Goal: Task Accomplishment & Management: Use online tool/utility

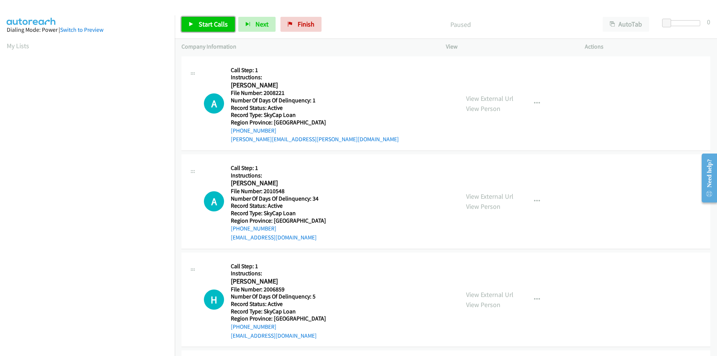
click at [217, 21] on span "Start Calls" at bounding box center [213, 24] width 29 height 9
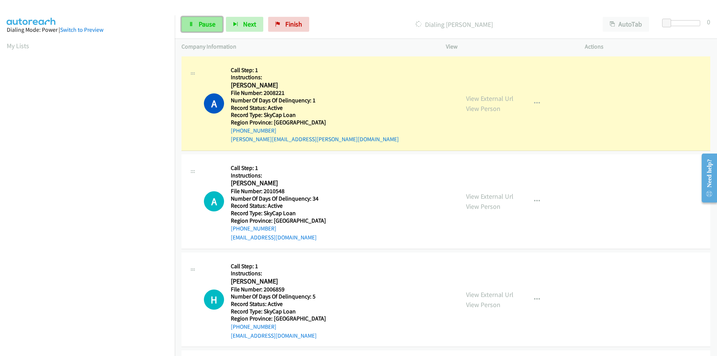
click at [208, 21] on span "Pause" at bounding box center [207, 24] width 17 height 9
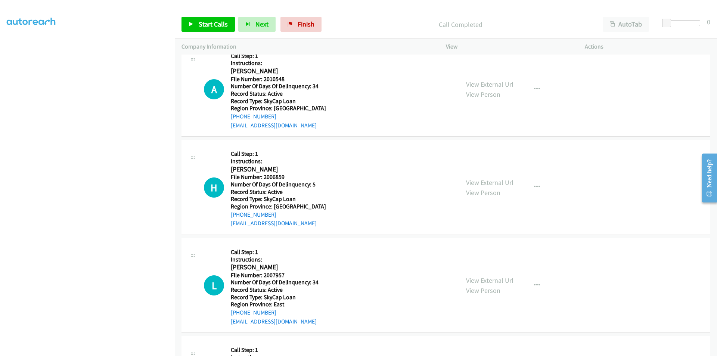
scroll to position [63, 0]
click at [209, 23] on span "Start Calls" at bounding box center [213, 24] width 29 height 9
click at [209, 23] on span "Pause" at bounding box center [207, 24] width 17 height 9
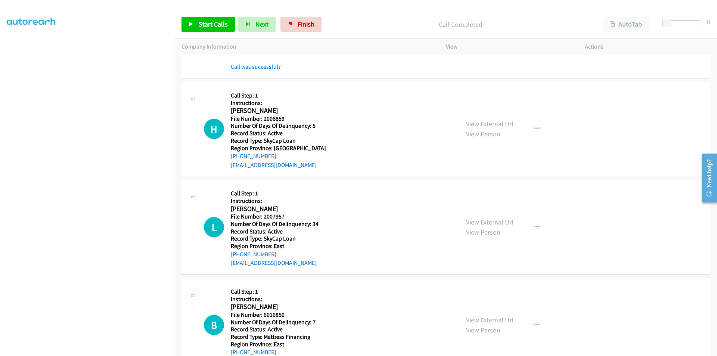
scroll to position [203, 0]
click at [214, 21] on span "Start Calls" at bounding box center [213, 24] width 29 height 9
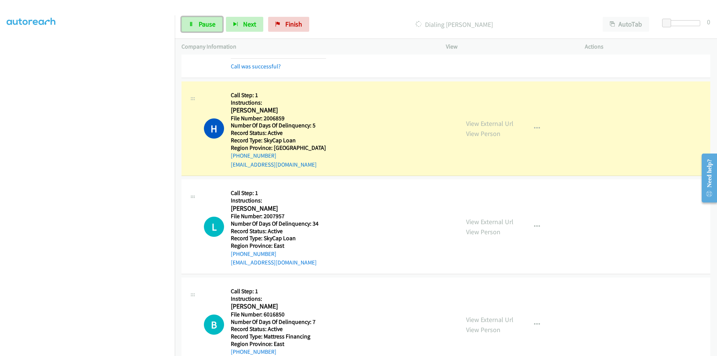
click at [214, 21] on span "Pause" at bounding box center [207, 24] width 17 height 9
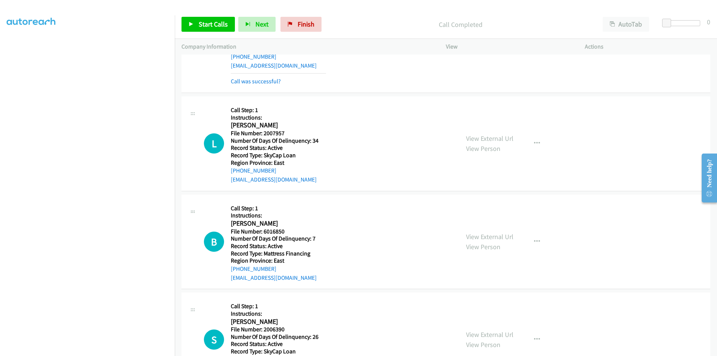
scroll to position [315, 0]
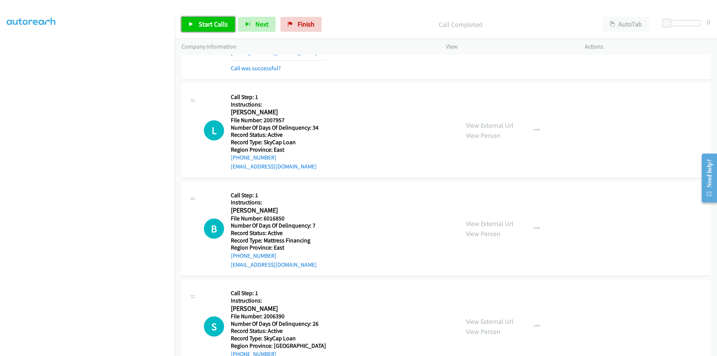
click at [206, 27] on span "Start Calls" at bounding box center [213, 24] width 29 height 9
click at [206, 27] on span "Pause" at bounding box center [207, 24] width 17 height 9
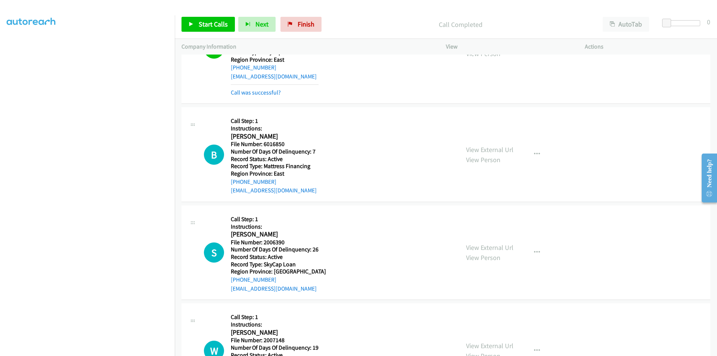
scroll to position [427, 0]
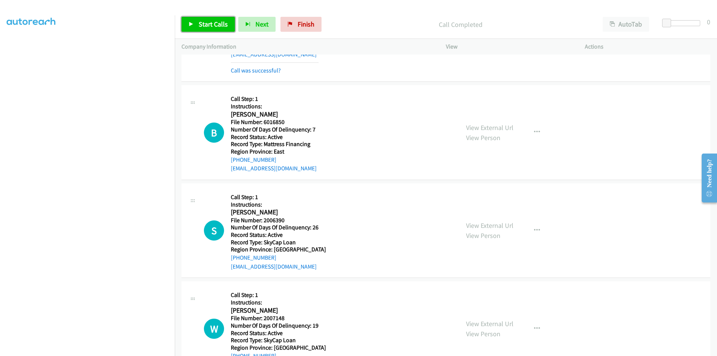
click at [218, 26] on span "Start Calls" at bounding box center [213, 24] width 29 height 9
click at [206, 25] on span "Pause" at bounding box center [207, 24] width 17 height 9
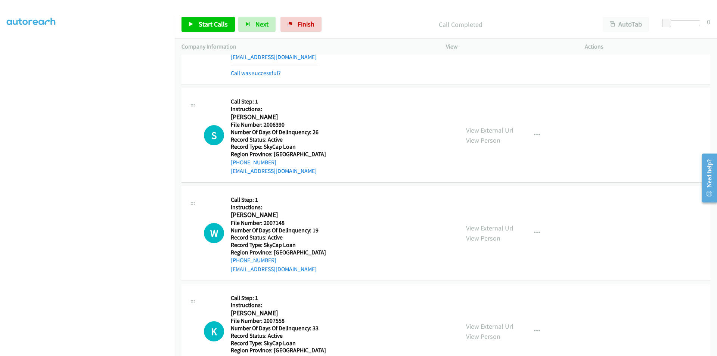
scroll to position [539, 0]
click at [214, 23] on span "Start Calls" at bounding box center [213, 24] width 29 height 9
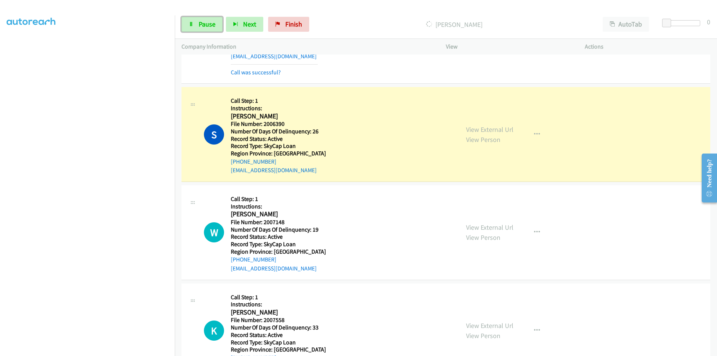
click at [214, 23] on span "Pause" at bounding box center [207, 24] width 17 height 9
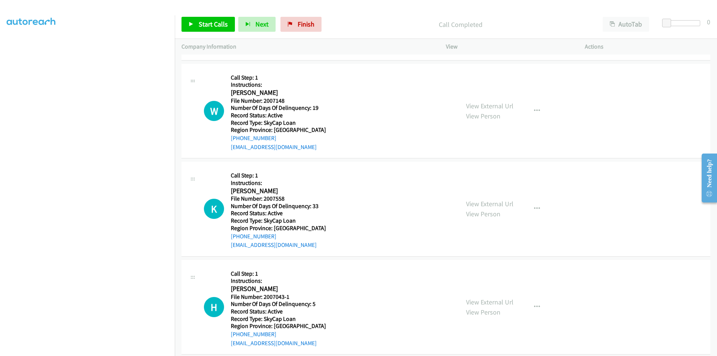
scroll to position [688, 0]
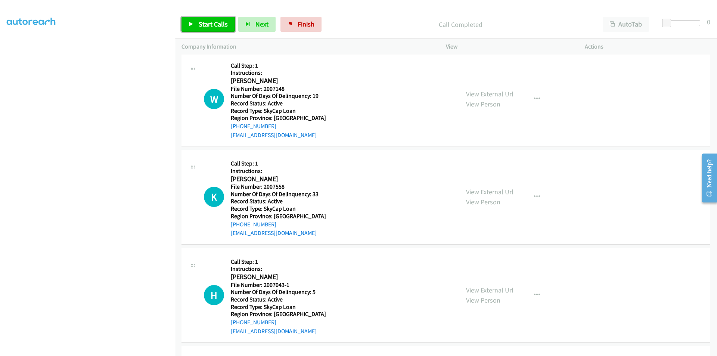
click at [212, 20] on span "Start Calls" at bounding box center [213, 24] width 29 height 9
click at [212, 20] on span "Pause" at bounding box center [207, 24] width 17 height 9
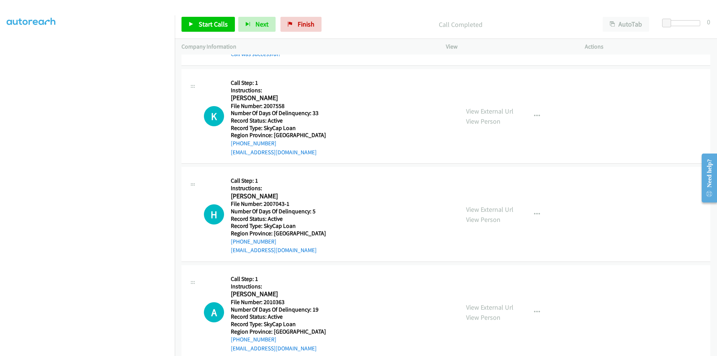
scroll to position [800, 0]
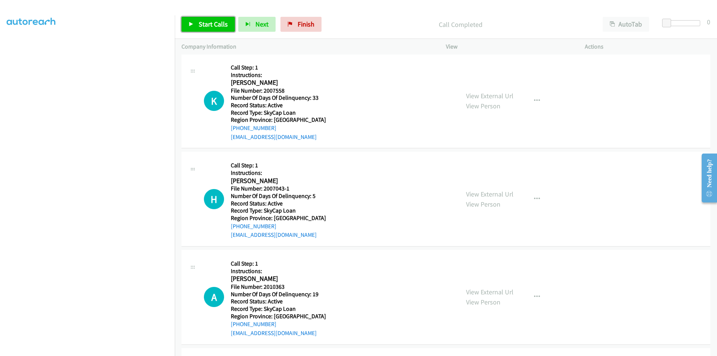
click at [214, 25] on span "Start Calls" at bounding box center [213, 24] width 29 height 9
click at [214, 25] on span "Pause" at bounding box center [207, 24] width 17 height 9
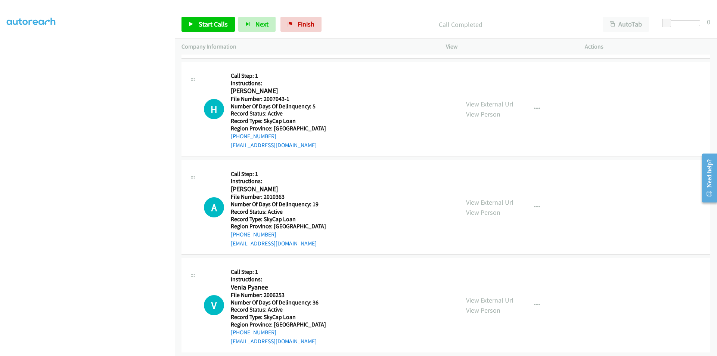
scroll to position [912, 0]
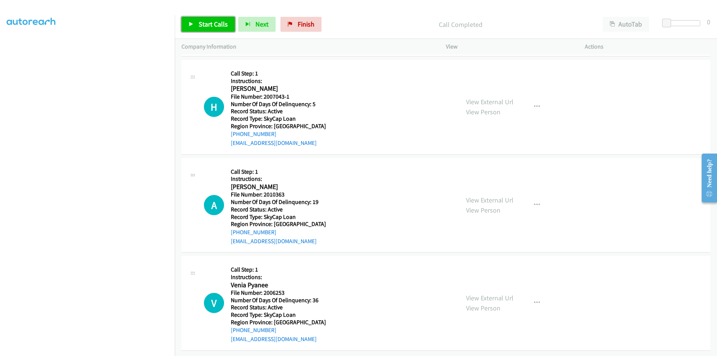
click at [217, 22] on span "Start Calls" at bounding box center [213, 24] width 29 height 9
click at [217, 22] on link "Pause" at bounding box center [201, 24] width 41 height 15
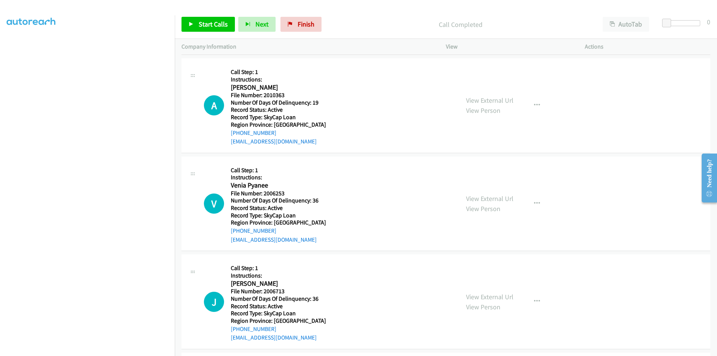
scroll to position [1024, 0]
click at [212, 25] on span "Start Calls" at bounding box center [213, 24] width 29 height 9
click at [212, 25] on span "Pause" at bounding box center [207, 24] width 17 height 9
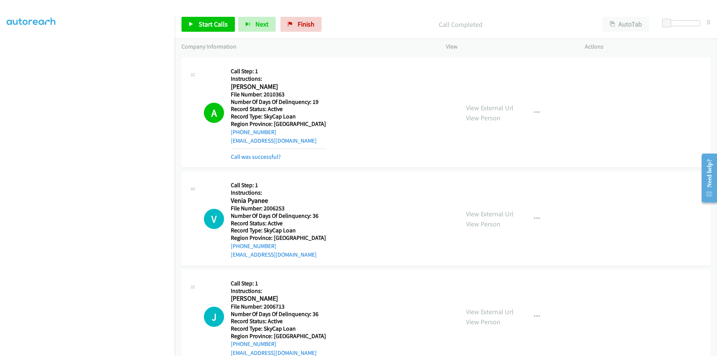
scroll to position [1136, 0]
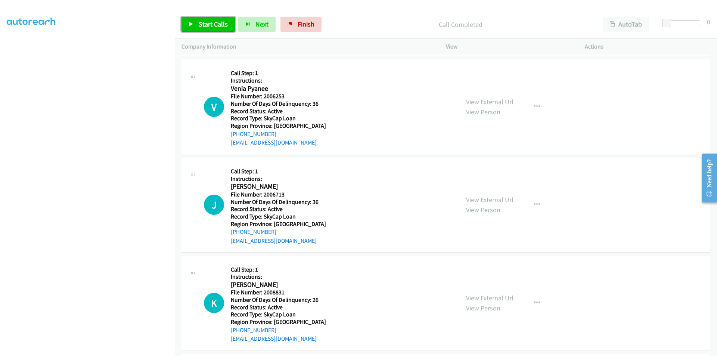
click at [195, 19] on link "Start Calls" at bounding box center [207, 24] width 53 height 15
click at [195, 21] on link "Pause" at bounding box center [201, 24] width 41 height 15
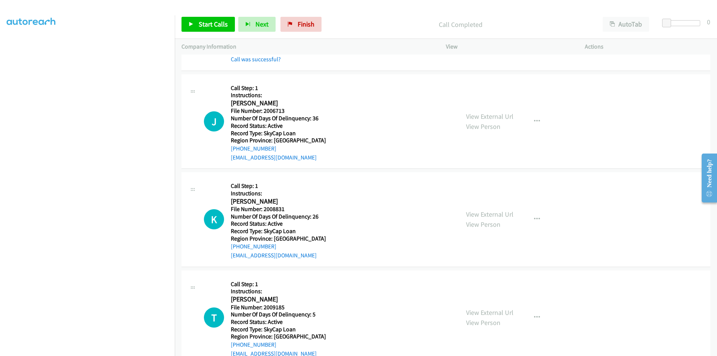
scroll to position [1248, 0]
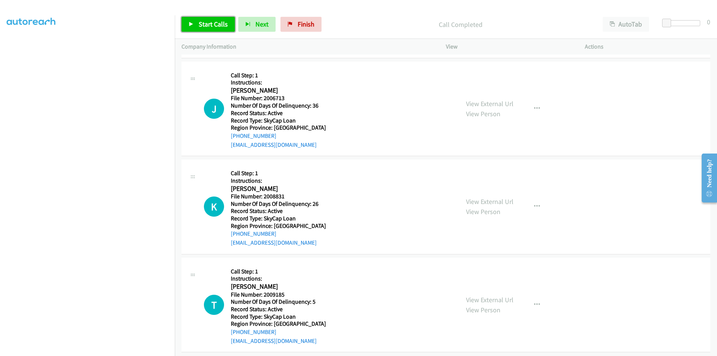
click at [204, 20] on span "Start Calls" at bounding box center [213, 24] width 29 height 9
click at [201, 22] on span "Pause" at bounding box center [207, 24] width 17 height 9
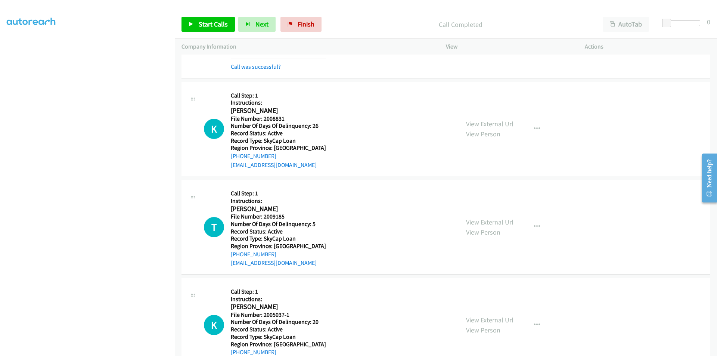
scroll to position [1360, 0]
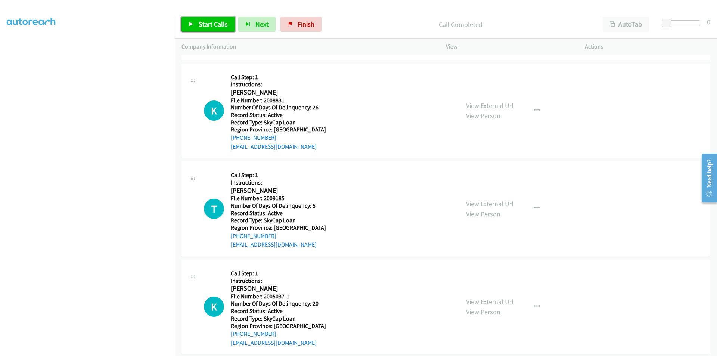
click at [213, 22] on span "Start Calls" at bounding box center [213, 24] width 29 height 9
click at [212, 23] on span "Pause" at bounding box center [207, 24] width 17 height 9
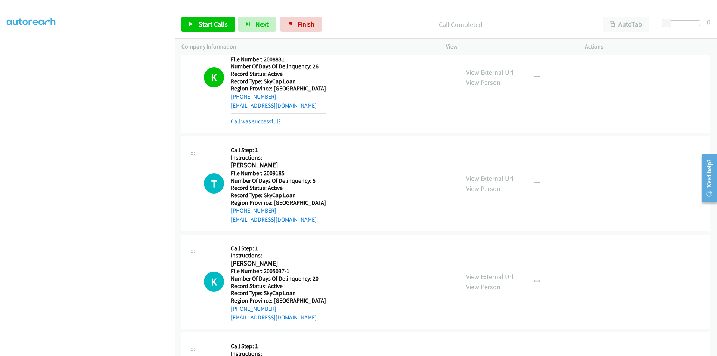
scroll to position [1472, 0]
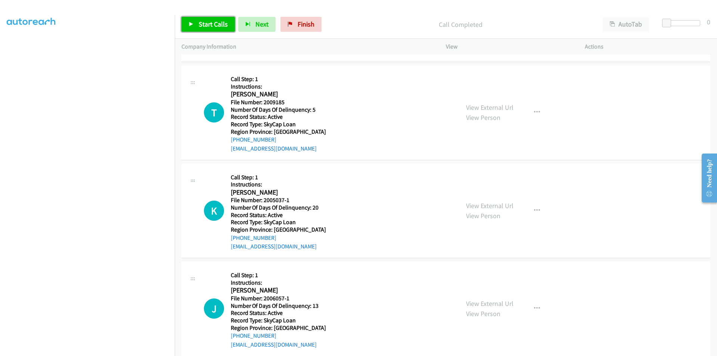
click at [217, 25] on span "Start Calls" at bounding box center [213, 24] width 29 height 9
click at [217, 25] on link "Pause" at bounding box center [201, 24] width 41 height 15
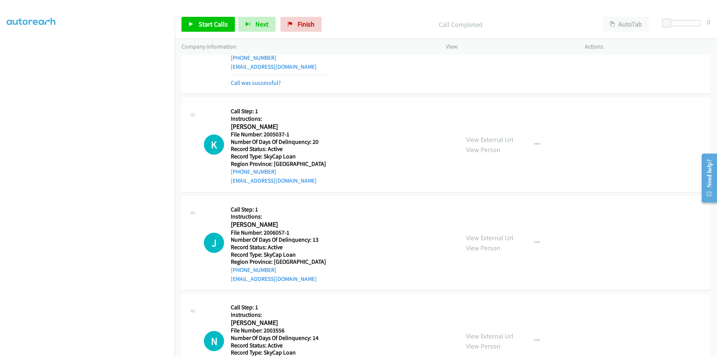
scroll to position [1584, 0]
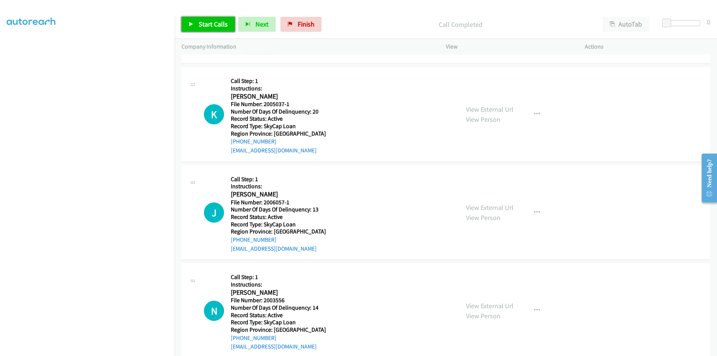
click at [199, 25] on span "Start Calls" at bounding box center [213, 24] width 29 height 9
click at [199, 25] on span "Pause" at bounding box center [207, 24] width 17 height 9
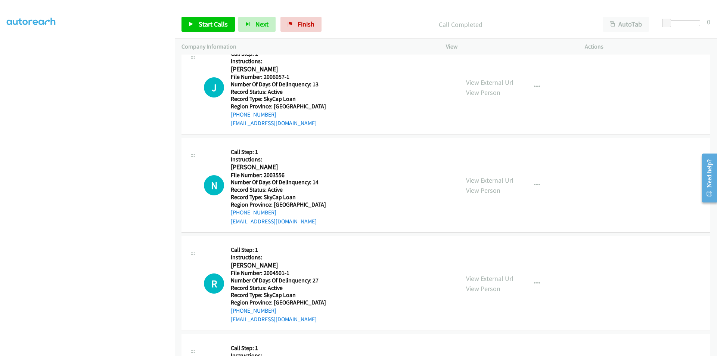
scroll to position [1733, 0]
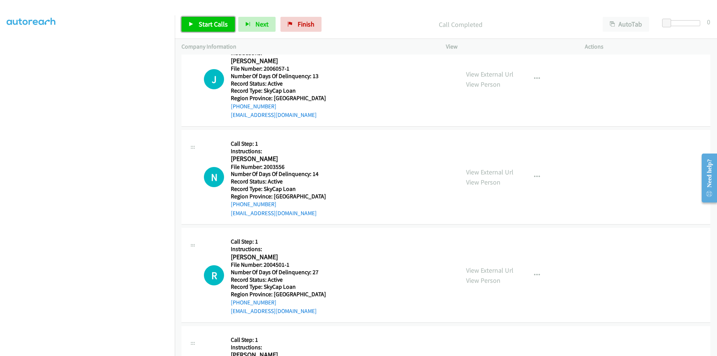
click at [207, 24] on span "Start Calls" at bounding box center [213, 24] width 29 height 9
click at [207, 24] on span "Pause" at bounding box center [207, 24] width 17 height 9
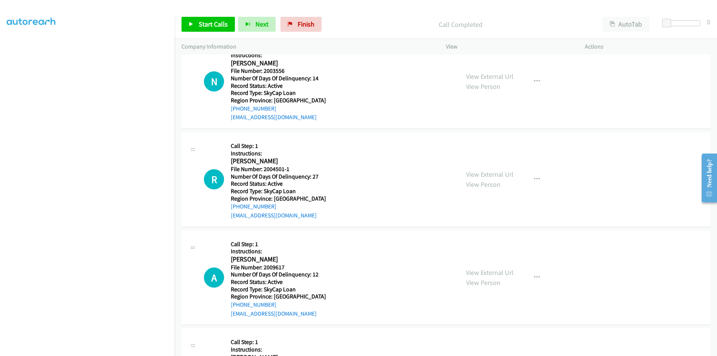
scroll to position [1845, 0]
click at [208, 22] on span "Start Calls" at bounding box center [213, 24] width 29 height 9
click at [209, 32] on link "Pause" at bounding box center [201, 24] width 41 height 15
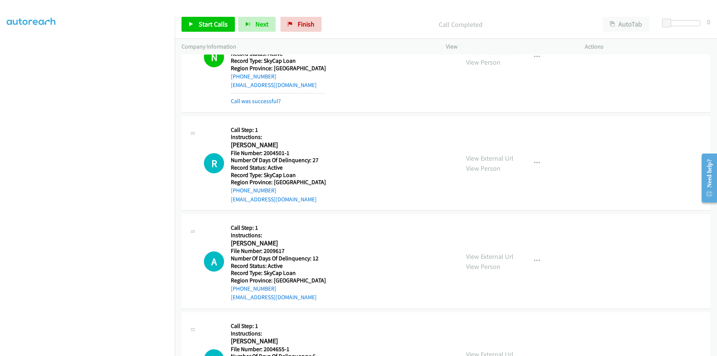
scroll to position [1920, 0]
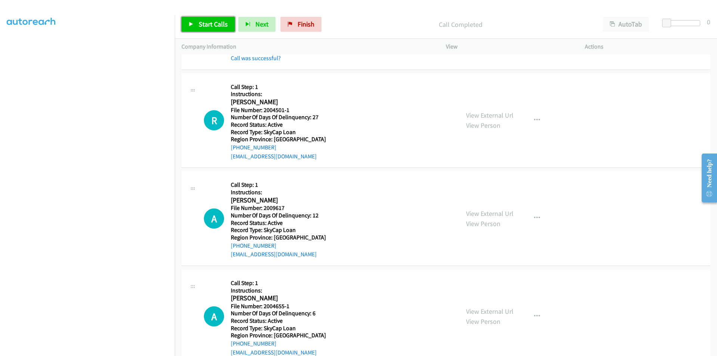
click at [209, 24] on span "Start Calls" at bounding box center [213, 24] width 29 height 9
click at [215, 26] on link "Pause" at bounding box center [201, 24] width 41 height 15
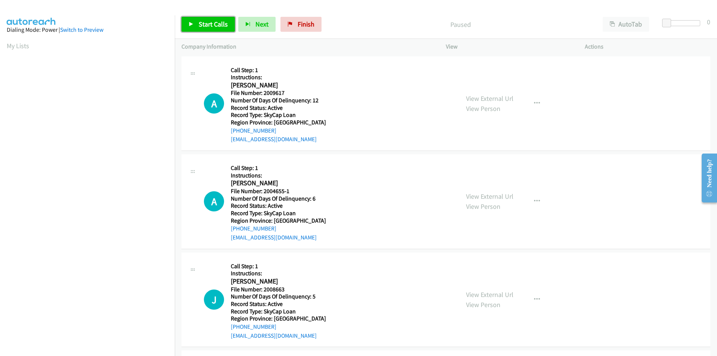
click at [202, 24] on span "Start Calls" at bounding box center [213, 24] width 29 height 9
click at [203, 25] on span "Pause" at bounding box center [207, 24] width 17 height 9
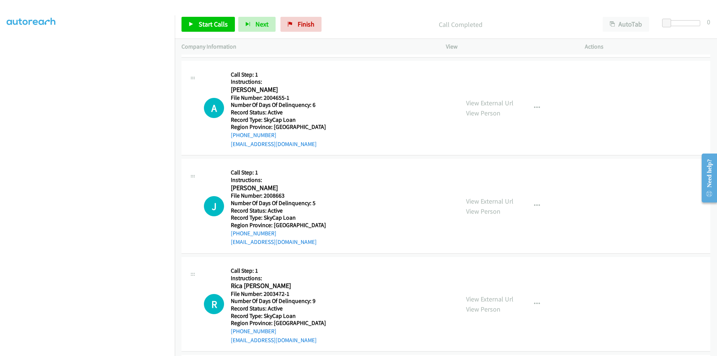
scroll to position [112, 0]
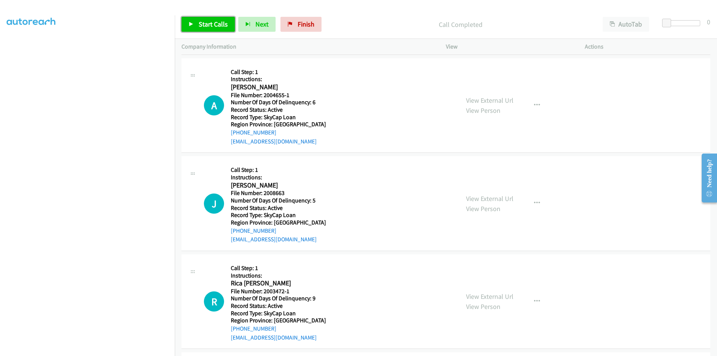
click at [217, 25] on span "Start Calls" at bounding box center [213, 24] width 29 height 9
click at [210, 24] on span "Pause" at bounding box center [207, 24] width 17 height 9
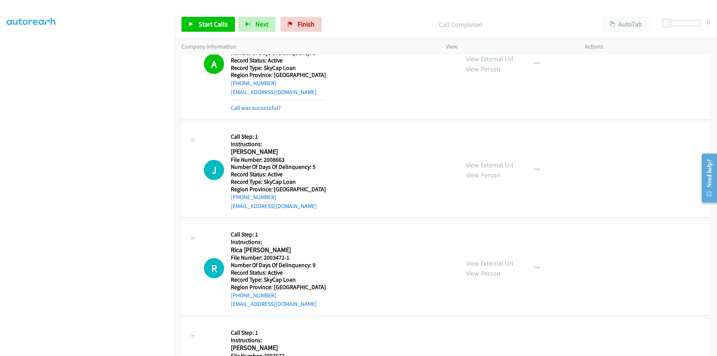
scroll to position [224, 0]
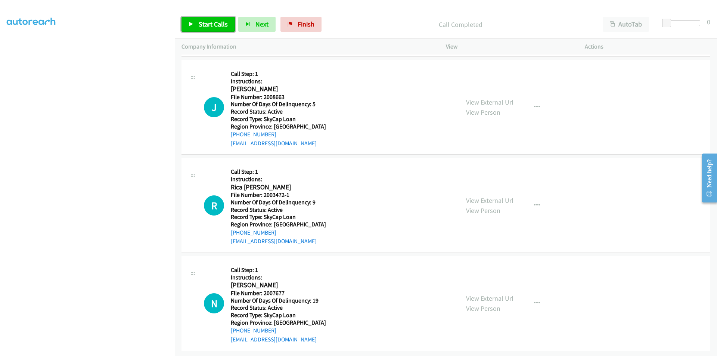
click at [202, 27] on span "Start Calls" at bounding box center [213, 24] width 29 height 9
click at [197, 25] on link "Pause" at bounding box center [201, 24] width 41 height 15
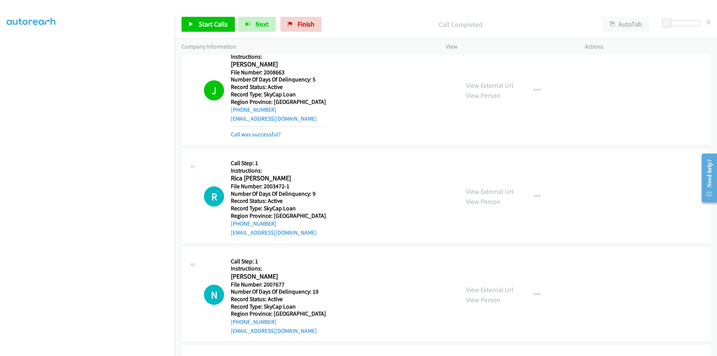
scroll to position [336, 0]
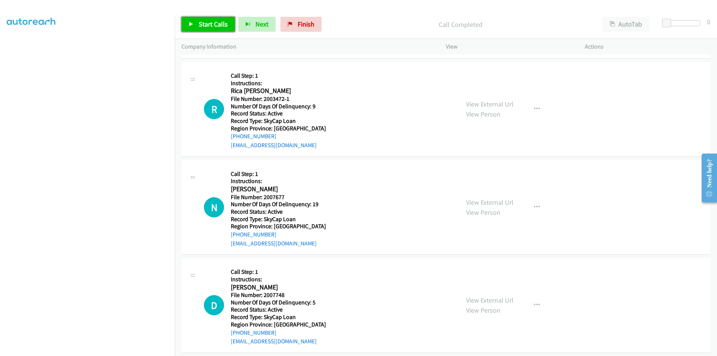
click at [206, 25] on span "Start Calls" at bounding box center [213, 24] width 29 height 9
click at [202, 24] on span "Pause" at bounding box center [207, 24] width 17 height 9
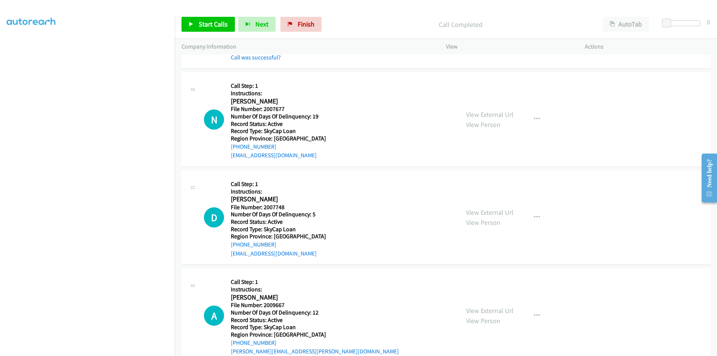
scroll to position [448, 0]
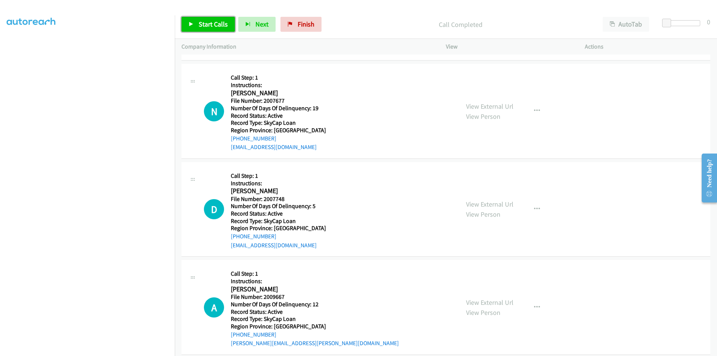
click at [215, 21] on span "Start Calls" at bounding box center [213, 24] width 29 height 9
click at [206, 21] on span "Pause" at bounding box center [207, 24] width 17 height 9
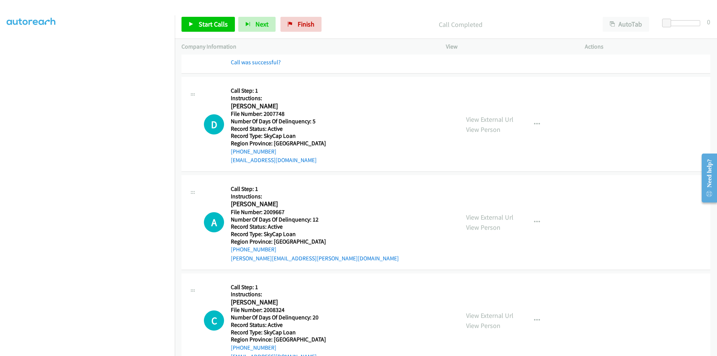
scroll to position [560, 0]
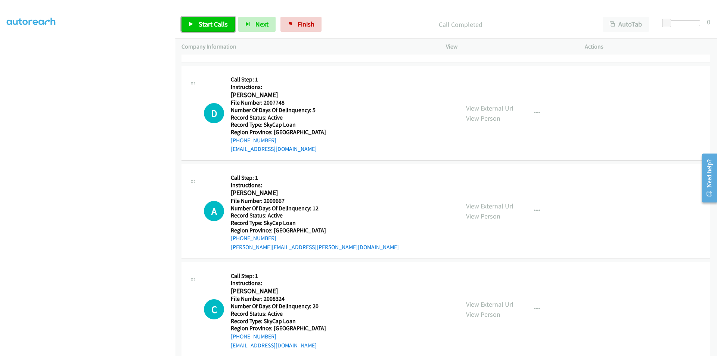
click at [205, 27] on span "Start Calls" at bounding box center [213, 24] width 29 height 9
click at [205, 27] on span "Pause" at bounding box center [207, 24] width 17 height 9
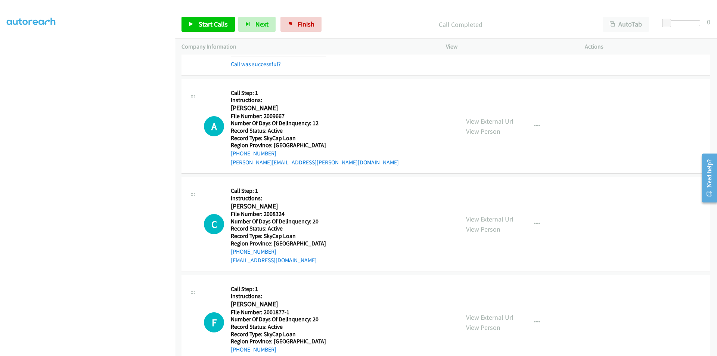
scroll to position [672, 0]
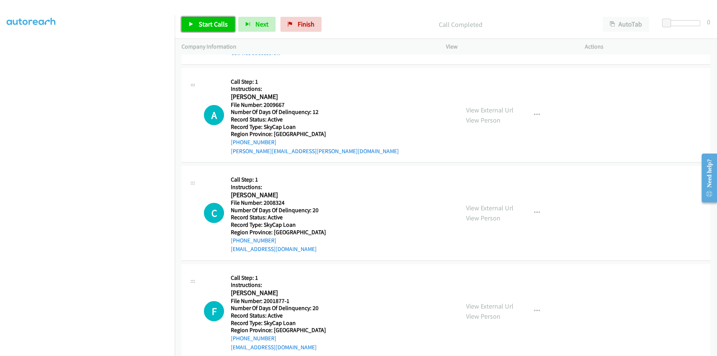
click at [212, 20] on span "Start Calls" at bounding box center [213, 24] width 29 height 9
click at [212, 20] on span "Pause" at bounding box center [207, 24] width 17 height 9
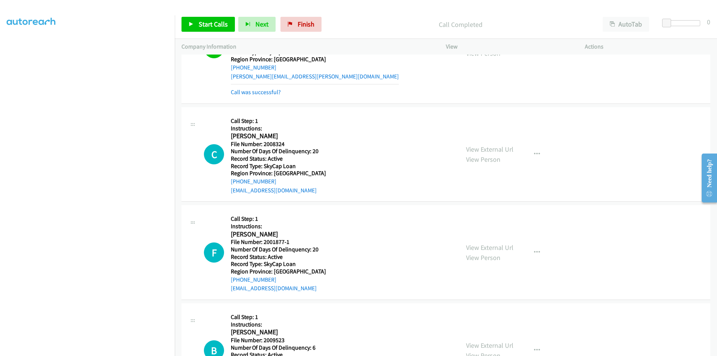
scroll to position [784, 0]
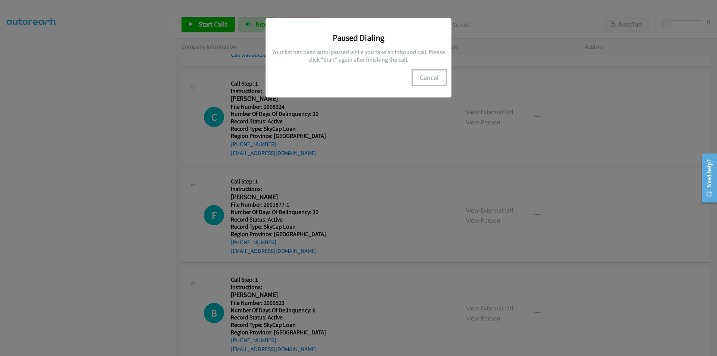
click at [443, 80] on button "Cancel" at bounding box center [429, 77] width 33 height 15
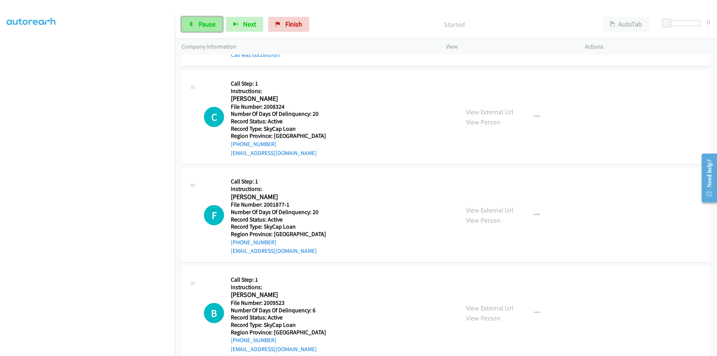
click at [202, 23] on span "Pause" at bounding box center [207, 24] width 17 height 9
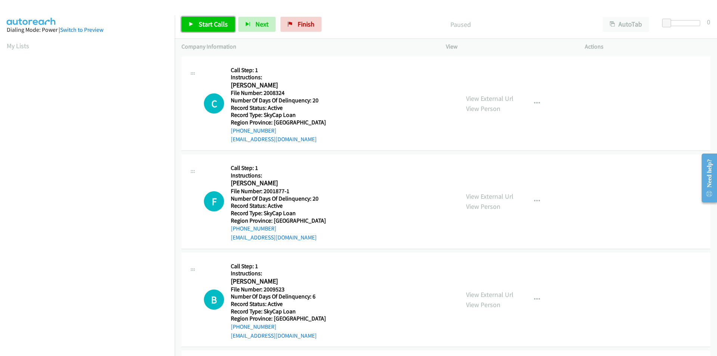
click at [209, 24] on span "Start Calls" at bounding box center [213, 24] width 29 height 9
click at [208, 27] on span "Pause" at bounding box center [207, 24] width 17 height 9
click at [534, 103] on icon "button" at bounding box center [537, 103] width 6 height 6
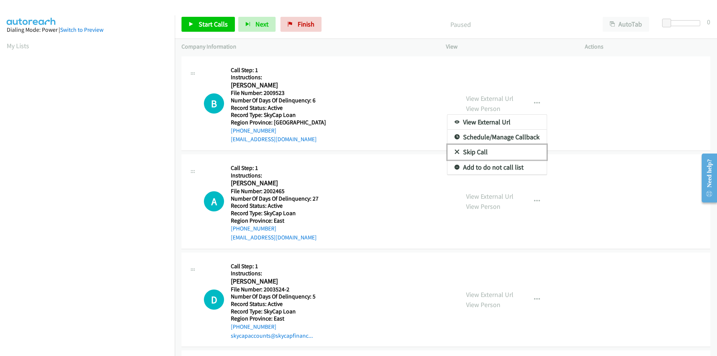
click at [489, 147] on link "Skip Call" at bounding box center [496, 151] width 99 height 15
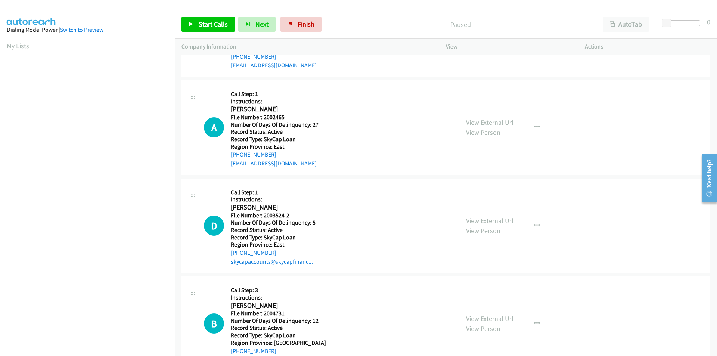
scroll to position [75, 0]
click at [298, 24] on span "Finish" at bounding box center [306, 24] width 17 height 9
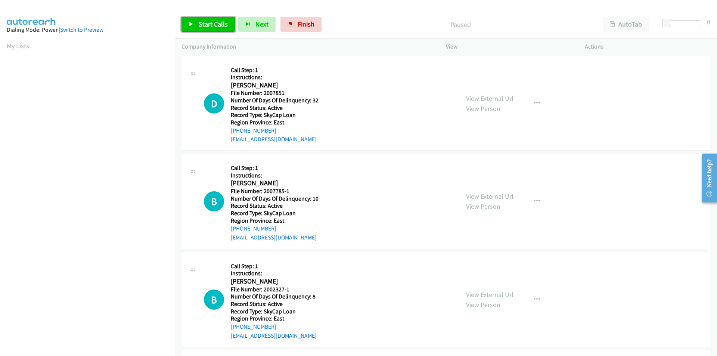
click at [209, 26] on span "Start Calls" at bounding box center [213, 24] width 29 height 9
click at [210, 26] on span "Pause" at bounding box center [207, 24] width 17 height 9
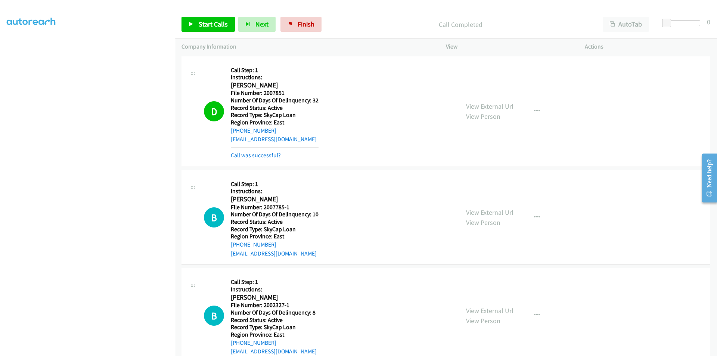
scroll to position [112, 0]
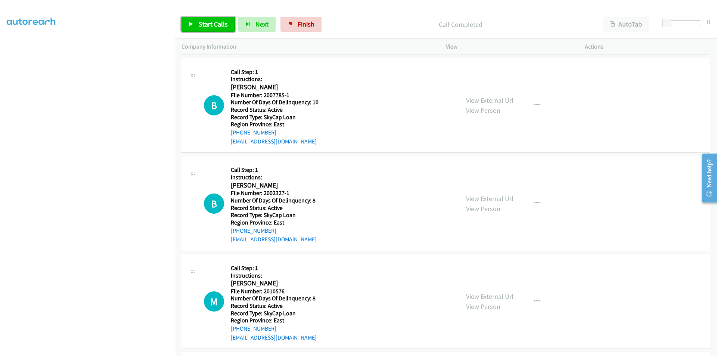
click at [216, 20] on span "Start Calls" at bounding box center [213, 24] width 29 height 9
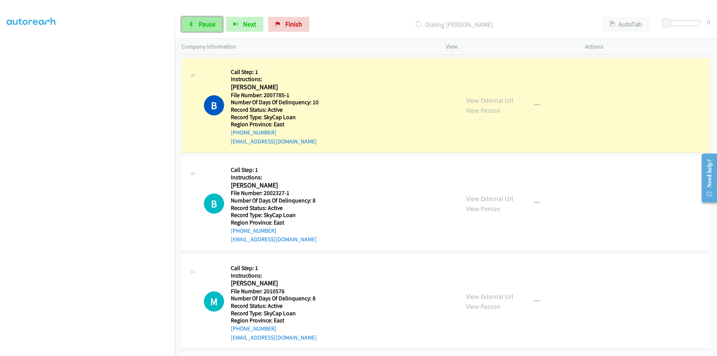
click at [199, 24] on span "Pause" at bounding box center [207, 24] width 17 height 9
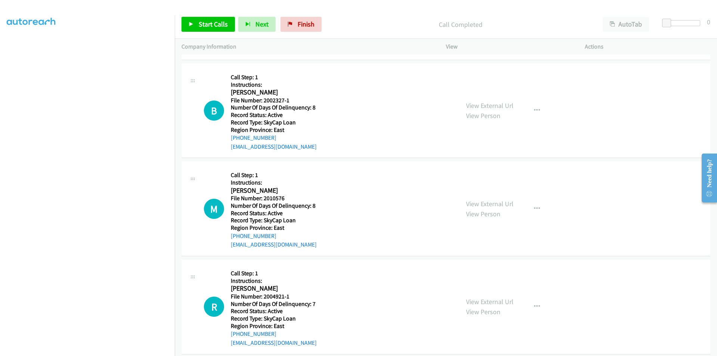
scroll to position [224, 0]
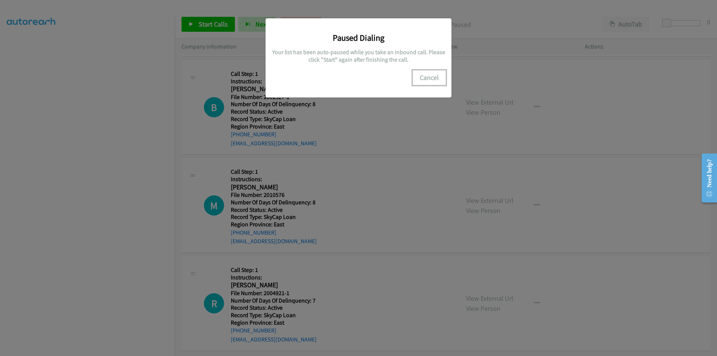
click at [432, 74] on button "Cancel" at bounding box center [429, 77] width 33 height 15
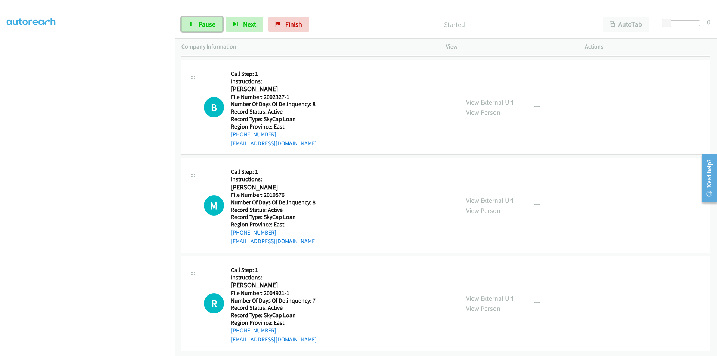
click at [211, 25] on span "Pause" at bounding box center [207, 24] width 17 height 9
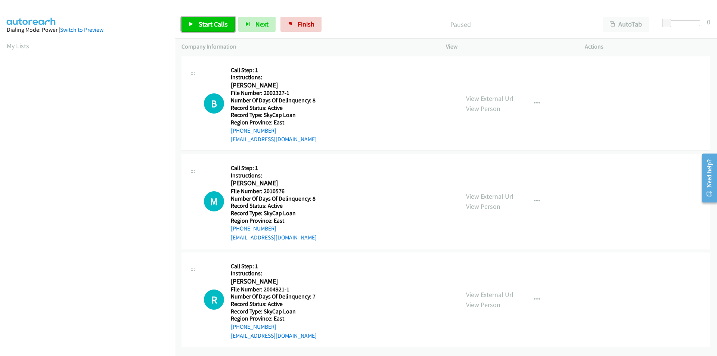
click at [214, 24] on span "Start Calls" at bounding box center [213, 24] width 29 height 9
click at [214, 24] on span "Pause" at bounding box center [207, 24] width 17 height 9
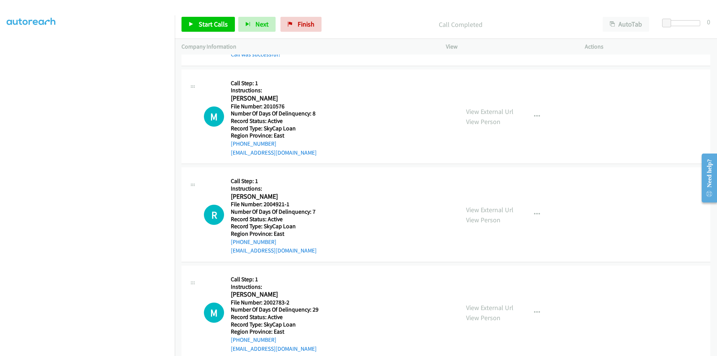
scroll to position [114, 0]
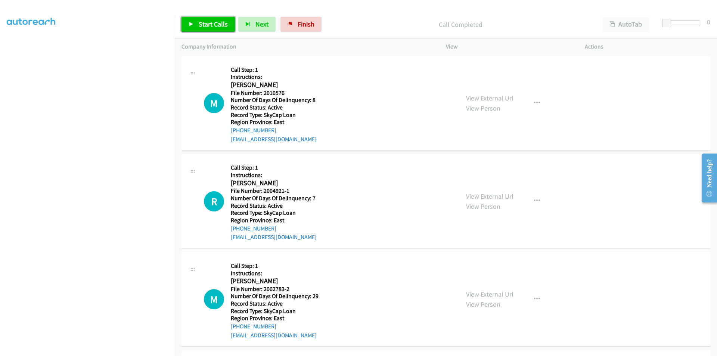
click at [198, 23] on link "Start Calls" at bounding box center [207, 24] width 53 height 15
click at [199, 25] on span "Pause" at bounding box center [207, 24] width 17 height 9
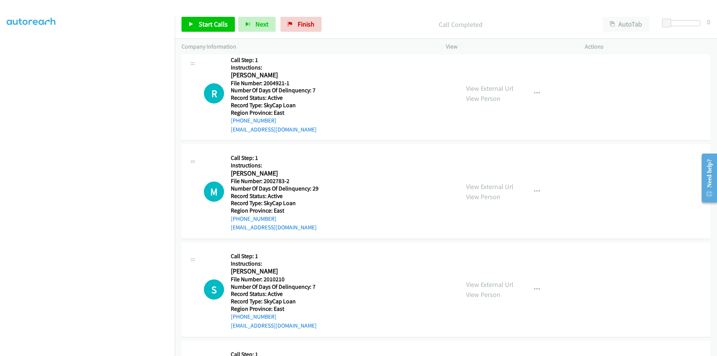
scroll to position [226, 0]
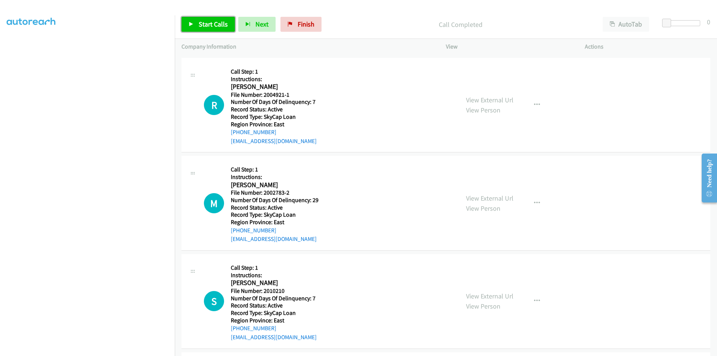
click at [208, 20] on span "Start Calls" at bounding box center [213, 24] width 29 height 9
click at [208, 20] on span "Pause" at bounding box center [207, 24] width 17 height 9
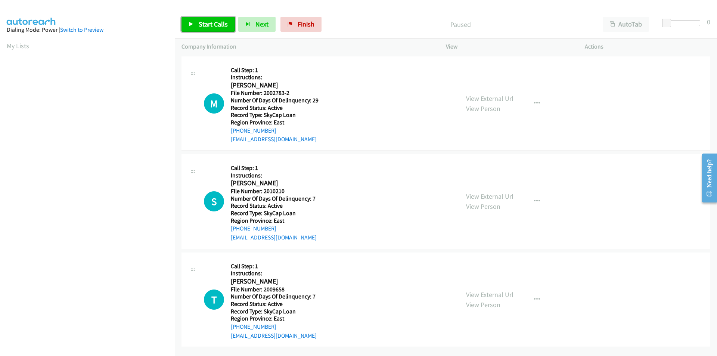
click at [207, 25] on span "Start Calls" at bounding box center [213, 24] width 29 height 9
click at [207, 25] on span "Pause" at bounding box center [207, 24] width 17 height 9
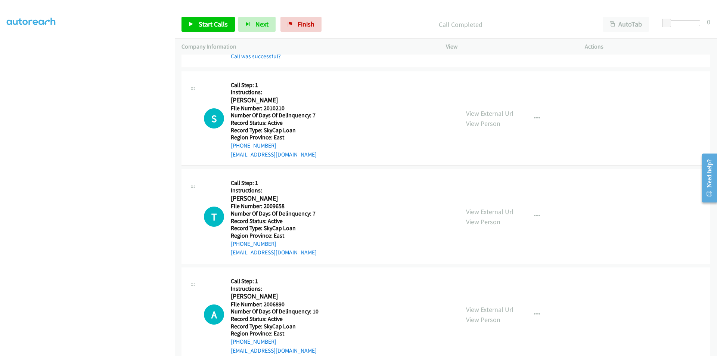
scroll to position [112, 0]
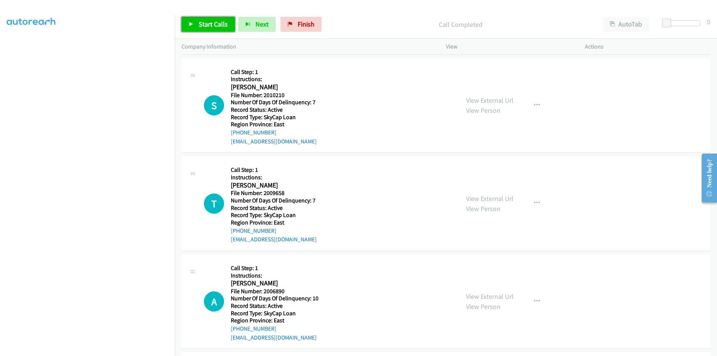
click at [199, 20] on span "Start Calls" at bounding box center [213, 24] width 29 height 9
click at [199, 20] on span "Pause" at bounding box center [207, 24] width 17 height 9
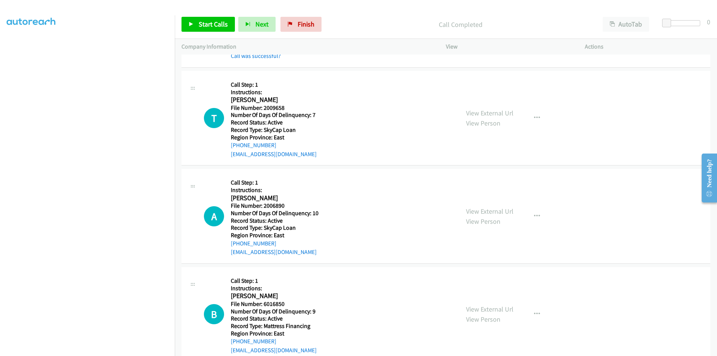
scroll to position [224, 0]
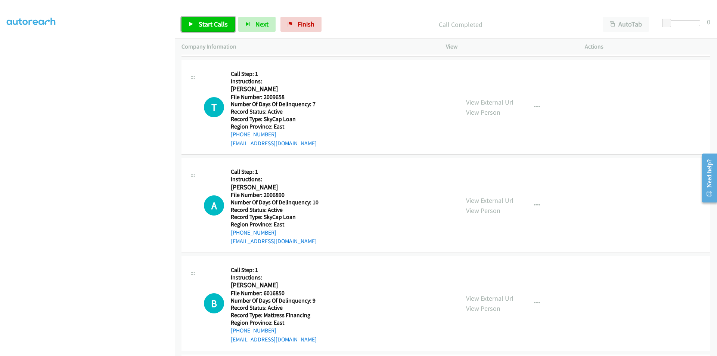
click at [211, 22] on span "Start Calls" at bounding box center [213, 24] width 29 height 9
click at [211, 22] on span "Pause" at bounding box center [207, 24] width 17 height 9
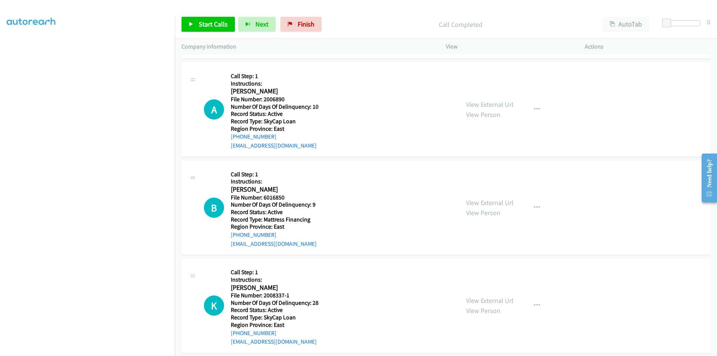
scroll to position [336, 0]
click at [204, 18] on link "Start Calls" at bounding box center [207, 24] width 53 height 15
click at [202, 21] on span "Pause" at bounding box center [207, 24] width 17 height 9
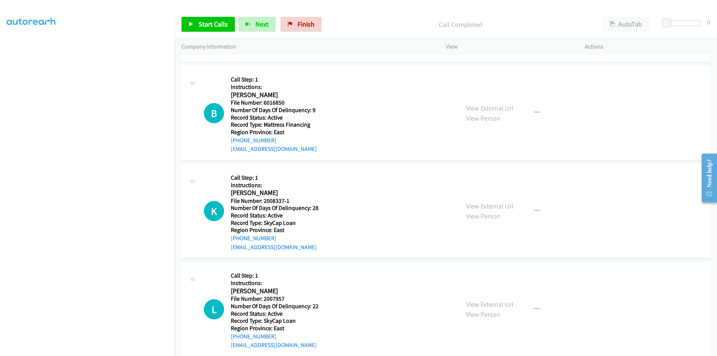
scroll to position [448, 0]
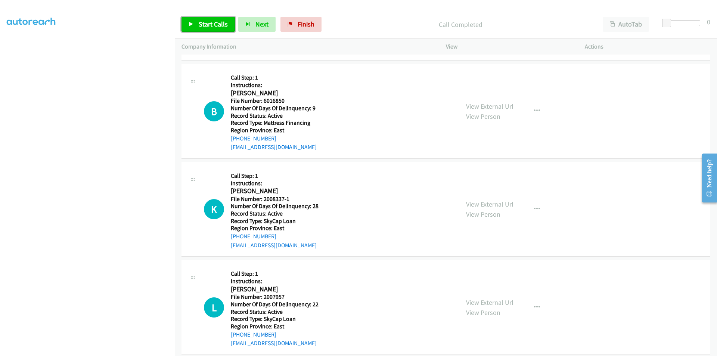
click at [215, 25] on span "Start Calls" at bounding box center [213, 24] width 29 height 9
click at [212, 25] on span "Pause" at bounding box center [207, 24] width 17 height 9
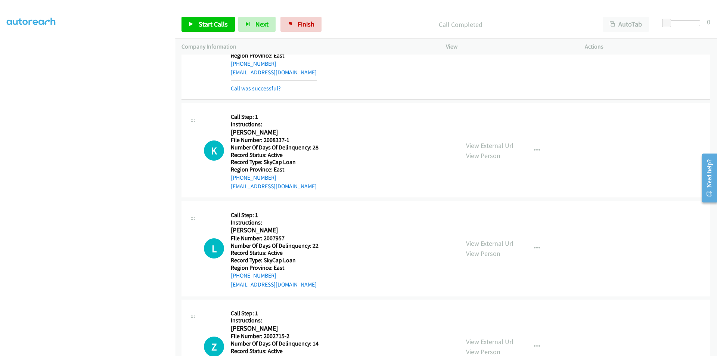
scroll to position [560, 0]
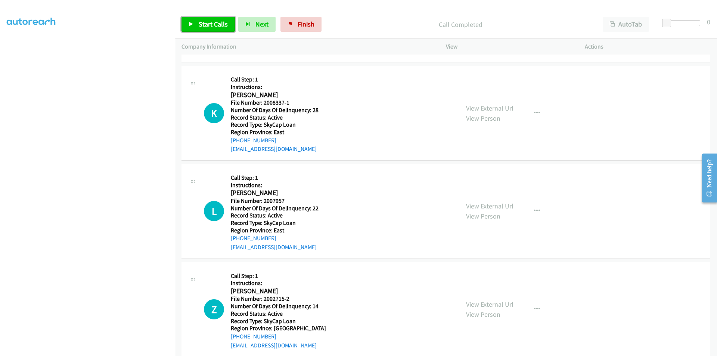
click at [209, 24] on span "Start Calls" at bounding box center [213, 24] width 29 height 9
click at [208, 21] on span "Pause" at bounding box center [207, 24] width 17 height 9
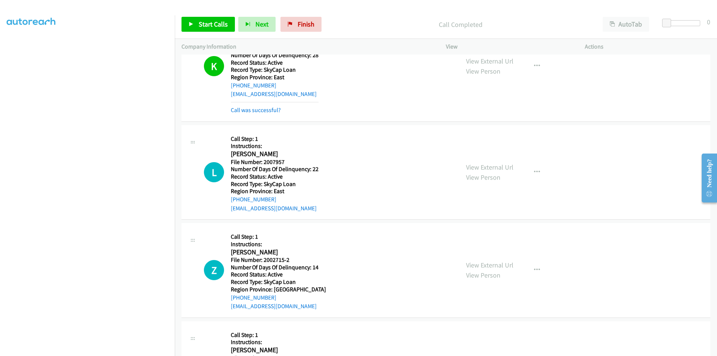
scroll to position [672, 0]
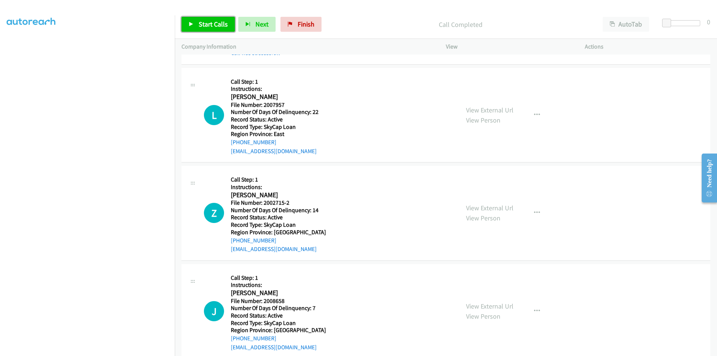
click at [214, 22] on span "Start Calls" at bounding box center [213, 24] width 29 height 9
click at [214, 22] on span "Pause" at bounding box center [207, 24] width 17 height 9
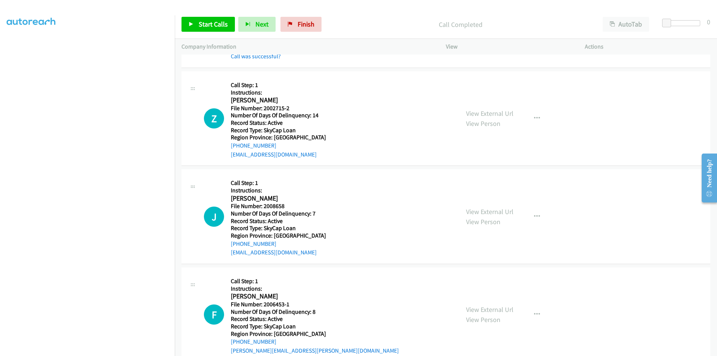
scroll to position [784, 0]
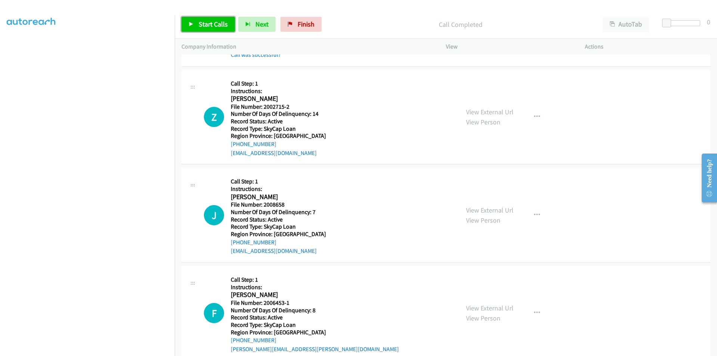
click at [206, 22] on span "Start Calls" at bounding box center [213, 24] width 29 height 9
click at [206, 22] on span "Pause" at bounding box center [207, 24] width 17 height 9
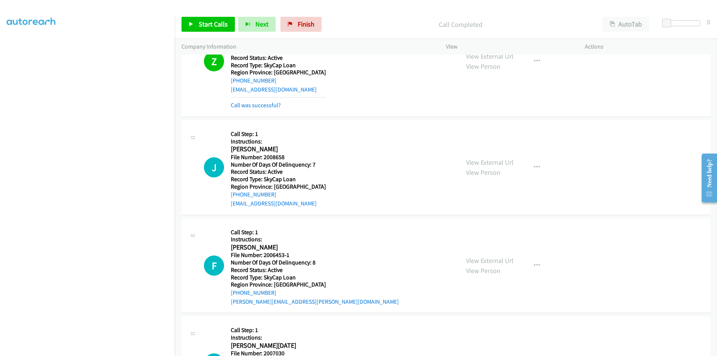
scroll to position [896, 0]
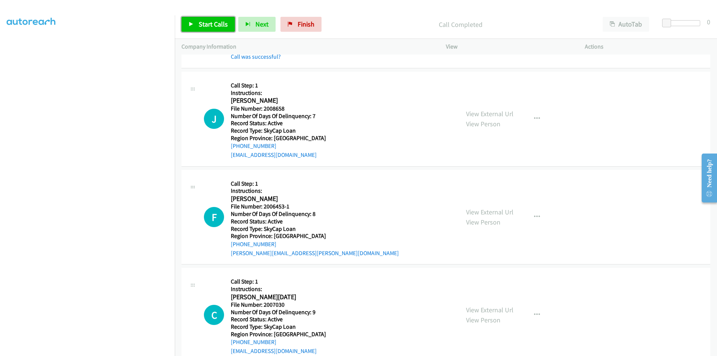
click at [208, 25] on span "Start Calls" at bounding box center [213, 24] width 29 height 9
click at [208, 25] on span "Pause" at bounding box center [207, 24] width 17 height 9
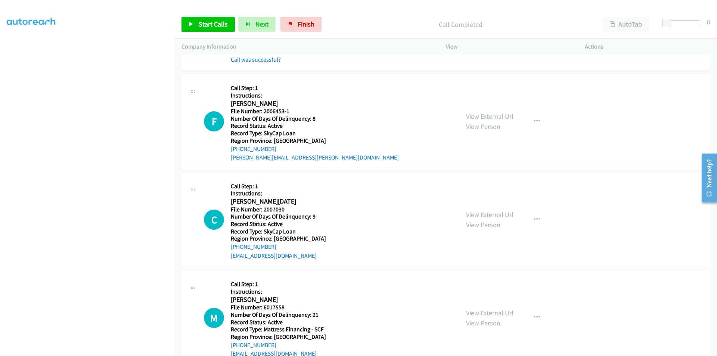
scroll to position [1008, 0]
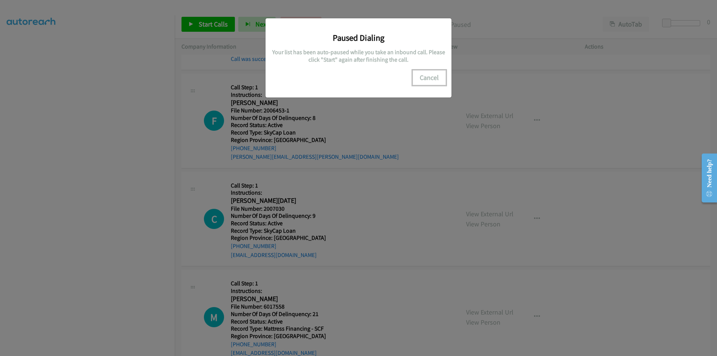
click at [426, 80] on button "Cancel" at bounding box center [429, 77] width 33 height 15
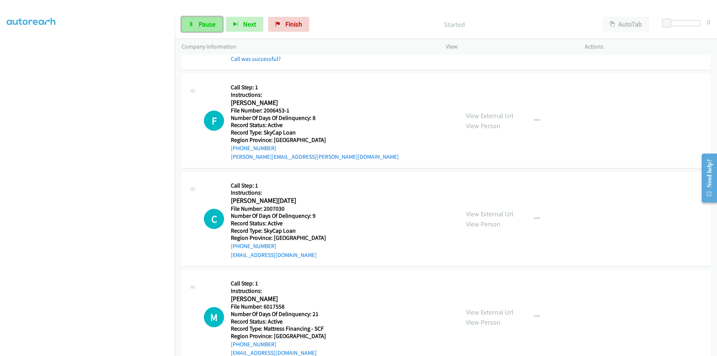
click at [205, 25] on span "Pause" at bounding box center [207, 24] width 17 height 9
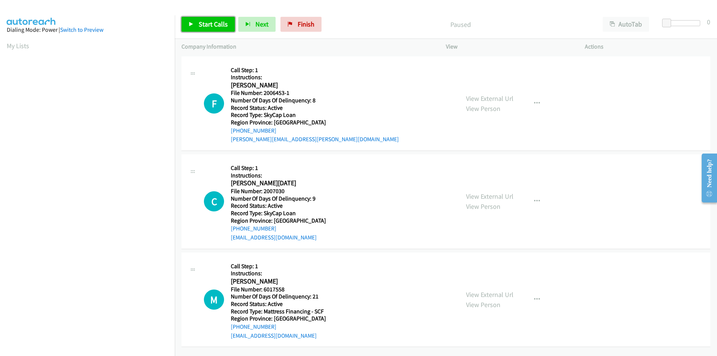
click at [216, 26] on span "Start Calls" at bounding box center [213, 24] width 29 height 9
click at [206, 24] on span "Pause" at bounding box center [207, 24] width 17 height 9
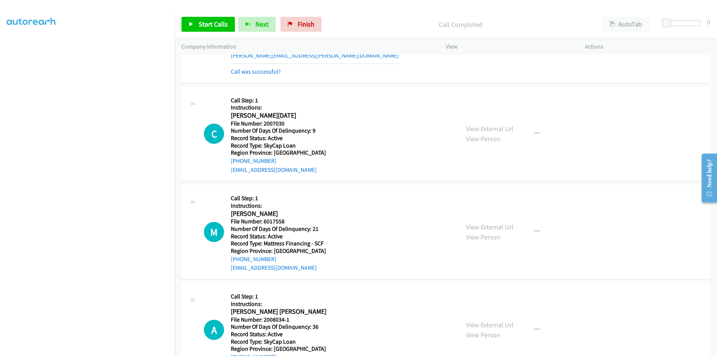
scroll to position [112, 0]
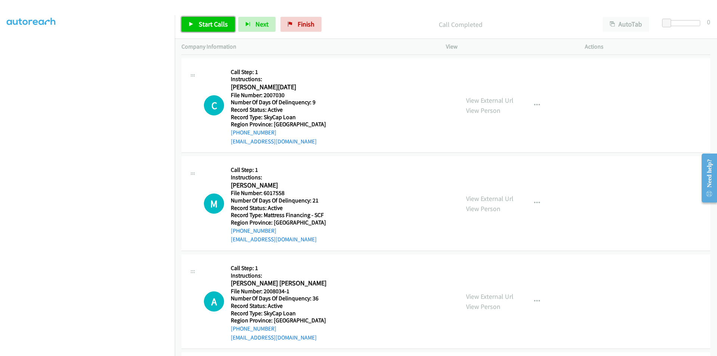
click at [212, 27] on span "Start Calls" at bounding box center [213, 24] width 29 height 9
click at [211, 23] on span "Pause" at bounding box center [207, 24] width 17 height 9
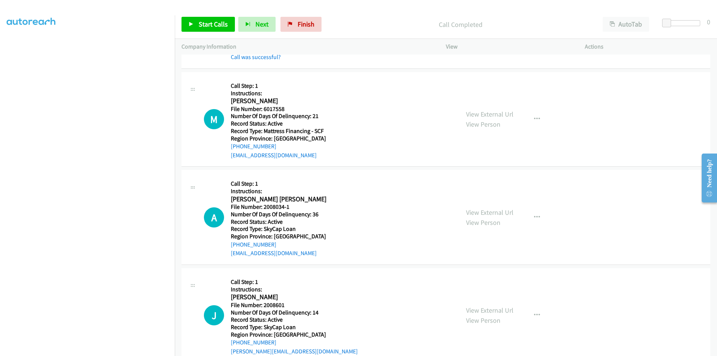
scroll to position [224, 0]
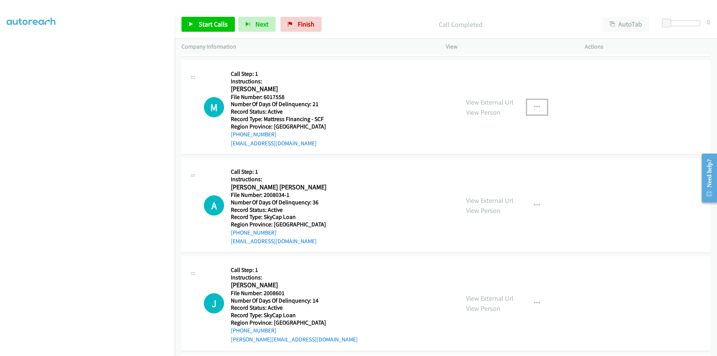
click at [530, 111] on button "button" at bounding box center [537, 107] width 20 height 15
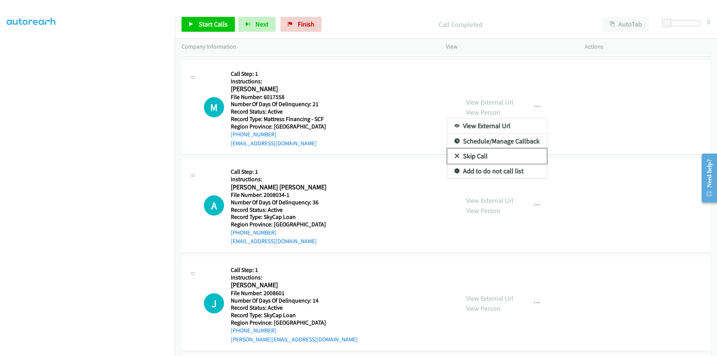
click at [482, 156] on link "Skip Call" at bounding box center [496, 156] width 99 height 15
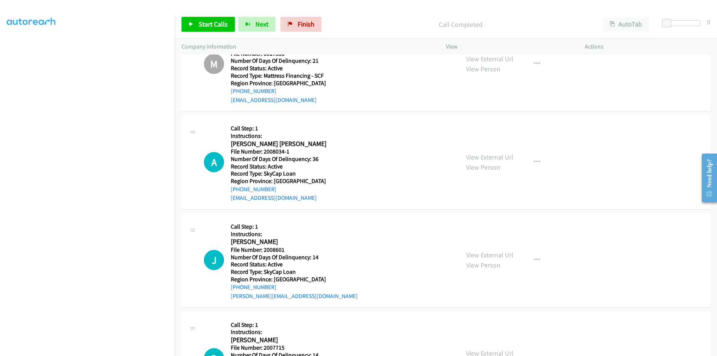
scroll to position [328, 0]
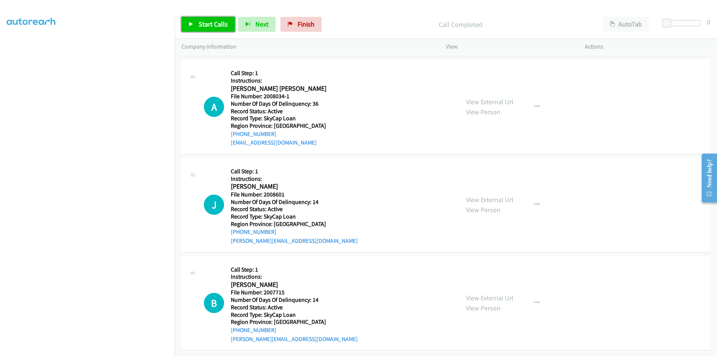
click at [214, 24] on span "Start Calls" at bounding box center [213, 24] width 29 height 9
click at [214, 24] on span "Pause" at bounding box center [207, 24] width 17 height 9
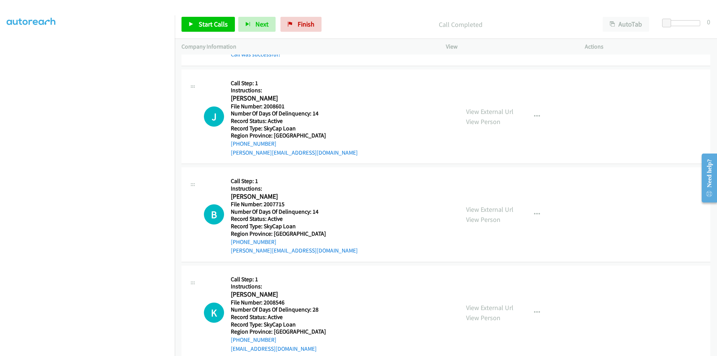
scroll to position [440, 0]
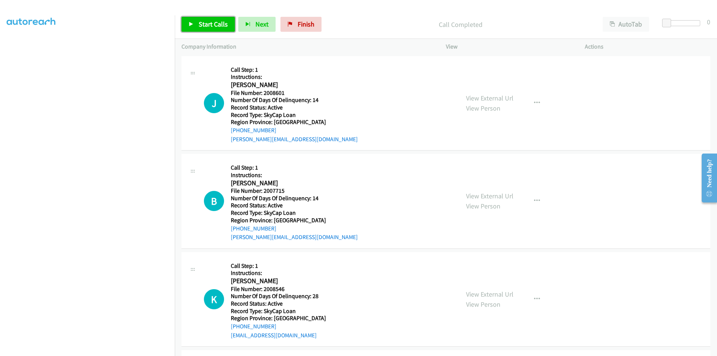
click at [206, 27] on span "Start Calls" at bounding box center [213, 24] width 29 height 9
click at [206, 27] on span "Pause" at bounding box center [207, 24] width 17 height 9
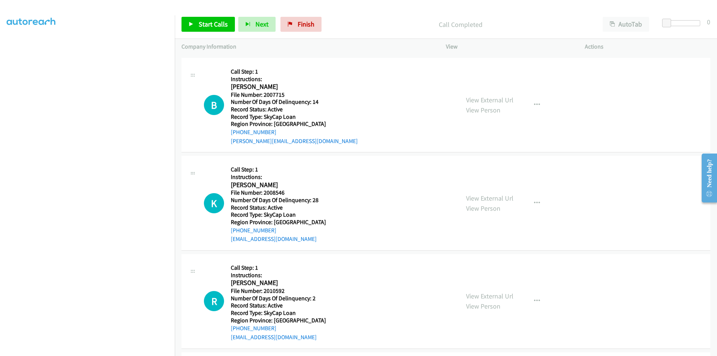
scroll to position [568, 0]
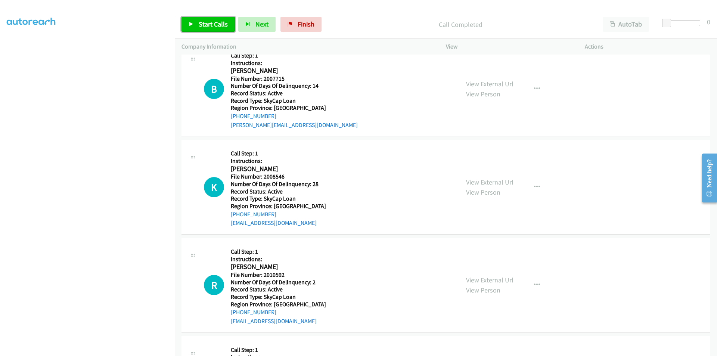
click at [200, 22] on span "Start Calls" at bounding box center [213, 24] width 29 height 9
click at [207, 23] on span "Pause" at bounding box center [207, 24] width 17 height 9
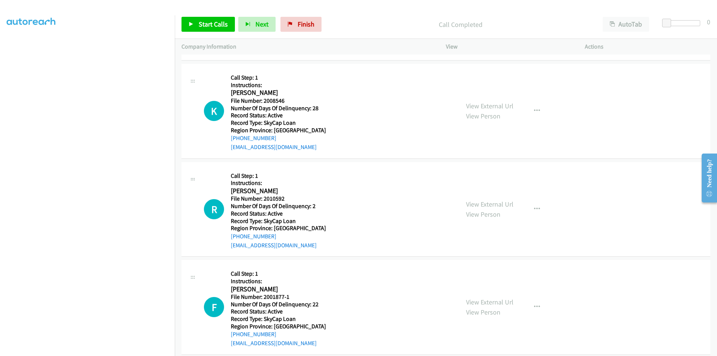
scroll to position [670, 0]
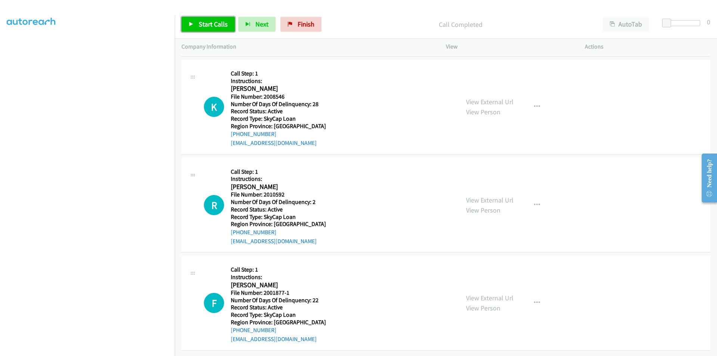
click at [217, 23] on span "Start Calls" at bounding box center [213, 24] width 29 height 9
click at [217, 23] on link "Pause" at bounding box center [201, 24] width 41 height 15
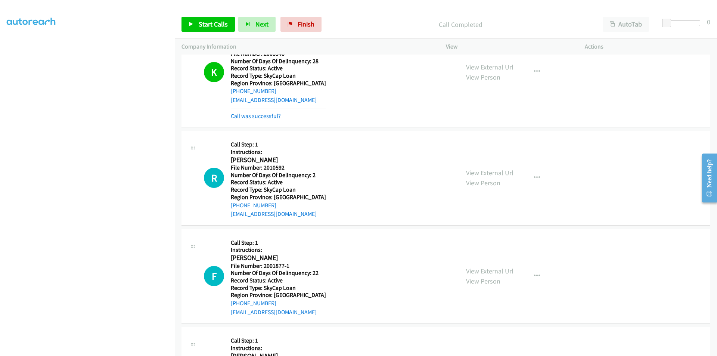
scroll to position [782, 0]
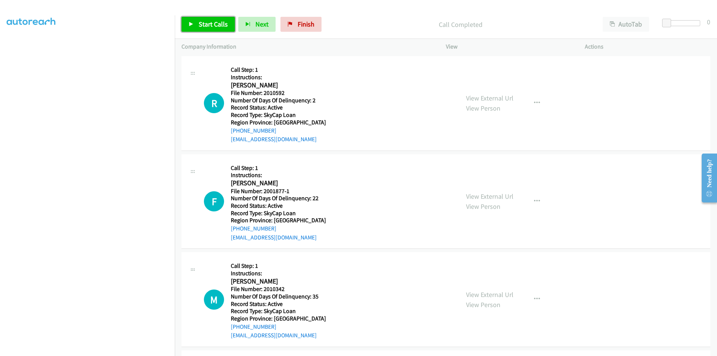
click at [216, 24] on span "Start Calls" at bounding box center [213, 24] width 29 height 9
click at [212, 23] on span "Pause" at bounding box center [207, 24] width 17 height 9
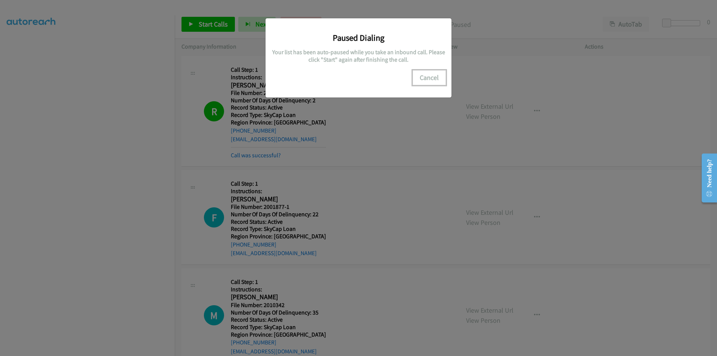
click at [433, 76] on button "Cancel" at bounding box center [429, 77] width 33 height 15
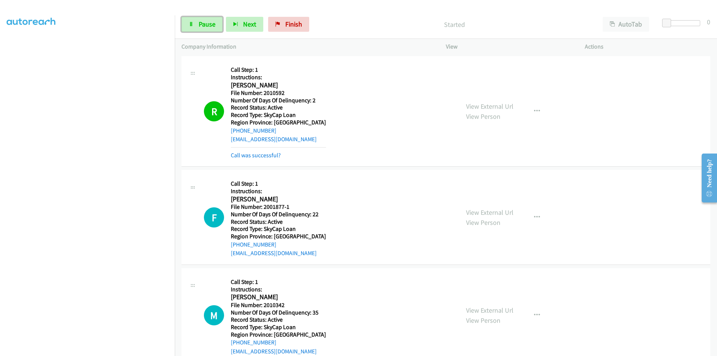
click at [206, 21] on span "Pause" at bounding box center [207, 24] width 17 height 9
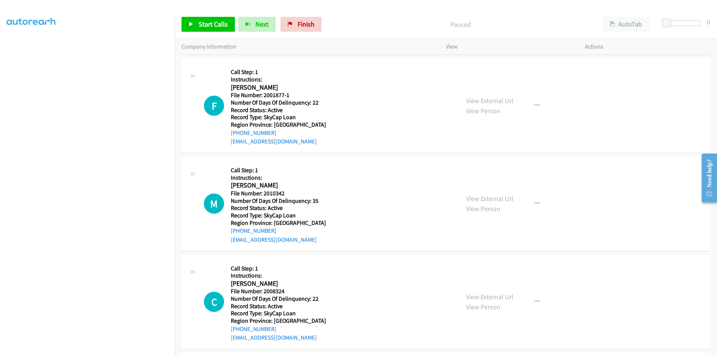
scroll to position [894, 0]
click at [220, 25] on span "Start Calls" at bounding box center [213, 24] width 29 height 9
click at [220, 25] on link "Pause" at bounding box center [201, 24] width 41 height 15
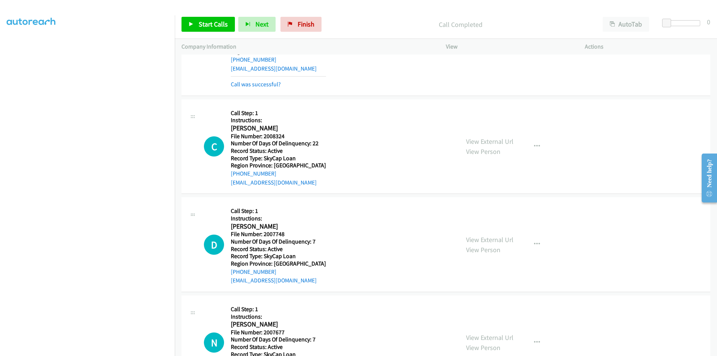
scroll to position [1118, 0]
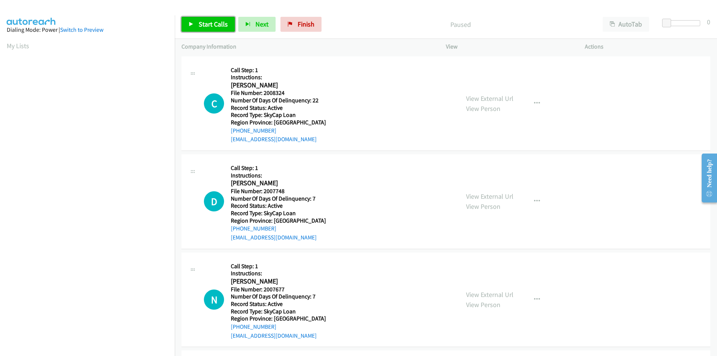
click at [218, 24] on span "Start Calls" at bounding box center [213, 24] width 29 height 9
click at [218, 24] on link "Pause" at bounding box center [201, 24] width 41 height 15
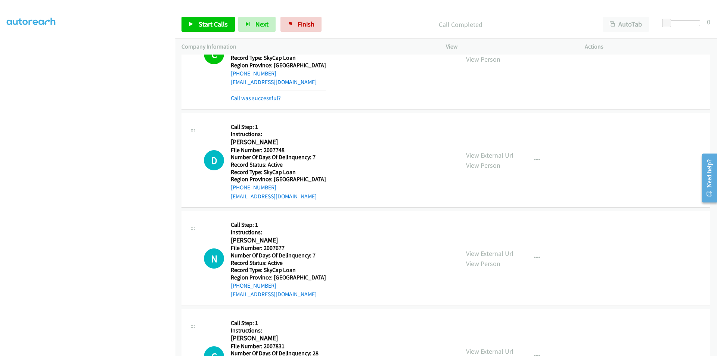
scroll to position [112, 0]
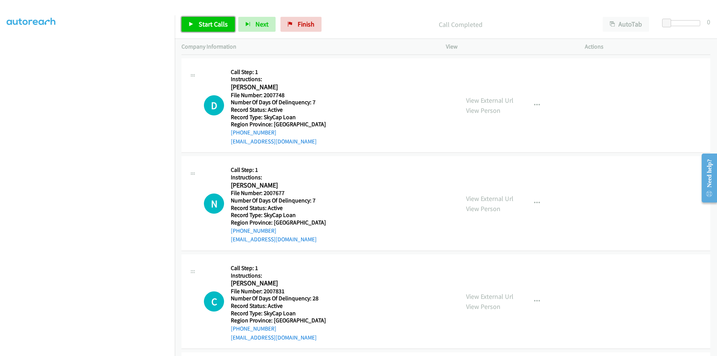
click at [207, 20] on span "Start Calls" at bounding box center [213, 24] width 29 height 9
click at [198, 22] on link "Pause" at bounding box center [201, 24] width 41 height 15
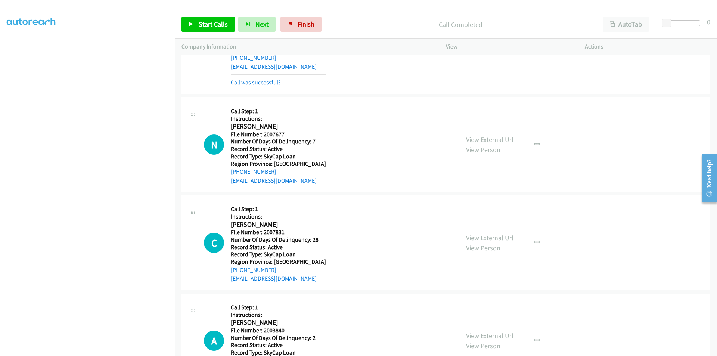
scroll to position [224, 0]
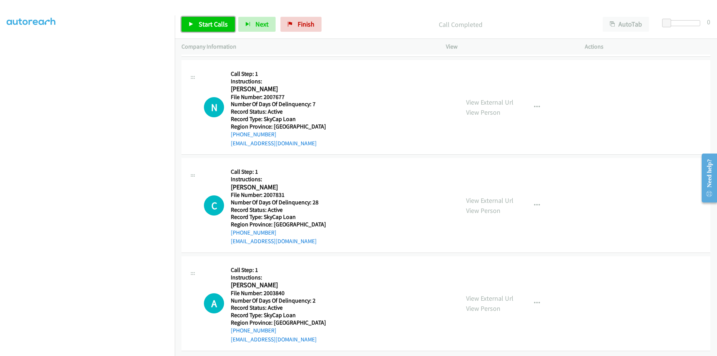
click at [221, 23] on span "Start Calls" at bounding box center [213, 24] width 29 height 9
click at [219, 21] on link "Pause" at bounding box center [201, 24] width 41 height 15
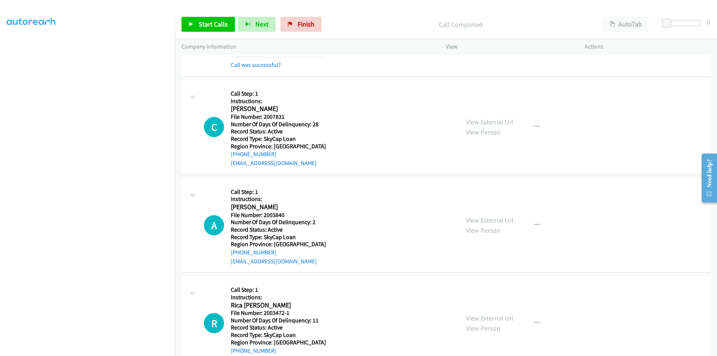
scroll to position [336, 0]
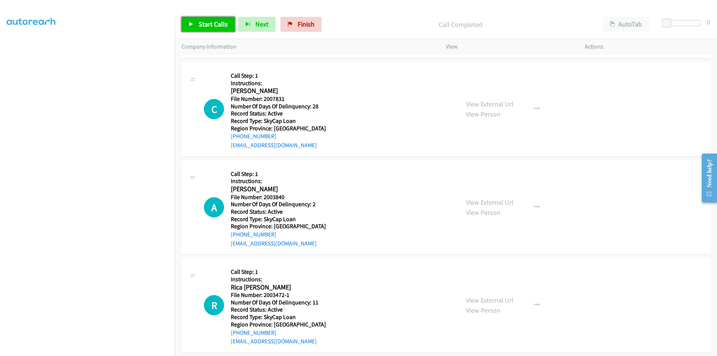
click at [205, 21] on span "Start Calls" at bounding box center [213, 24] width 29 height 9
click at [205, 21] on span "Pause" at bounding box center [207, 24] width 17 height 9
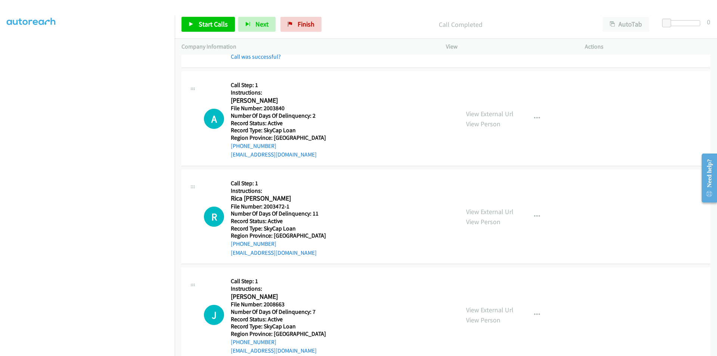
scroll to position [448, 0]
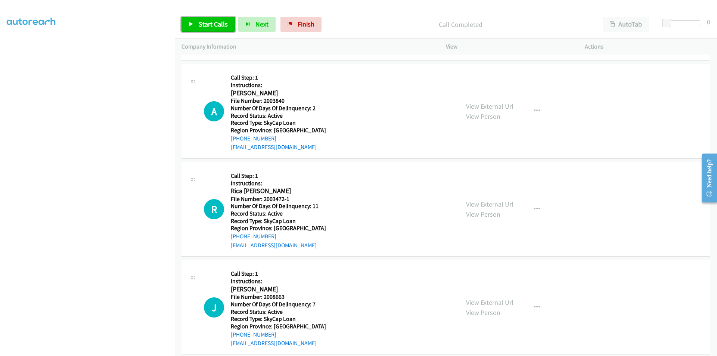
click at [222, 24] on span "Start Calls" at bounding box center [213, 24] width 29 height 9
click at [214, 22] on span "Pause" at bounding box center [207, 24] width 17 height 9
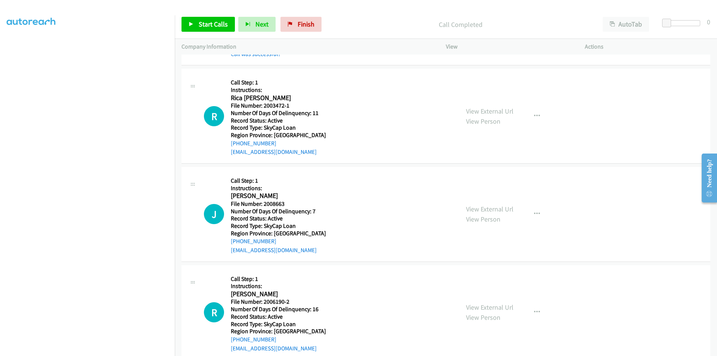
scroll to position [560, 0]
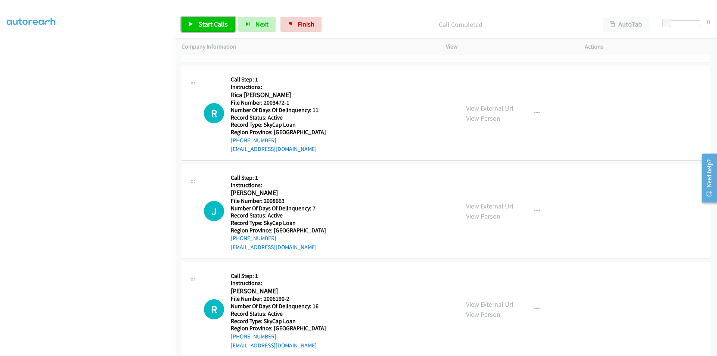
click at [203, 25] on span "Start Calls" at bounding box center [213, 24] width 29 height 9
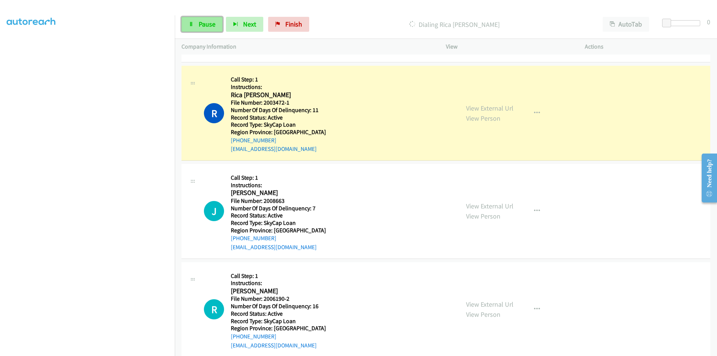
click at [209, 25] on span "Pause" at bounding box center [207, 24] width 17 height 9
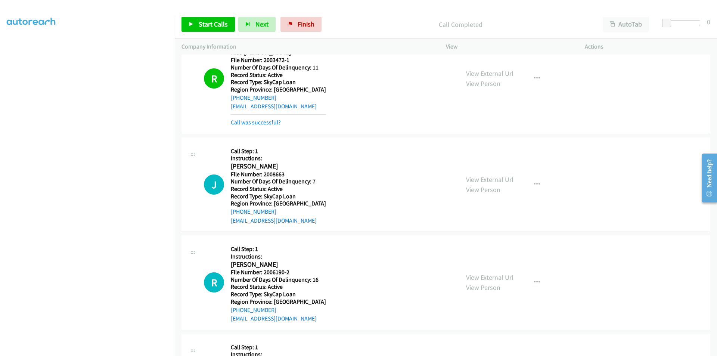
scroll to position [672, 0]
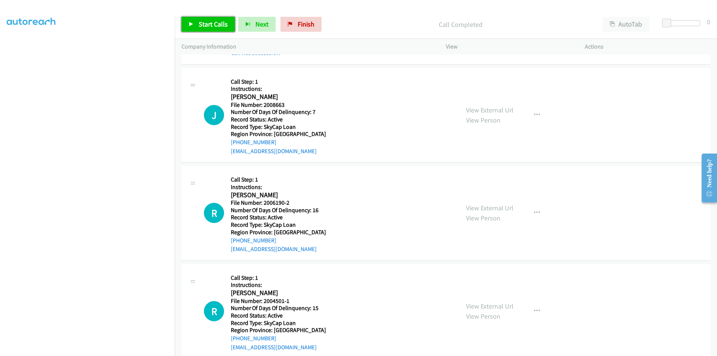
click at [193, 25] on icon at bounding box center [191, 24] width 5 height 5
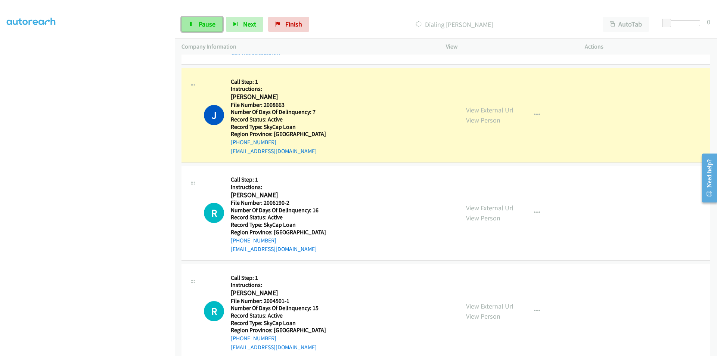
click at [203, 22] on span "Pause" at bounding box center [207, 24] width 17 height 9
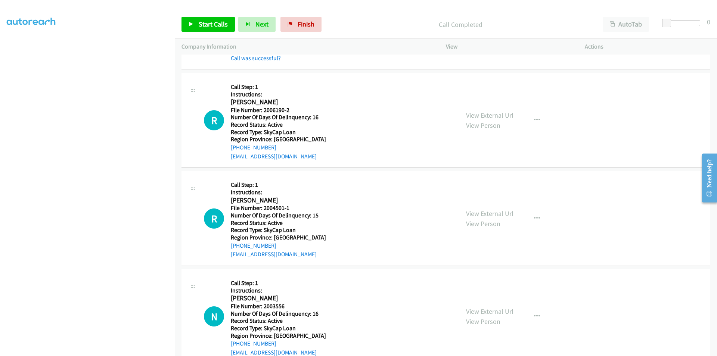
scroll to position [784, 0]
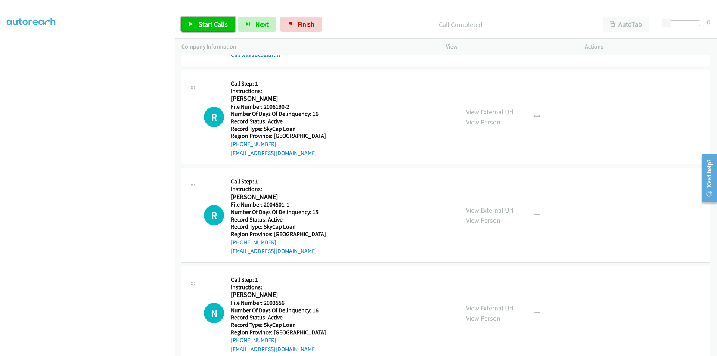
click at [209, 25] on span "Start Calls" at bounding box center [213, 24] width 29 height 9
click at [209, 25] on span "Pause" at bounding box center [207, 24] width 17 height 9
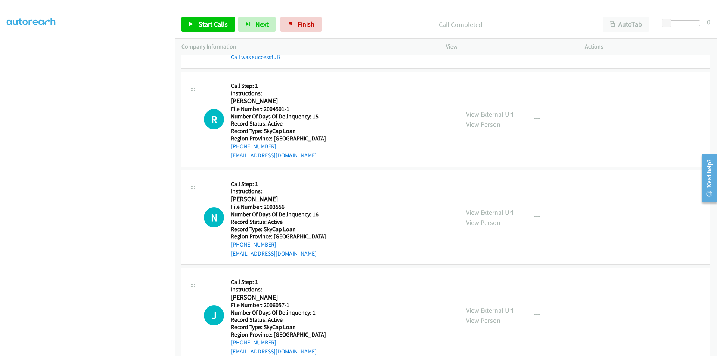
scroll to position [896, 0]
click at [220, 26] on span "Start Calls" at bounding box center [213, 24] width 29 height 9
click at [216, 26] on link "Pause" at bounding box center [201, 24] width 41 height 15
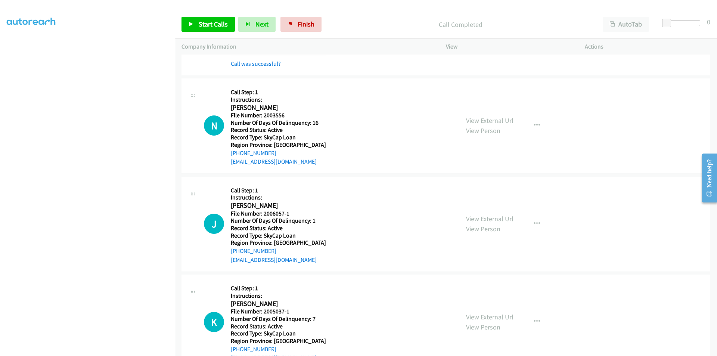
scroll to position [1008, 0]
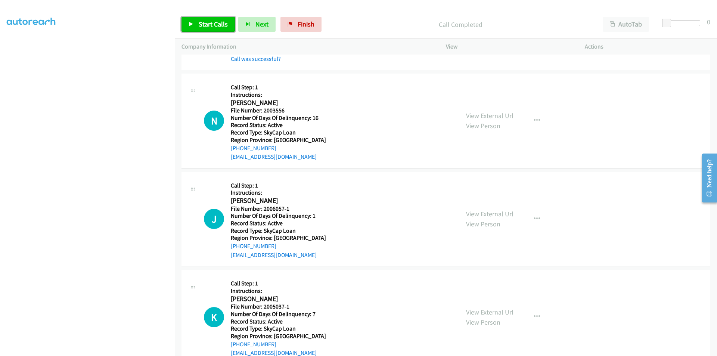
click at [204, 22] on span "Start Calls" at bounding box center [213, 24] width 29 height 9
click at [202, 29] on link "Pause" at bounding box center [201, 24] width 41 height 15
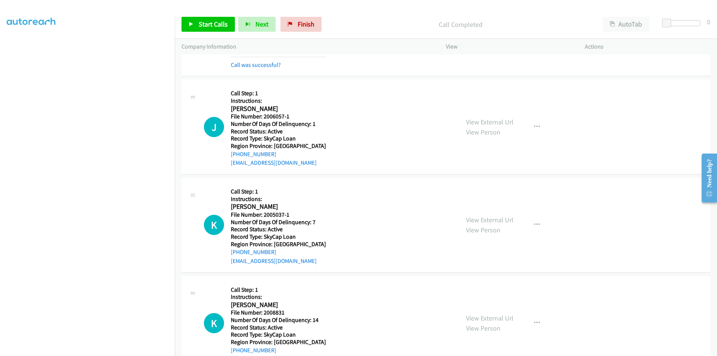
scroll to position [1120, 0]
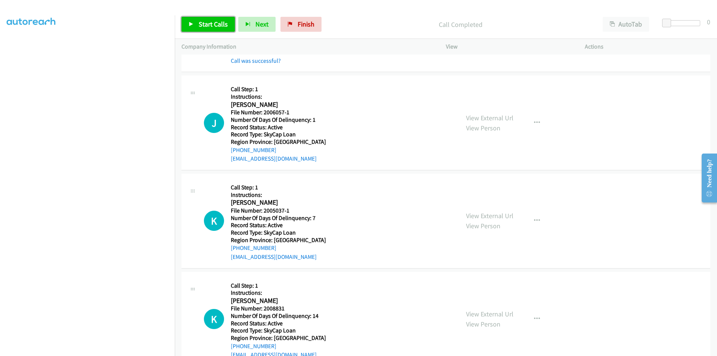
click at [197, 20] on link "Start Calls" at bounding box center [207, 24] width 53 height 15
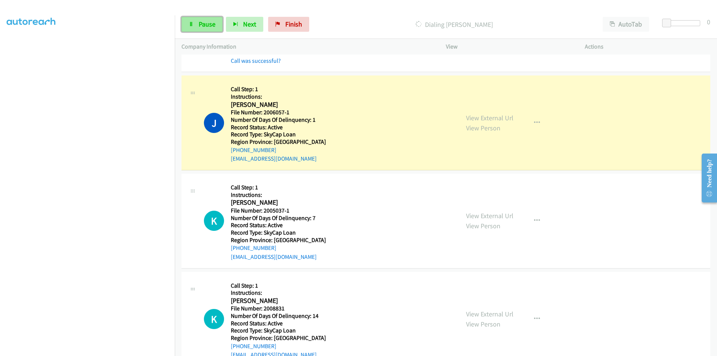
click at [198, 21] on link "Pause" at bounding box center [201, 24] width 41 height 15
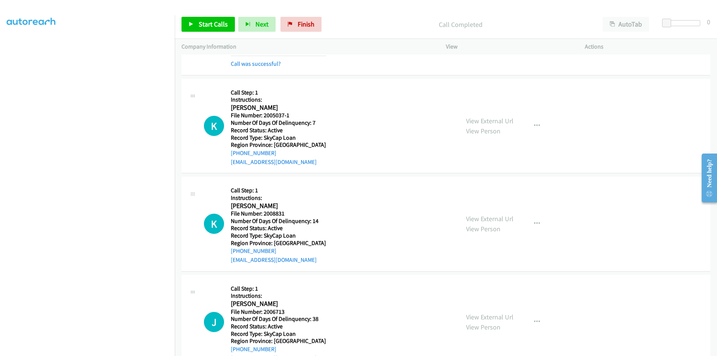
scroll to position [1232, 0]
click at [216, 22] on span "Start Calls" at bounding box center [213, 24] width 29 height 9
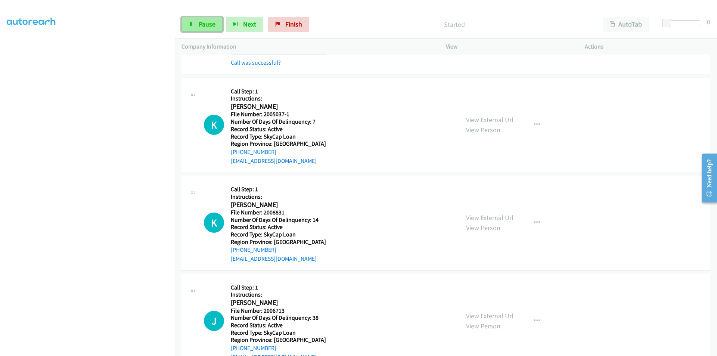
click at [209, 24] on span "Pause" at bounding box center [207, 24] width 17 height 9
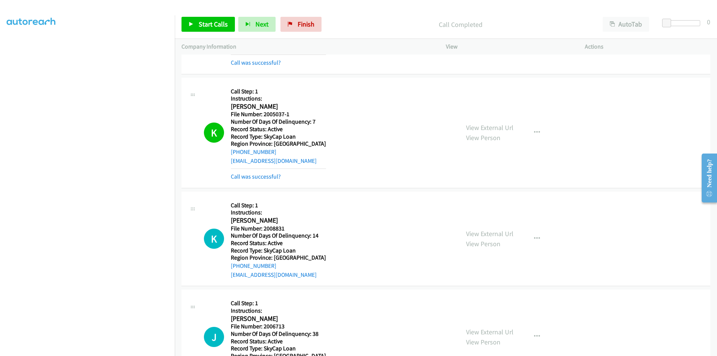
scroll to position [1344, 0]
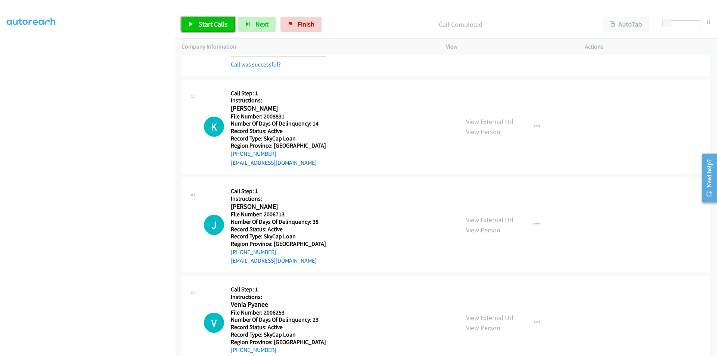
click at [212, 19] on link "Start Calls" at bounding box center [207, 24] width 53 height 15
click at [208, 22] on span "Pause" at bounding box center [207, 24] width 17 height 9
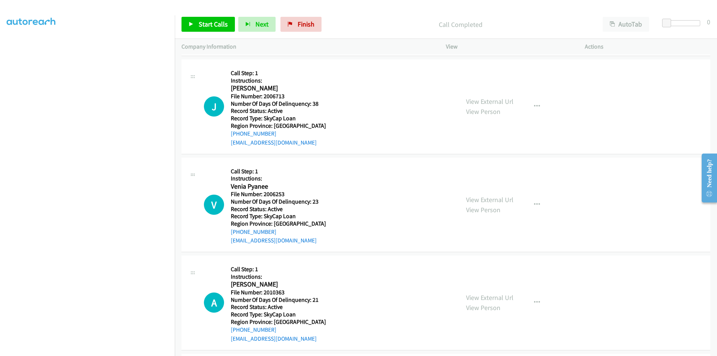
scroll to position [1493, 0]
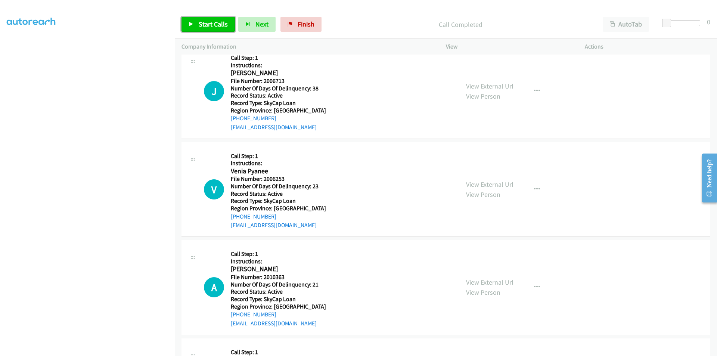
click at [223, 19] on link "Start Calls" at bounding box center [207, 24] width 53 height 15
click at [205, 25] on span "Pause" at bounding box center [207, 24] width 17 height 9
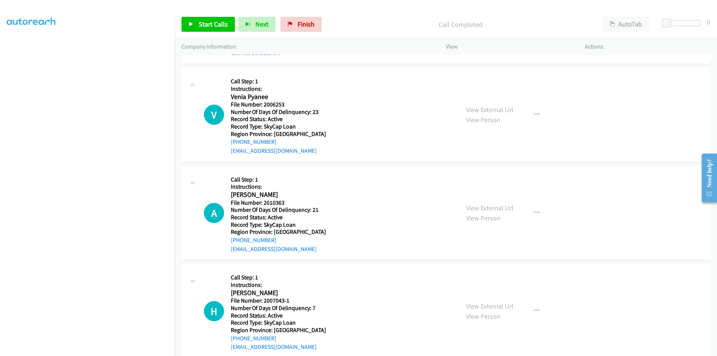
scroll to position [1597, 0]
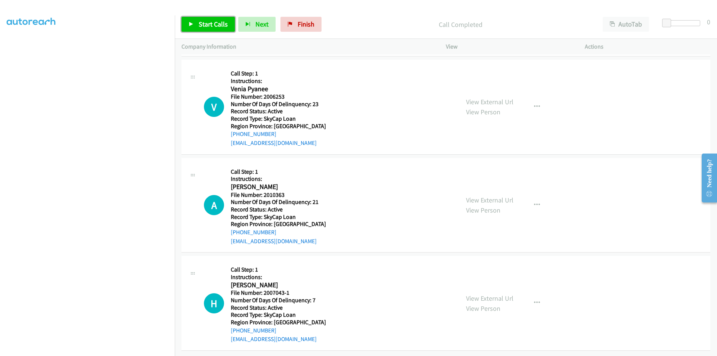
click at [210, 25] on span "Start Calls" at bounding box center [213, 24] width 29 height 9
click at [203, 17] on link "Pause" at bounding box center [201, 24] width 41 height 15
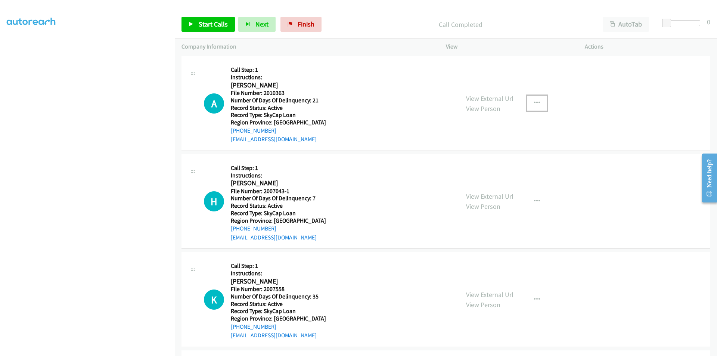
click at [529, 102] on button "button" at bounding box center [537, 103] width 20 height 15
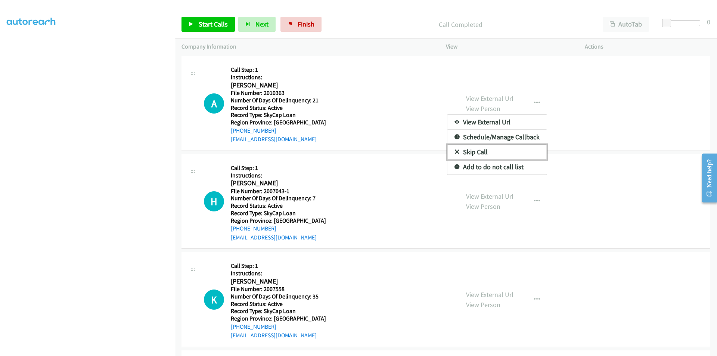
click at [492, 148] on link "Skip Call" at bounding box center [496, 151] width 99 height 15
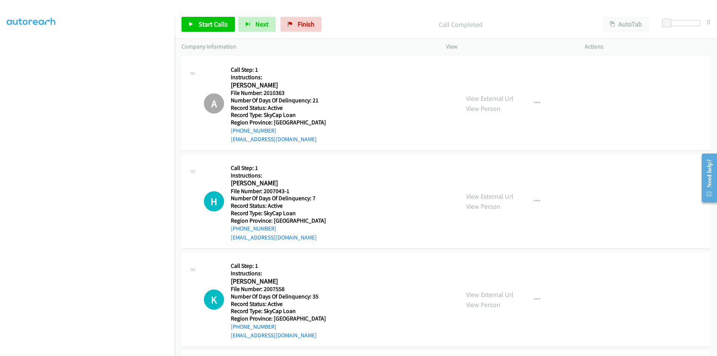
scroll to position [1821, 0]
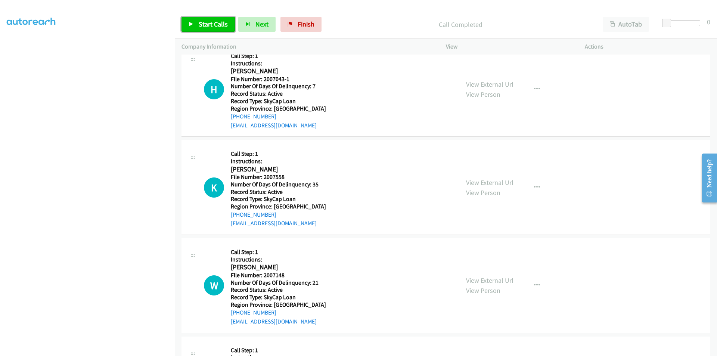
click at [213, 26] on span "Start Calls" at bounding box center [213, 24] width 29 height 9
click at [208, 24] on span "Pause" at bounding box center [207, 24] width 17 height 9
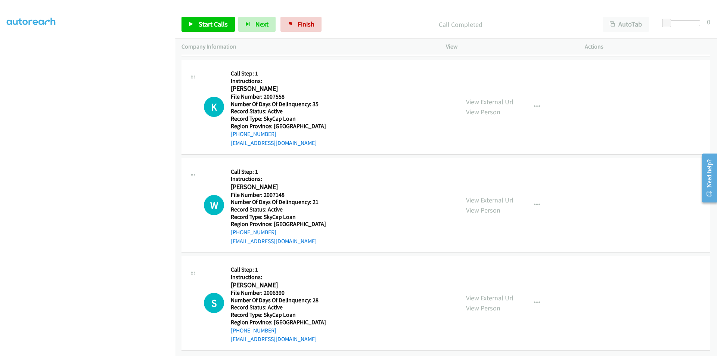
scroll to position [1923, 0]
click at [206, 27] on span "Start Calls" at bounding box center [213, 24] width 29 height 9
click at [206, 25] on span "Pause" at bounding box center [207, 24] width 17 height 9
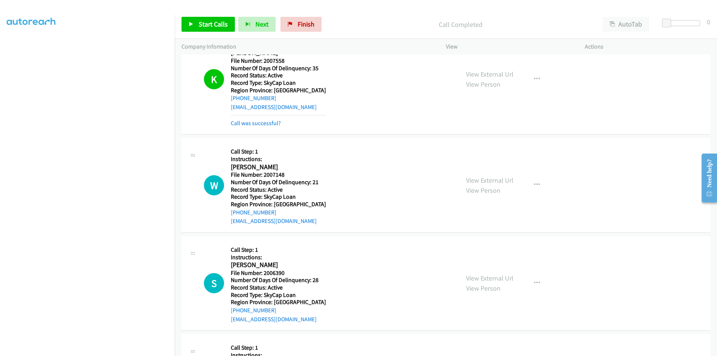
scroll to position [2035, 0]
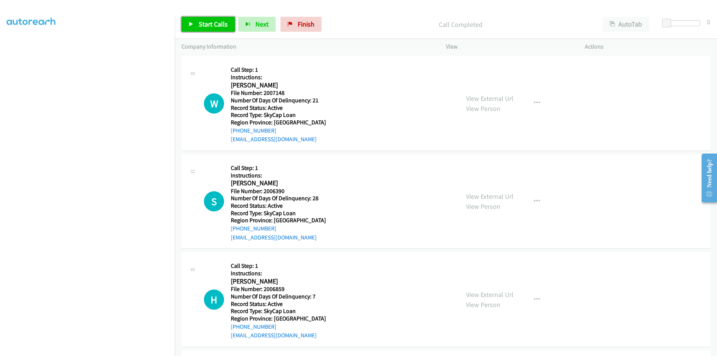
click at [212, 26] on span "Start Calls" at bounding box center [213, 24] width 29 height 9
click at [207, 20] on span "Pause" at bounding box center [207, 24] width 17 height 9
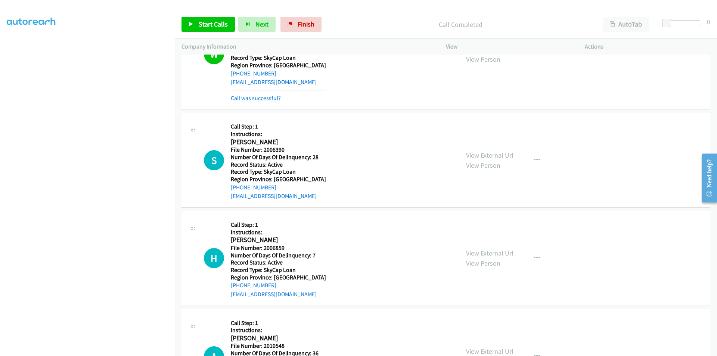
scroll to position [2147, 0]
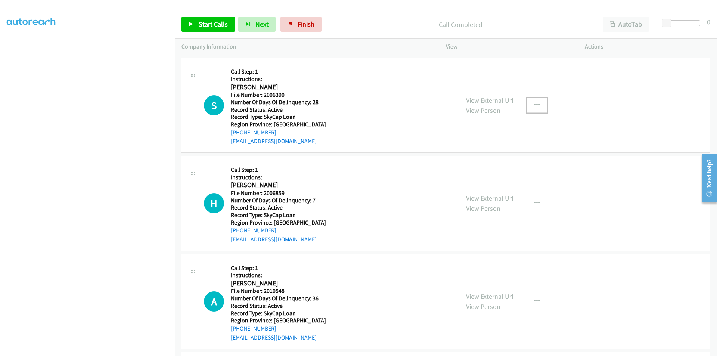
click at [530, 102] on button "button" at bounding box center [537, 105] width 20 height 15
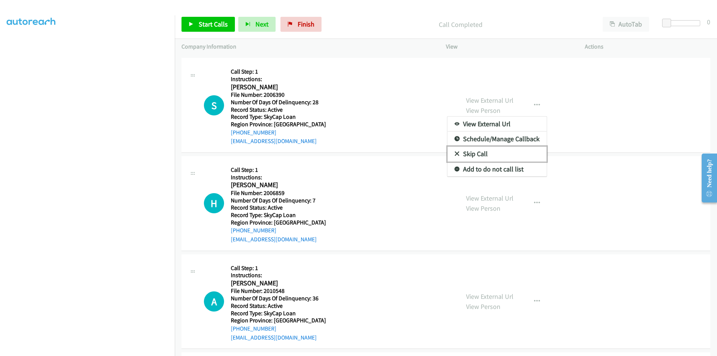
click at [493, 154] on link "Skip Call" at bounding box center [496, 153] width 99 height 15
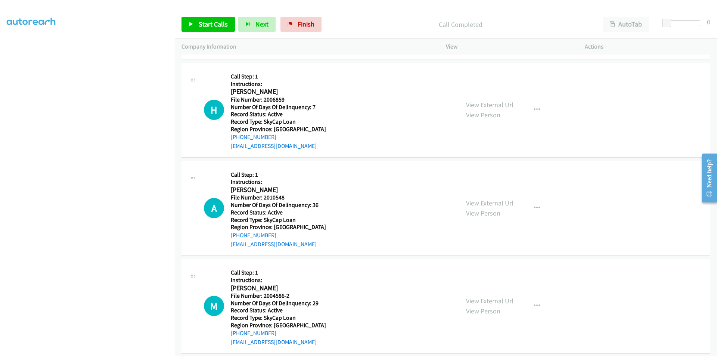
scroll to position [2249, 0]
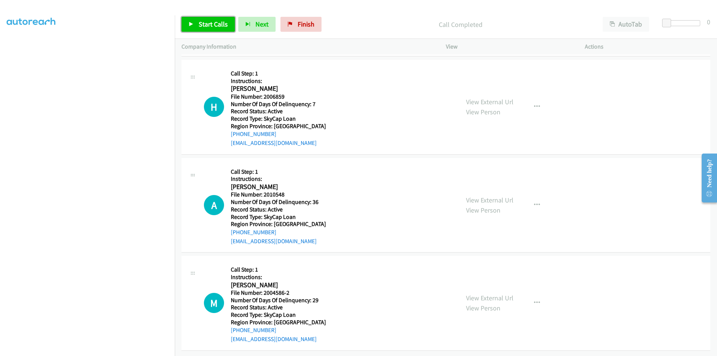
click at [205, 24] on span "Start Calls" at bounding box center [213, 24] width 29 height 9
click at [205, 21] on span "Pause" at bounding box center [207, 24] width 17 height 9
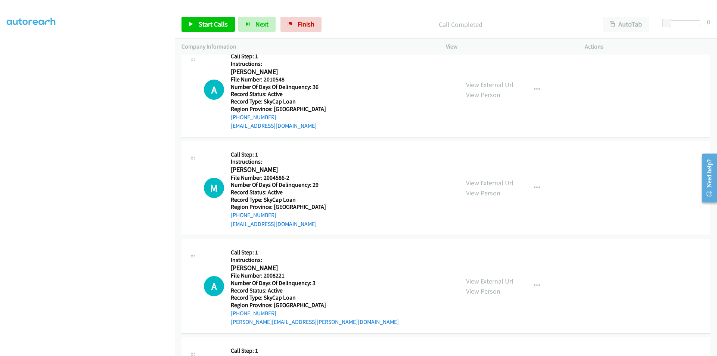
scroll to position [2361, 0]
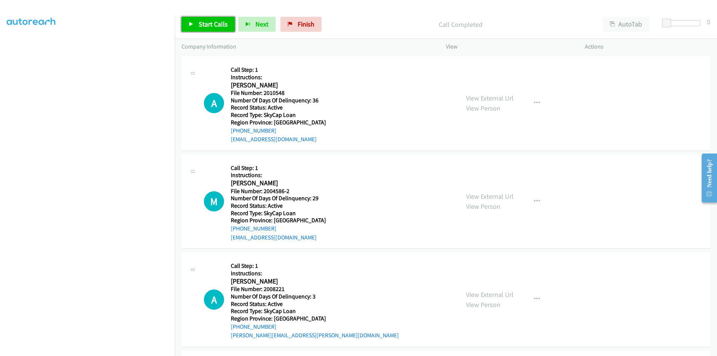
click at [217, 21] on span "Start Calls" at bounding box center [213, 24] width 29 height 9
click at [217, 21] on link "Pause" at bounding box center [201, 24] width 41 height 15
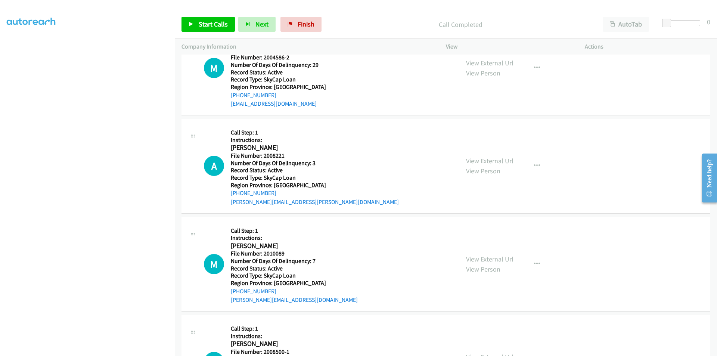
scroll to position [2473, 0]
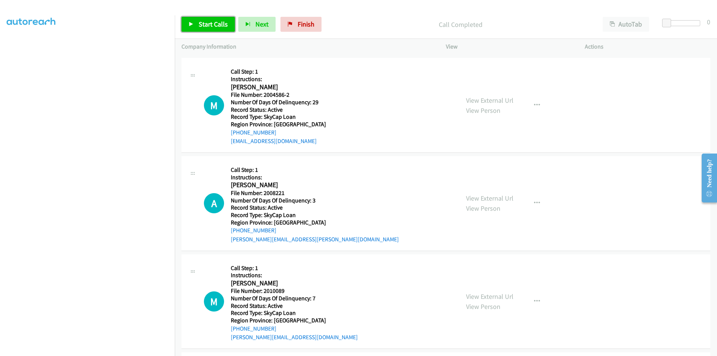
click at [212, 22] on span "Start Calls" at bounding box center [213, 24] width 29 height 9
click at [212, 22] on span "Pause" at bounding box center [207, 24] width 17 height 9
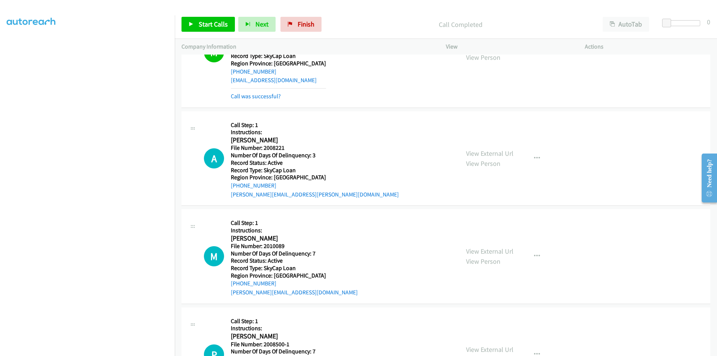
scroll to position [2585, 0]
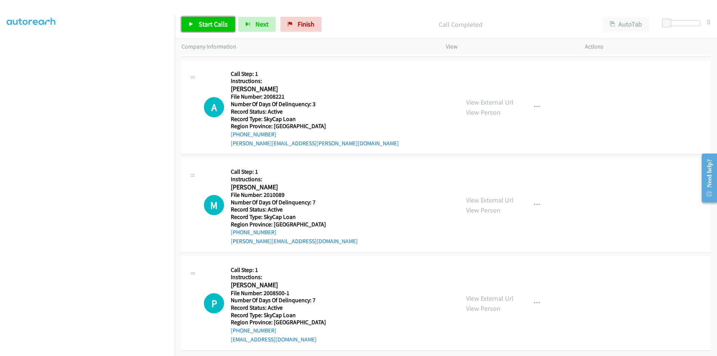
click at [217, 27] on span "Start Calls" at bounding box center [213, 24] width 29 height 9
click at [216, 25] on link "Pause" at bounding box center [201, 24] width 41 height 15
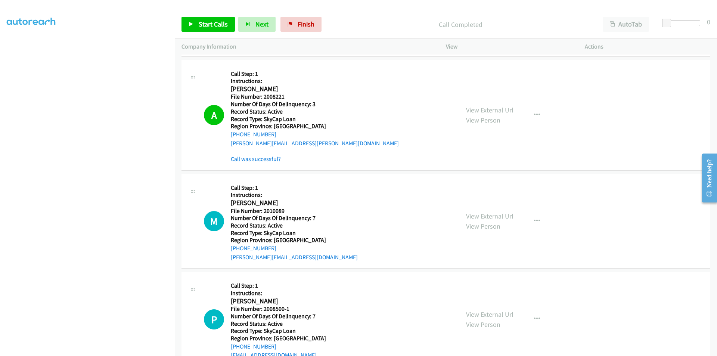
scroll to position [2697, 0]
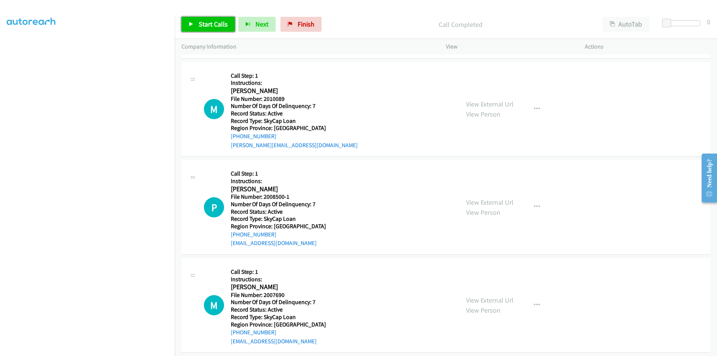
click at [216, 26] on span "Start Calls" at bounding box center [213, 24] width 29 height 9
click at [216, 26] on link "Pause" at bounding box center [201, 24] width 41 height 15
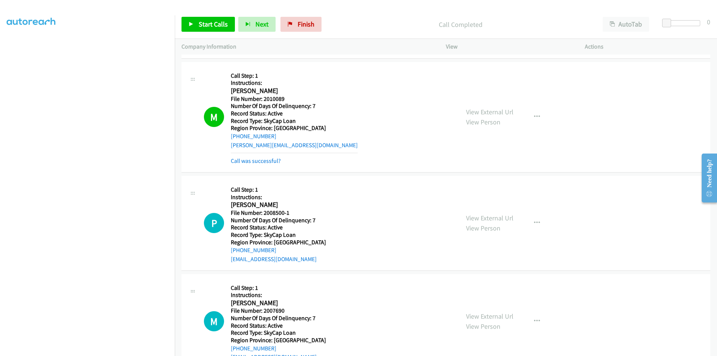
scroll to position [2809, 0]
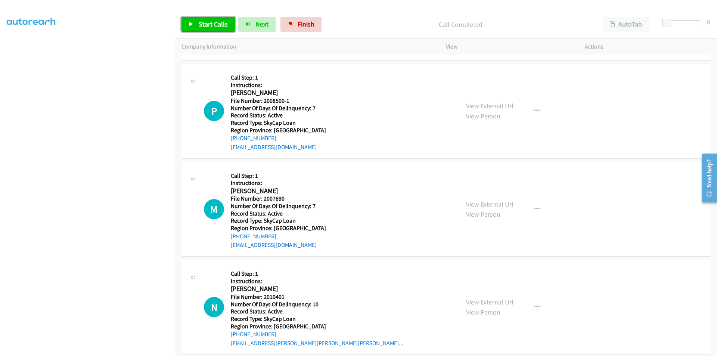
click at [215, 23] on span "Start Calls" at bounding box center [213, 24] width 29 height 9
click at [215, 23] on span "Pause" at bounding box center [207, 24] width 17 height 9
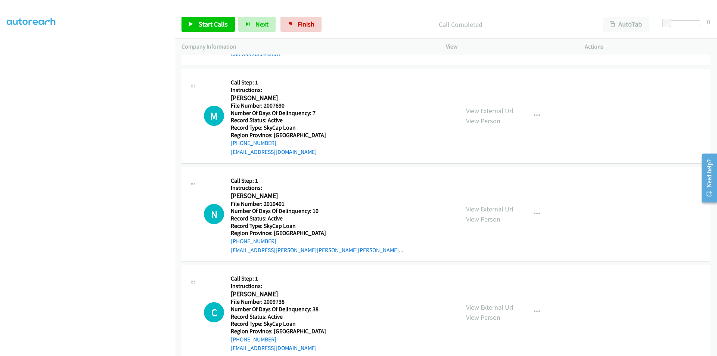
scroll to position [2921, 0]
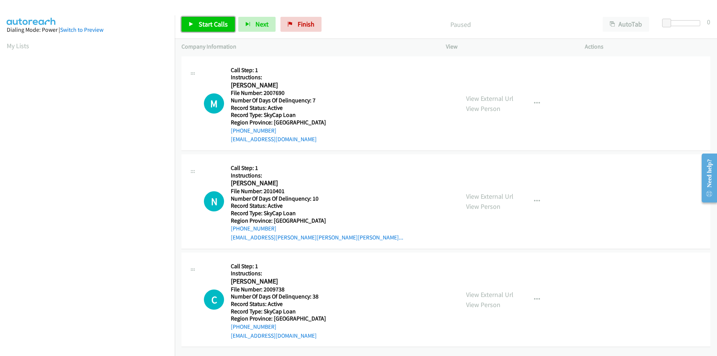
click at [207, 23] on span "Start Calls" at bounding box center [213, 24] width 29 height 9
click at [207, 23] on span "Pause" at bounding box center [207, 24] width 17 height 9
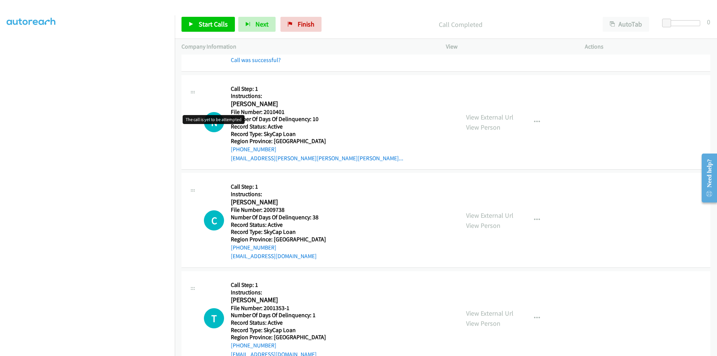
scroll to position [112, 0]
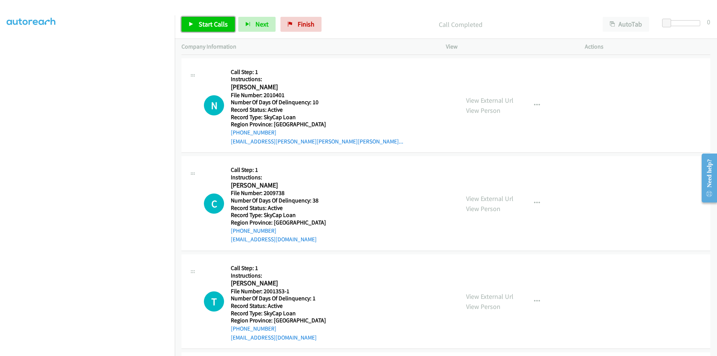
click at [199, 22] on span "Start Calls" at bounding box center [213, 24] width 29 height 9
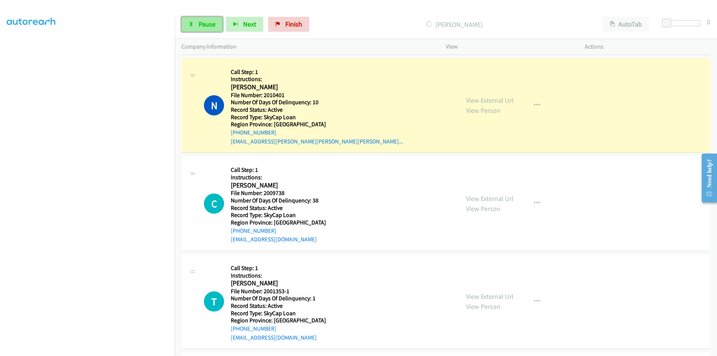
click at [197, 22] on link "Pause" at bounding box center [201, 24] width 41 height 15
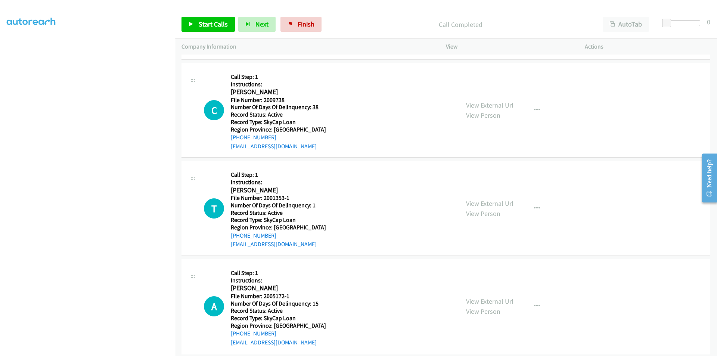
scroll to position [224, 0]
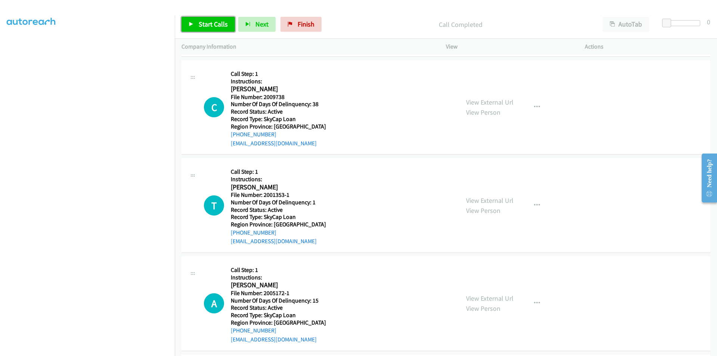
click at [222, 25] on span "Start Calls" at bounding box center [213, 24] width 29 height 9
click at [203, 25] on span "Pause" at bounding box center [207, 24] width 17 height 9
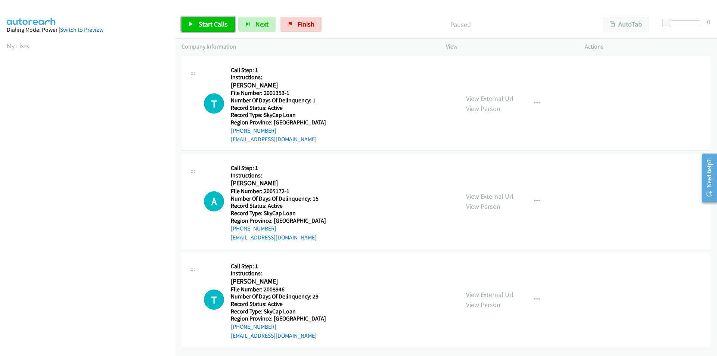
click at [214, 25] on span "Start Calls" at bounding box center [213, 24] width 29 height 9
click at [208, 23] on span "Pause" at bounding box center [207, 24] width 17 height 9
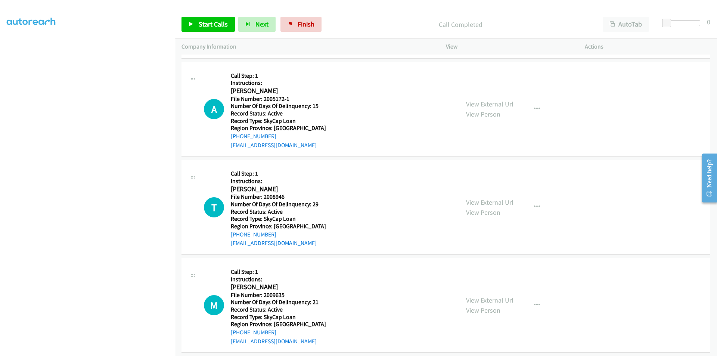
scroll to position [112, 0]
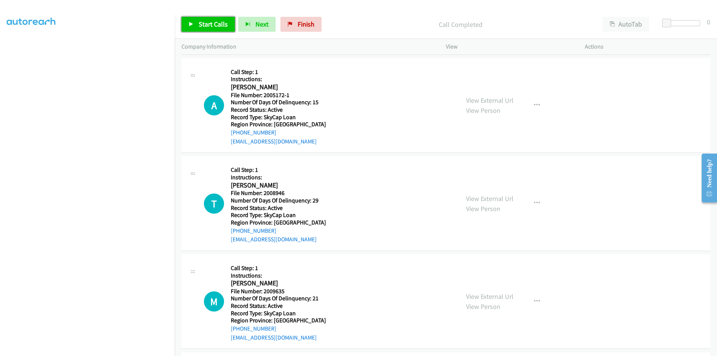
click at [220, 26] on span "Start Calls" at bounding box center [213, 24] width 29 height 9
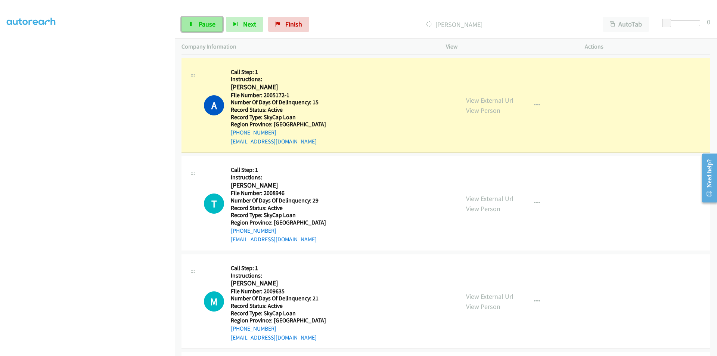
click at [208, 22] on span "Pause" at bounding box center [207, 24] width 17 height 9
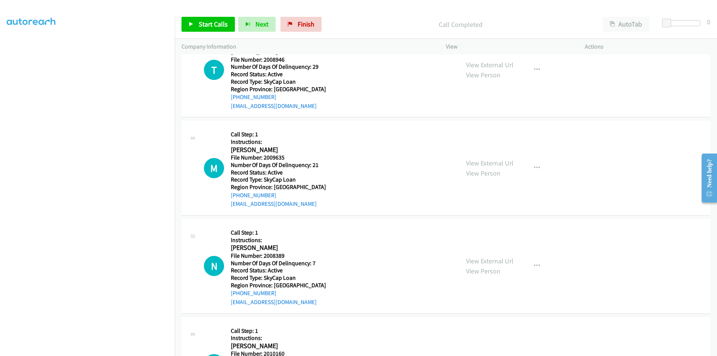
scroll to position [224, 0]
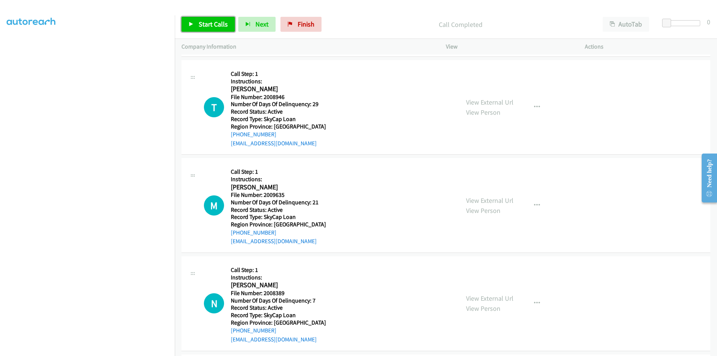
click at [204, 23] on span "Start Calls" at bounding box center [213, 24] width 29 height 9
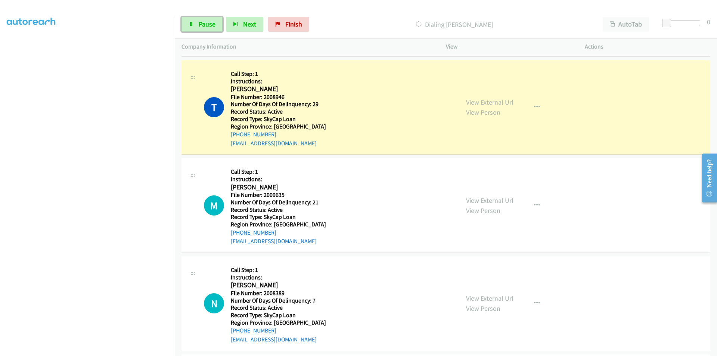
click at [204, 23] on span "Pause" at bounding box center [207, 24] width 17 height 9
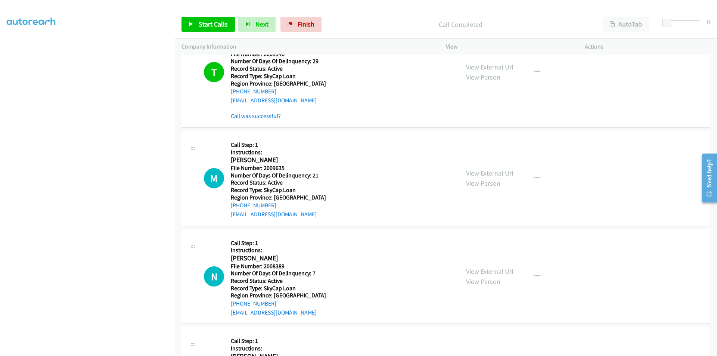
scroll to position [336, 0]
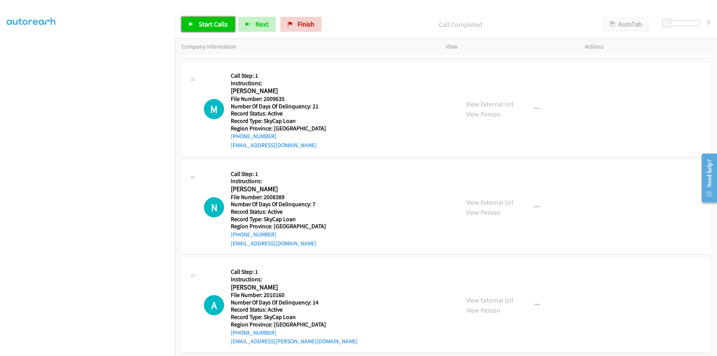
click at [213, 26] on span "Start Calls" at bounding box center [213, 24] width 29 height 9
click at [208, 24] on span "Pause" at bounding box center [207, 24] width 17 height 9
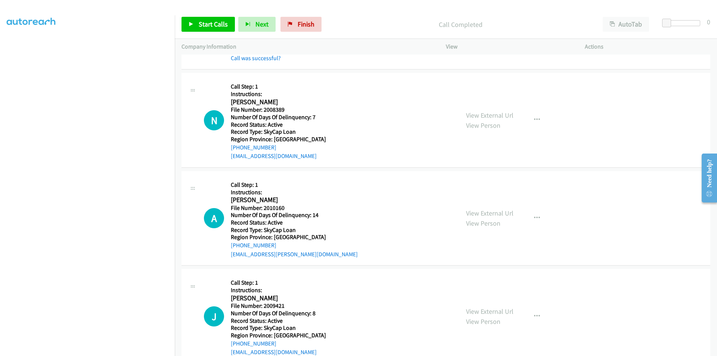
scroll to position [448, 0]
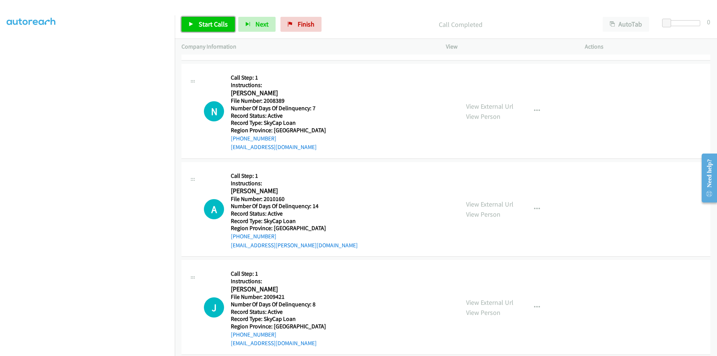
click at [217, 23] on span "Start Calls" at bounding box center [213, 24] width 29 height 9
click at [205, 24] on span "Pause" at bounding box center [207, 24] width 17 height 9
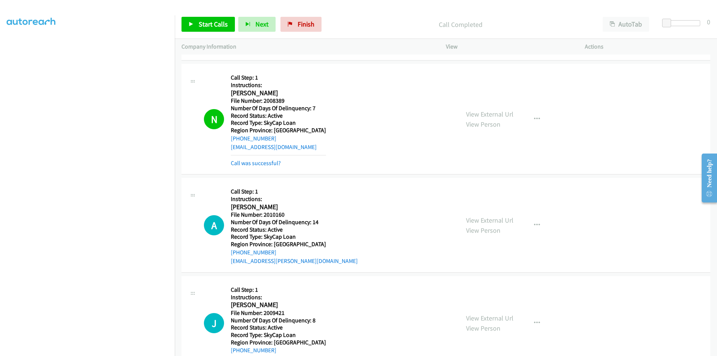
scroll to position [560, 0]
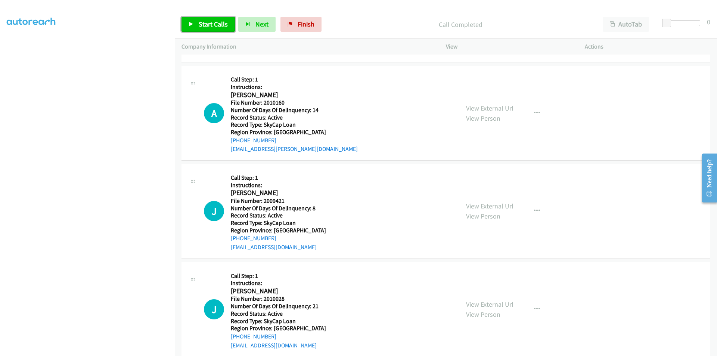
click at [204, 22] on span "Start Calls" at bounding box center [213, 24] width 29 height 9
click at [204, 23] on span "Pause" at bounding box center [207, 24] width 17 height 9
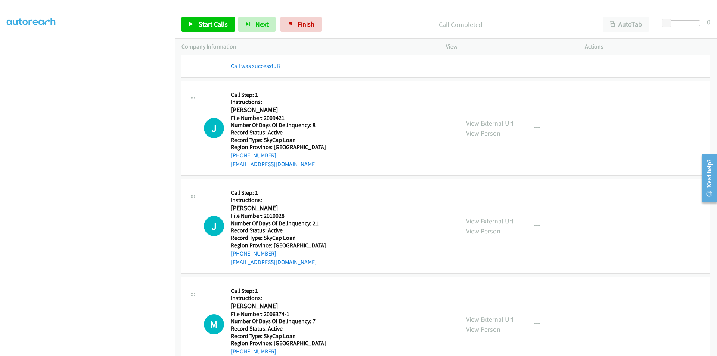
scroll to position [672, 0]
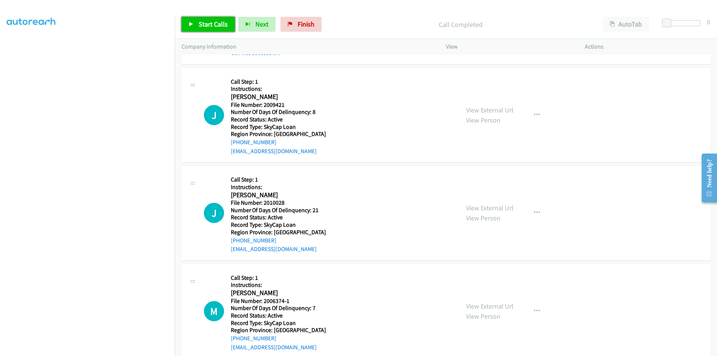
click at [218, 21] on span "Start Calls" at bounding box center [213, 24] width 29 height 9
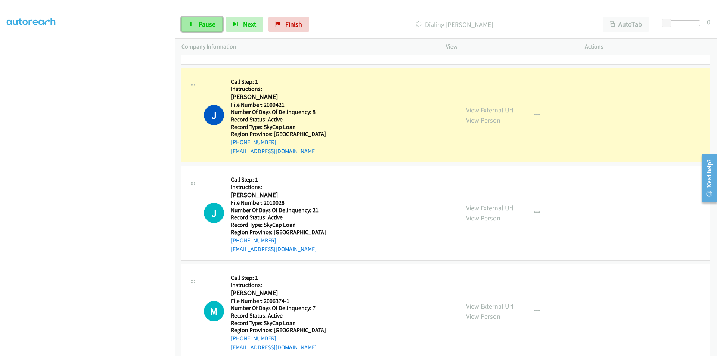
click at [213, 21] on span "Pause" at bounding box center [207, 24] width 17 height 9
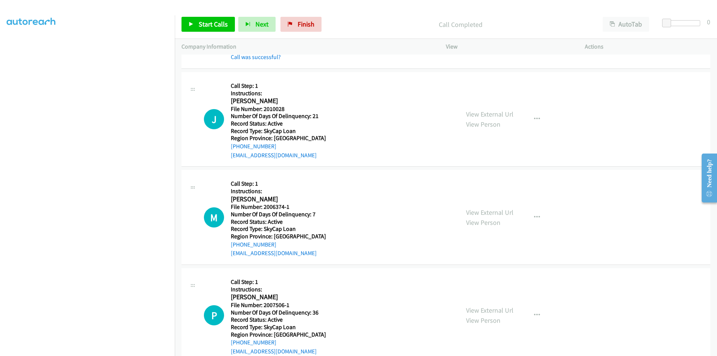
scroll to position [784, 0]
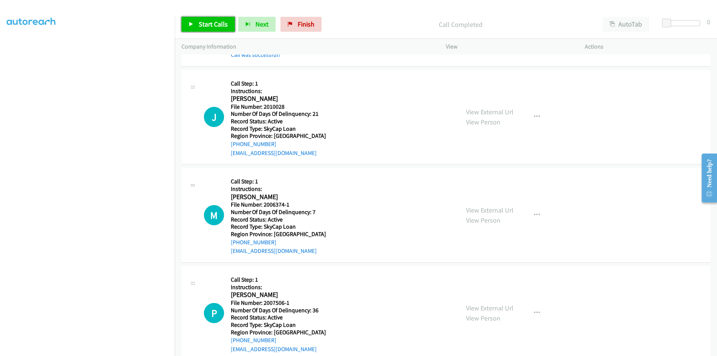
click at [223, 21] on span "Start Calls" at bounding box center [213, 24] width 29 height 9
click at [213, 25] on span "Pause" at bounding box center [207, 24] width 17 height 9
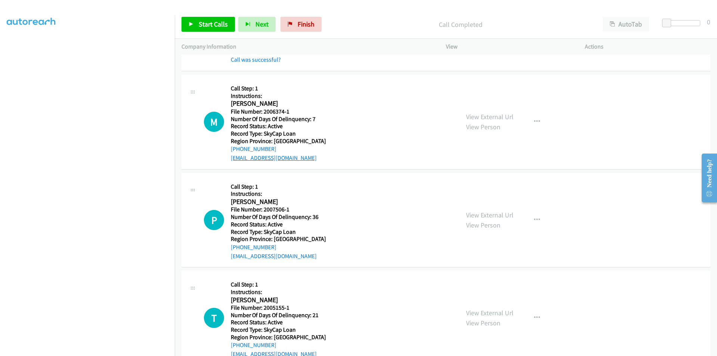
scroll to position [896, 0]
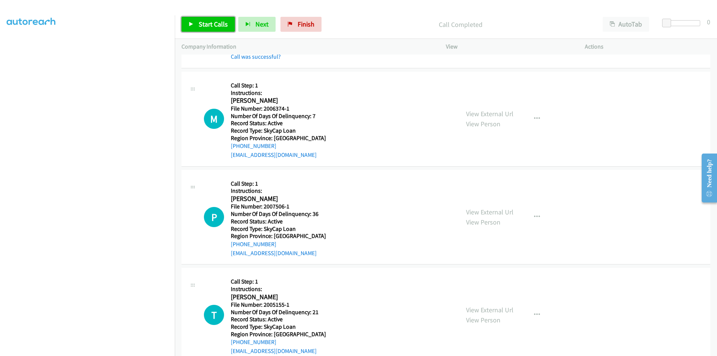
click at [211, 23] on span "Start Calls" at bounding box center [213, 24] width 29 height 9
click at [211, 23] on span "Pause" at bounding box center [207, 24] width 17 height 9
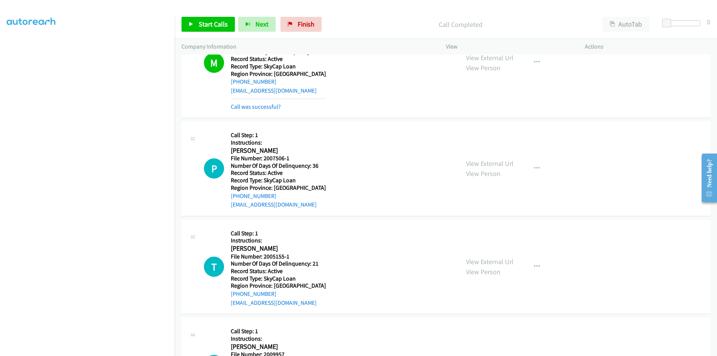
scroll to position [1008, 0]
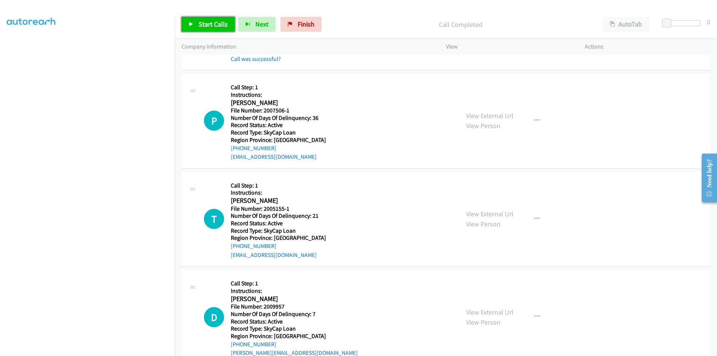
click at [201, 27] on span "Start Calls" at bounding box center [213, 24] width 29 height 9
click at [201, 27] on span "Pause" at bounding box center [207, 24] width 17 height 9
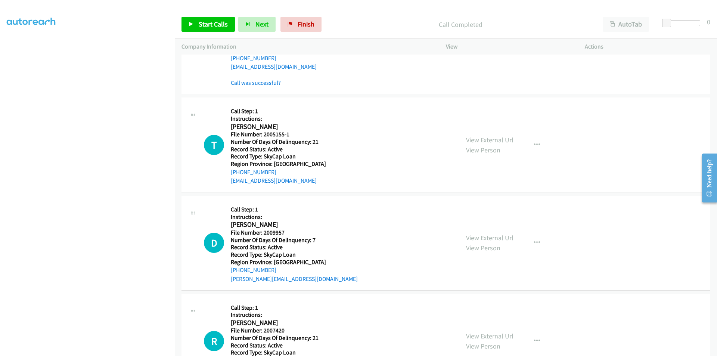
scroll to position [1120, 0]
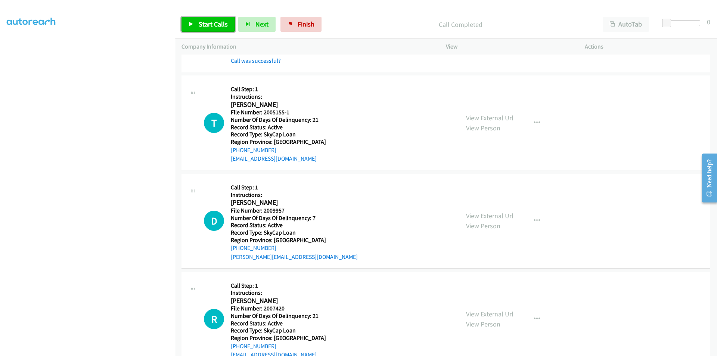
click at [215, 25] on span "Start Calls" at bounding box center [213, 24] width 29 height 9
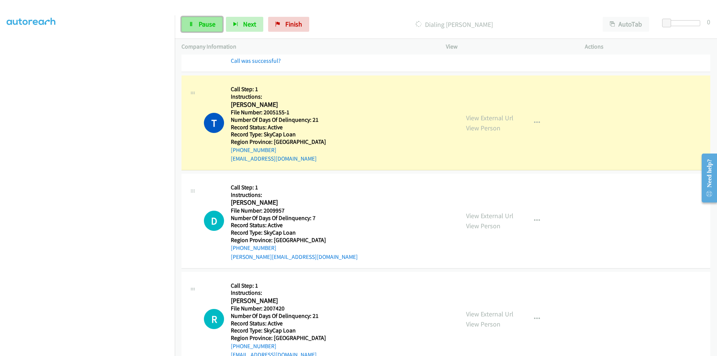
click at [215, 24] on span "Pause" at bounding box center [207, 24] width 17 height 9
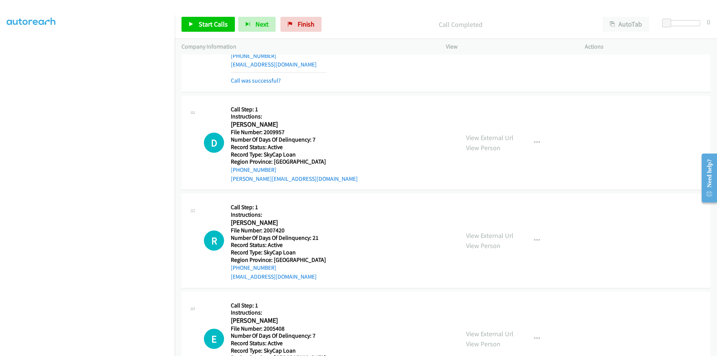
scroll to position [1232, 0]
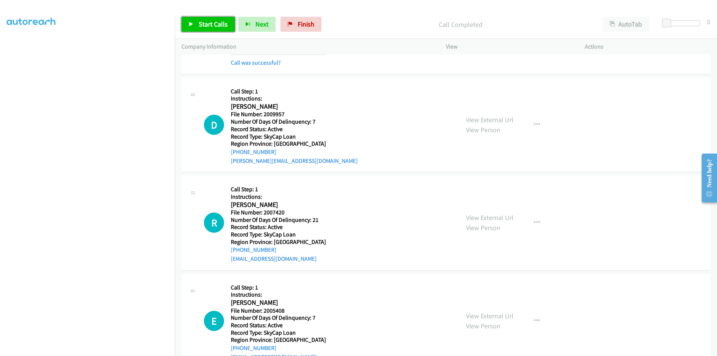
click at [219, 21] on span "Start Calls" at bounding box center [213, 24] width 29 height 9
click at [208, 24] on span "Pause" at bounding box center [207, 24] width 17 height 9
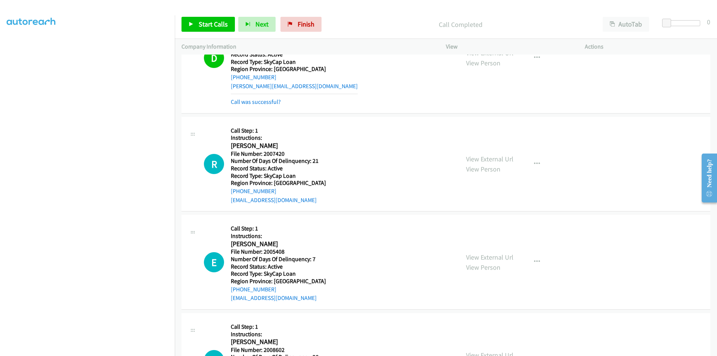
scroll to position [1344, 0]
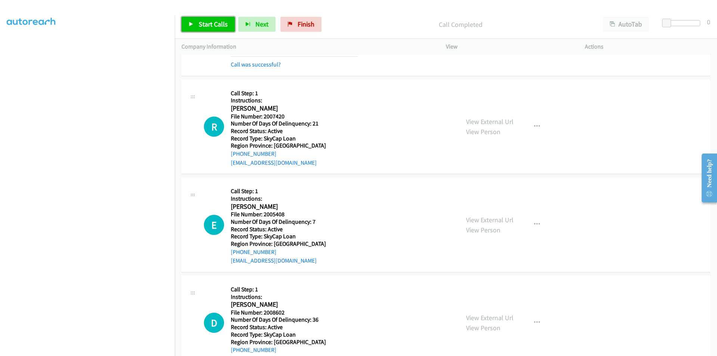
click at [211, 23] on span "Start Calls" at bounding box center [213, 24] width 29 height 9
click at [211, 23] on span "Pause" at bounding box center [207, 24] width 17 height 9
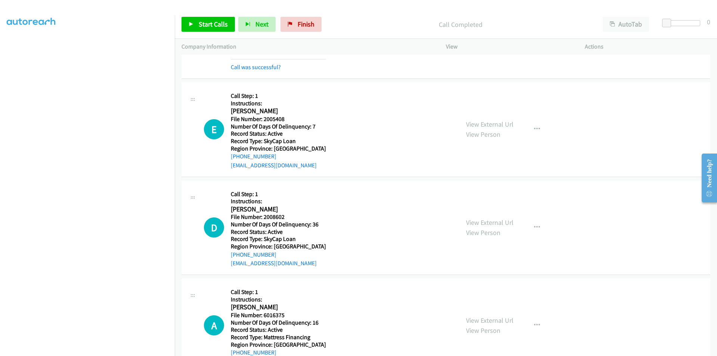
scroll to position [1456, 0]
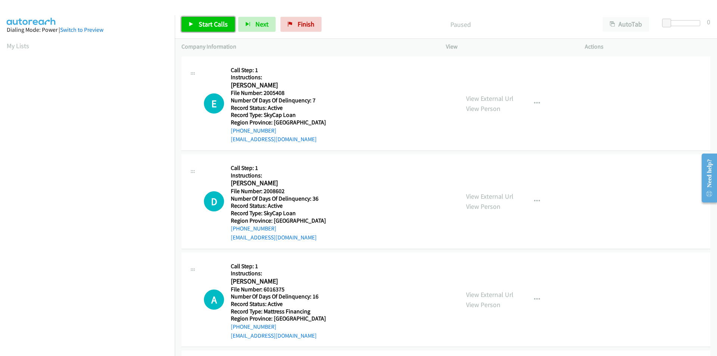
click at [214, 24] on span "Start Calls" at bounding box center [213, 24] width 29 height 9
click at [214, 24] on span "Pause" at bounding box center [207, 24] width 17 height 9
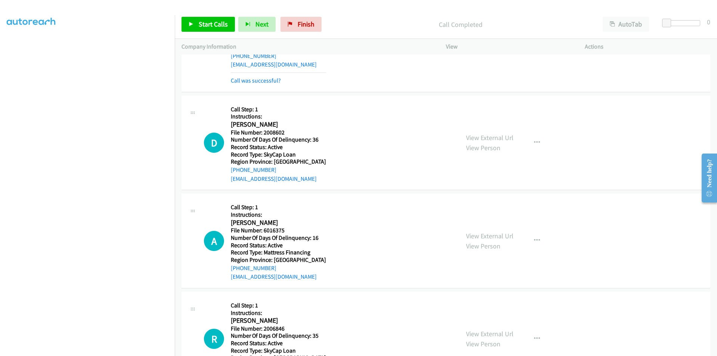
scroll to position [112, 0]
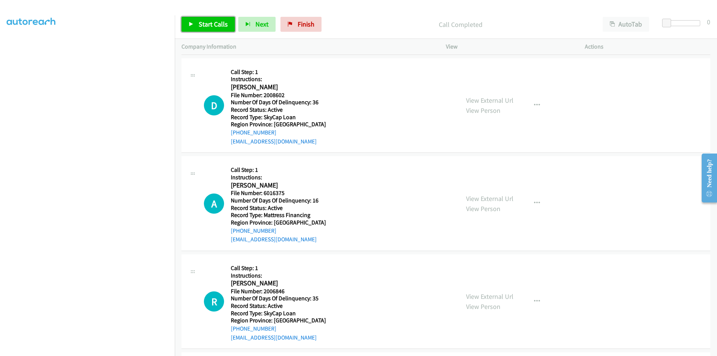
click at [207, 21] on span "Start Calls" at bounding box center [213, 24] width 29 height 9
click at [207, 21] on span "Pause" at bounding box center [207, 24] width 17 height 9
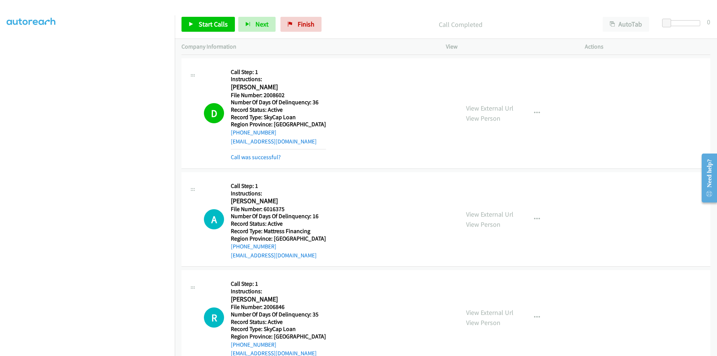
scroll to position [224, 0]
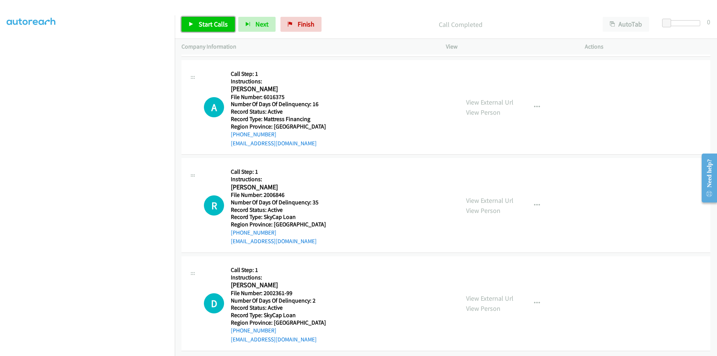
click at [202, 21] on span "Start Calls" at bounding box center [213, 24] width 29 height 9
click at [202, 21] on span "Pause" at bounding box center [207, 24] width 17 height 9
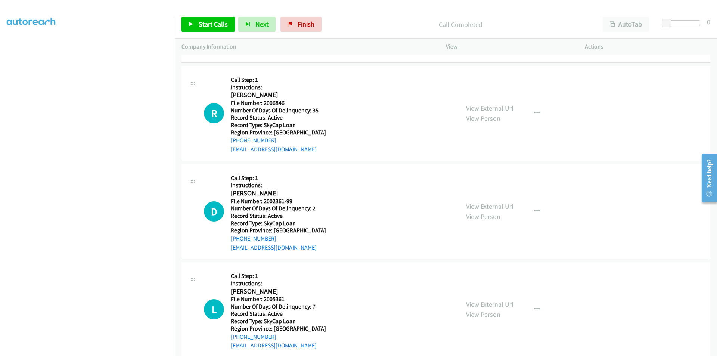
scroll to position [336, 0]
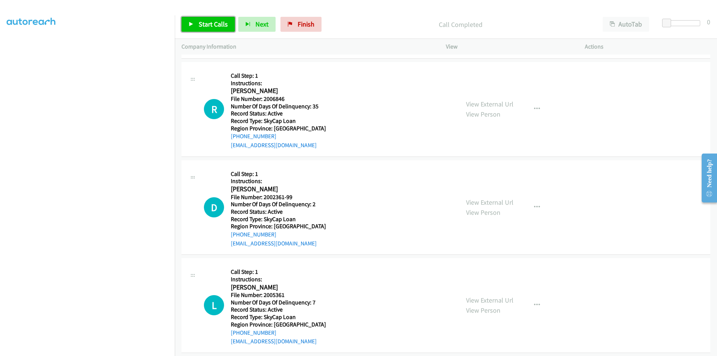
click at [213, 26] on span "Start Calls" at bounding box center [213, 24] width 29 height 9
click at [204, 25] on span "Pause" at bounding box center [207, 24] width 17 height 9
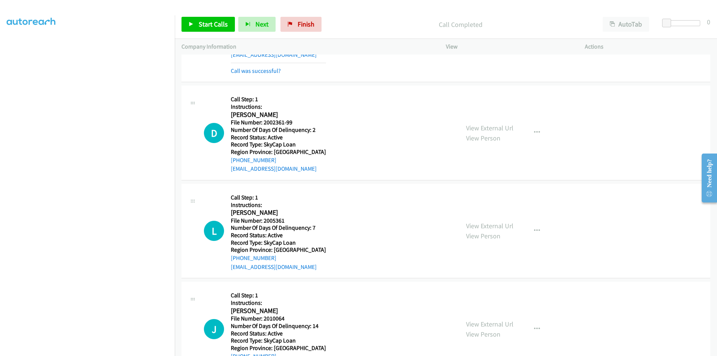
scroll to position [448, 0]
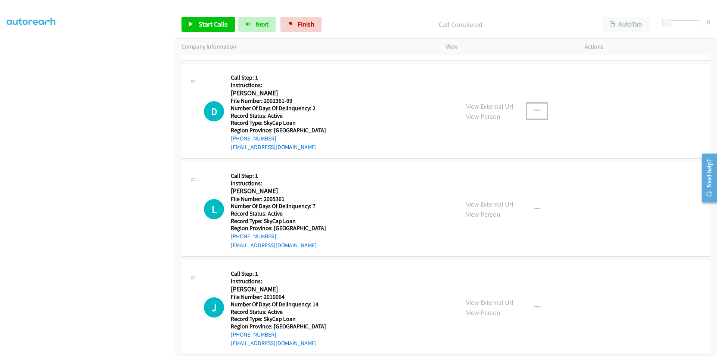
click at [536, 110] on icon "button" at bounding box center [537, 111] width 6 height 6
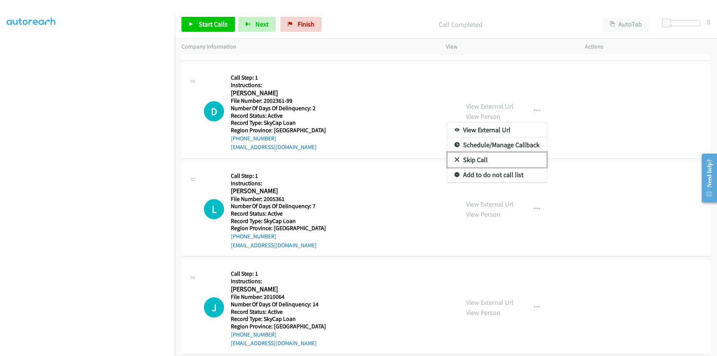
click at [468, 157] on link "Skip Call" at bounding box center [496, 159] width 99 height 15
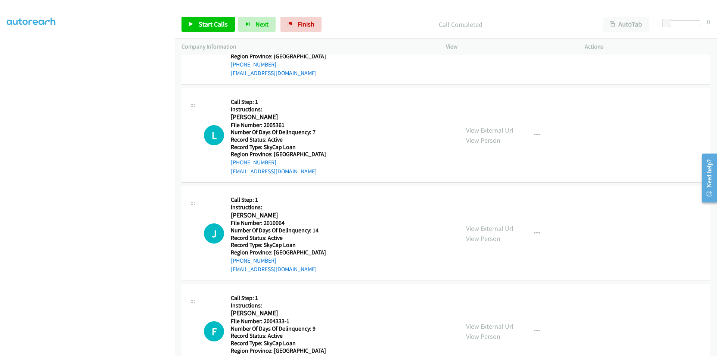
scroll to position [523, 0]
click at [200, 20] on span "Start Calls" at bounding box center [213, 24] width 29 height 9
click at [200, 20] on span "Pause" at bounding box center [207, 24] width 17 height 9
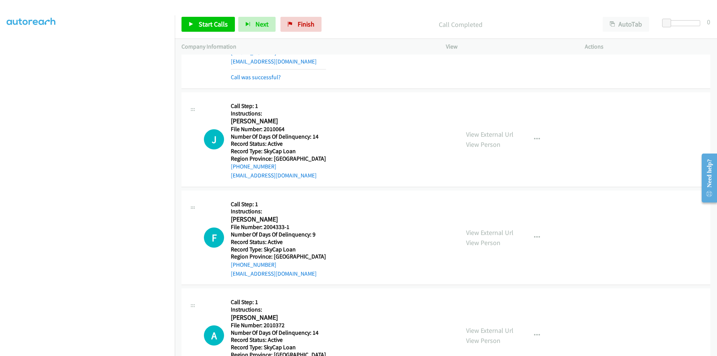
scroll to position [635, 0]
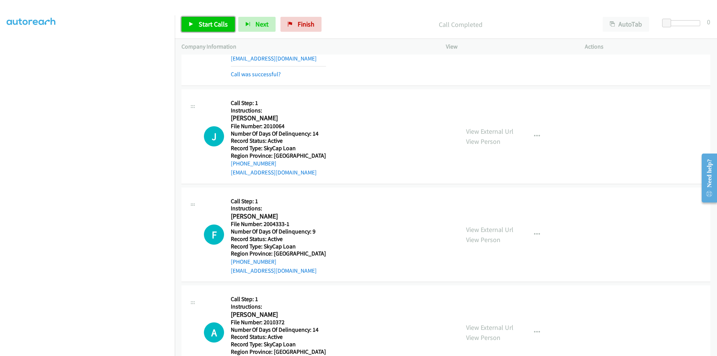
click at [207, 22] on span "Start Calls" at bounding box center [213, 24] width 29 height 9
click at [207, 22] on span "Pause" at bounding box center [207, 24] width 17 height 9
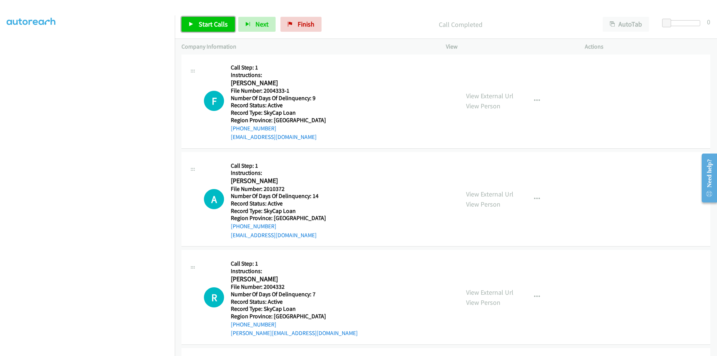
click at [210, 23] on span "Start Calls" at bounding box center [213, 24] width 29 height 9
click at [210, 23] on span "Pause" at bounding box center [207, 24] width 17 height 9
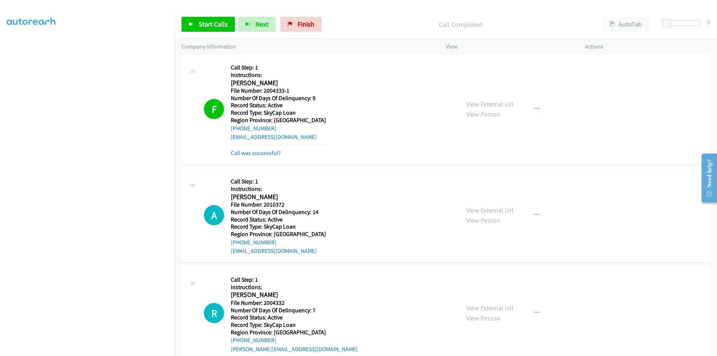
scroll to position [859, 0]
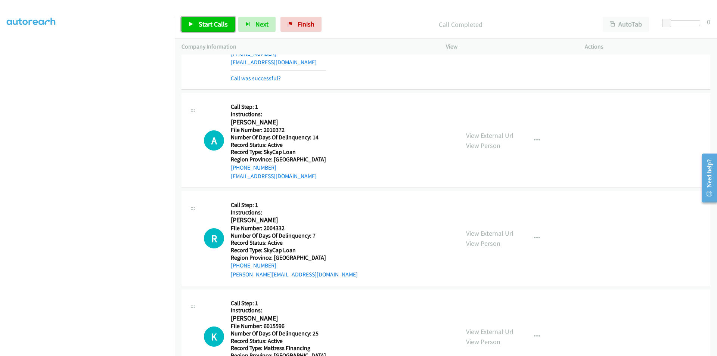
click at [218, 22] on span "Start Calls" at bounding box center [213, 24] width 29 height 9
click at [213, 22] on span "Pause" at bounding box center [207, 24] width 17 height 9
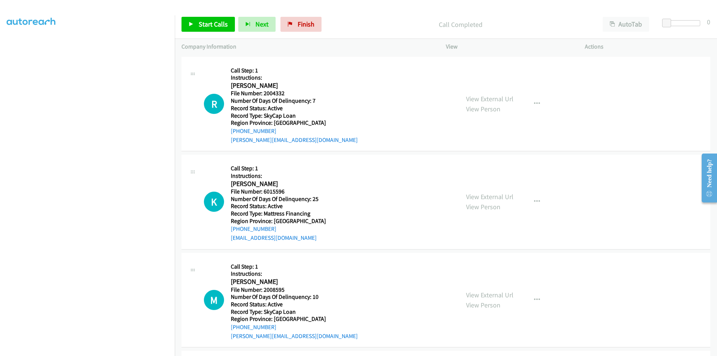
scroll to position [1010, 0]
click at [205, 22] on span "Start Calls" at bounding box center [213, 24] width 29 height 9
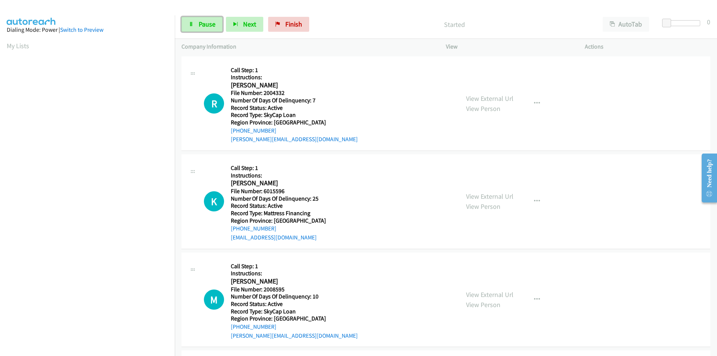
click at [205, 22] on span "Pause" at bounding box center [207, 24] width 17 height 9
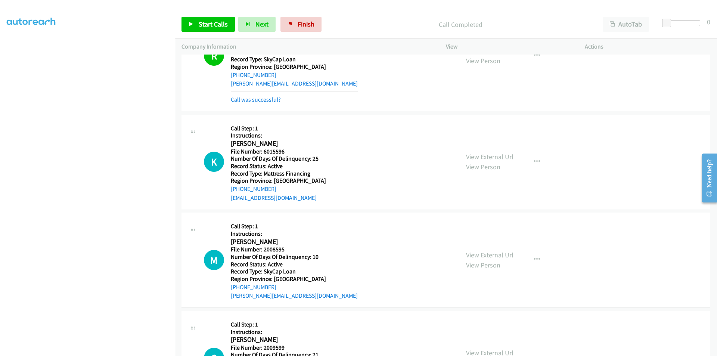
scroll to position [112, 0]
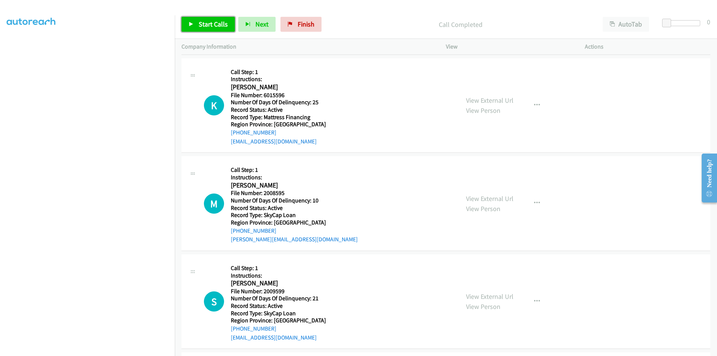
click at [205, 24] on span "Start Calls" at bounding box center [213, 24] width 29 height 9
click at [205, 24] on span "Pause" at bounding box center [207, 24] width 17 height 9
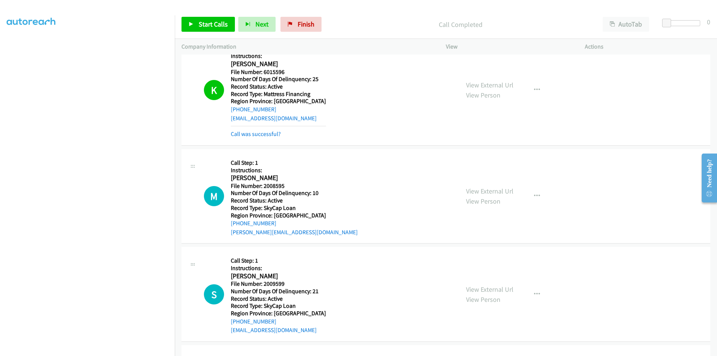
scroll to position [224, 0]
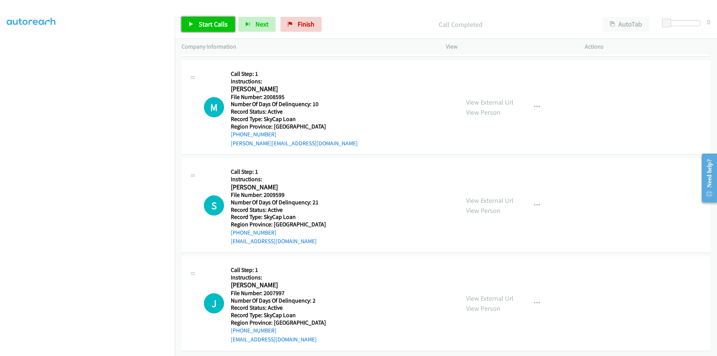
click at [206, 25] on span "Start Calls" at bounding box center [213, 24] width 29 height 9
click at [206, 23] on span "Pause" at bounding box center [207, 24] width 17 height 9
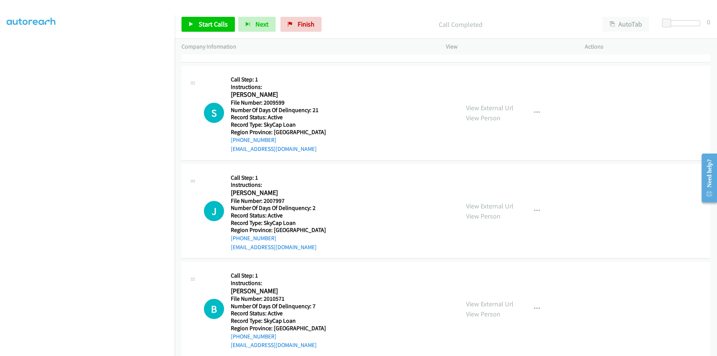
scroll to position [336, 0]
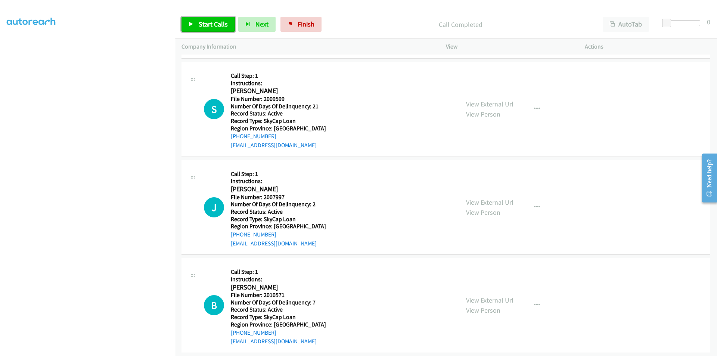
click at [193, 23] on icon at bounding box center [191, 24] width 5 height 5
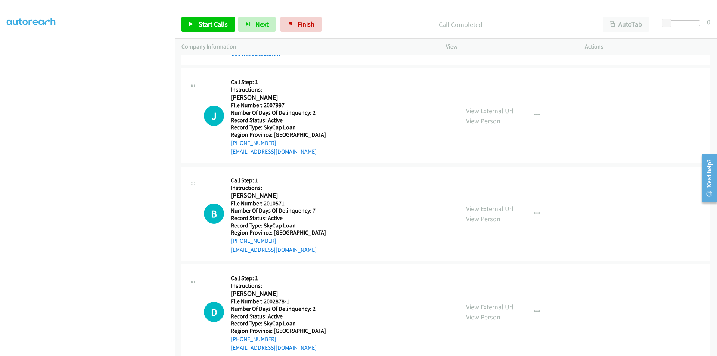
scroll to position [448, 0]
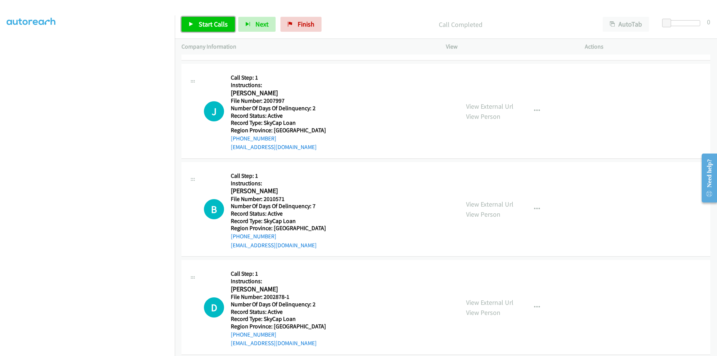
click at [210, 24] on span "Start Calls" at bounding box center [213, 24] width 29 height 9
click at [210, 24] on span "Pause" at bounding box center [207, 24] width 17 height 9
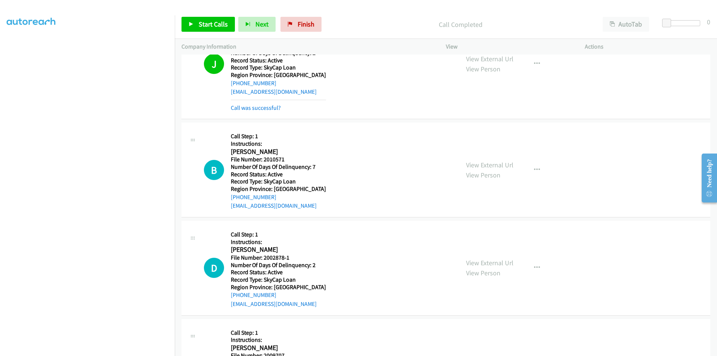
scroll to position [560, 0]
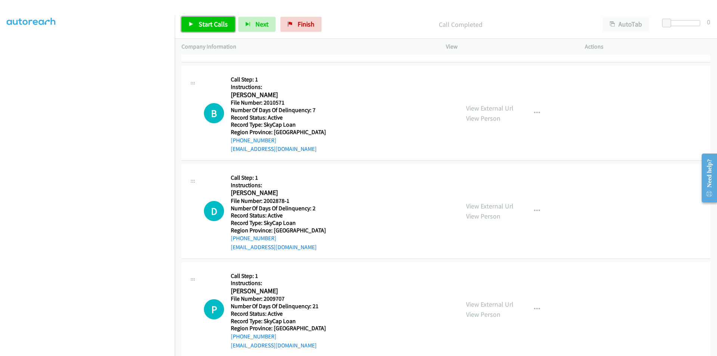
click at [209, 24] on span "Start Calls" at bounding box center [213, 24] width 29 height 9
click at [209, 24] on span "Pause" at bounding box center [207, 24] width 17 height 9
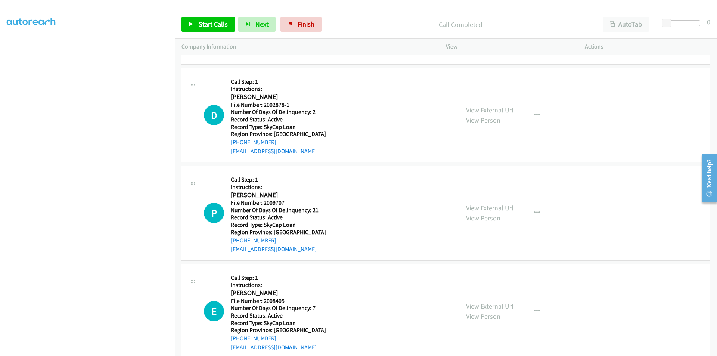
scroll to position [63, 0]
click at [200, 24] on span "Start Calls" at bounding box center [213, 24] width 29 height 9
click at [200, 24] on span "Pause" at bounding box center [207, 24] width 17 height 9
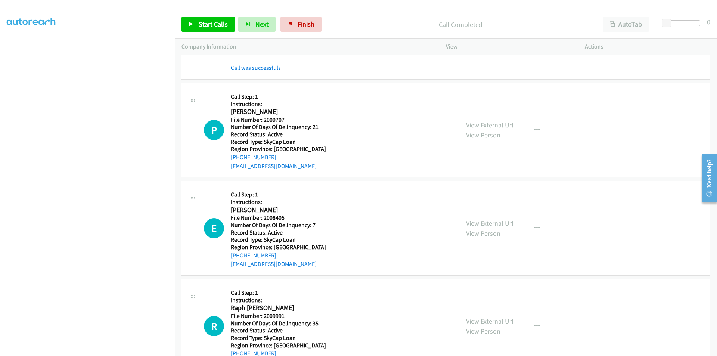
scroll to position [784, 0]
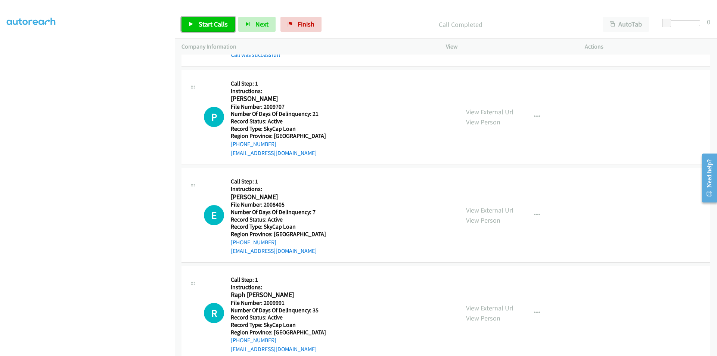
click at [203, 27] on span "Start Calls" at bounding box center [213, 24] width 29 height 9
click at [204, 23] on span "Pause" at bounding box center [207, 24] width 17 height 9
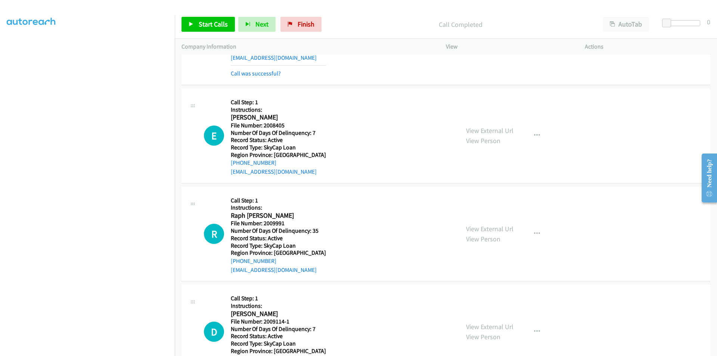
scroll to position [896, 0]
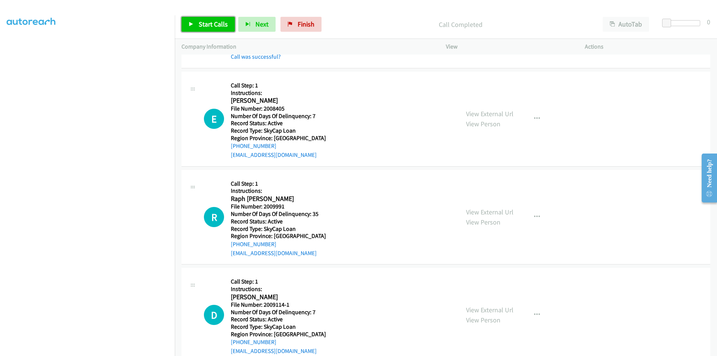
click at [221, 19] on link "Start Calls" at bounding box center [207, 24] width 53 height 15
click at [215, 21] on span "Pause" at bounding box center [207, 24] width 17 height 9
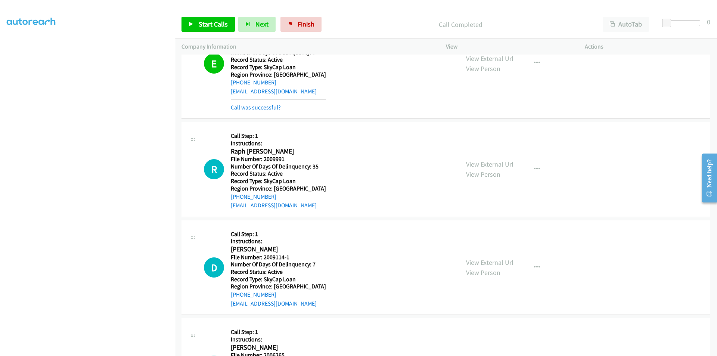
scroll to position [1008, 0]
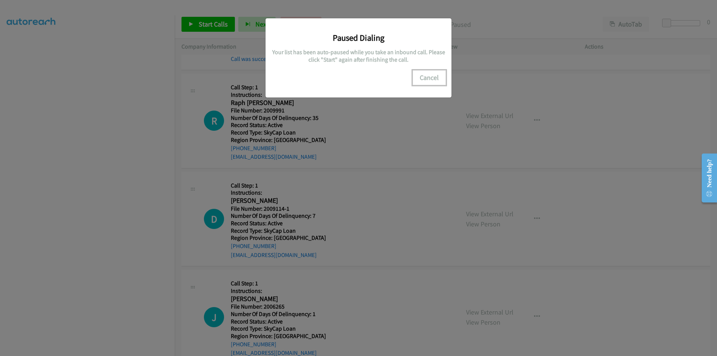
drag, startPoint x: 426, startPoint y: 79, endPoint x: 422, endPoint y: 80, distance: 4.7
click at [426, 79] on button "Cancel" at bounding box center [429, 77] width 33 height 15
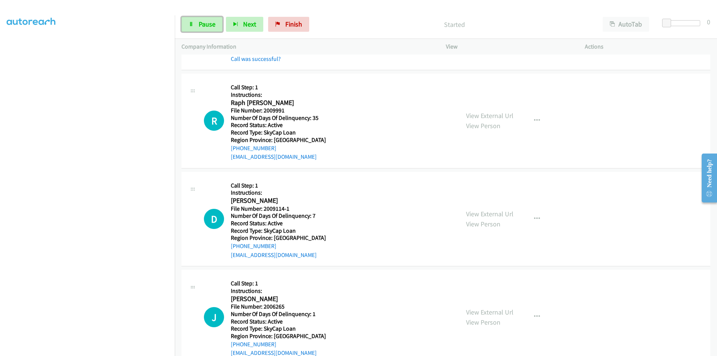
click at [196, 24] on link "Pause" at bounding box center [201, 24] width 41 height 15
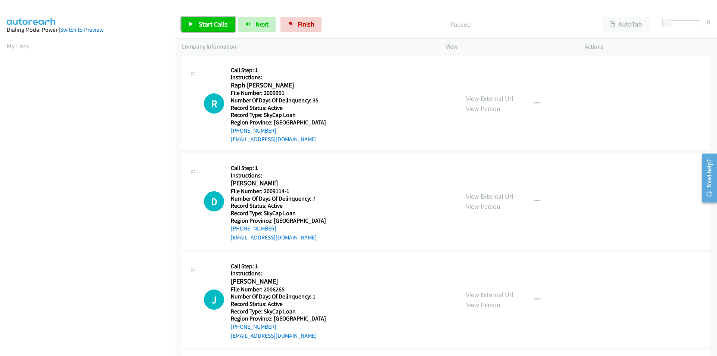
click at [222, 23] on span "Start Calls" at bounding box center [213, 24] width 29 height 9
click at [216, 24] on link "Pause" at bounding box center [201, 24] width 41 height 15
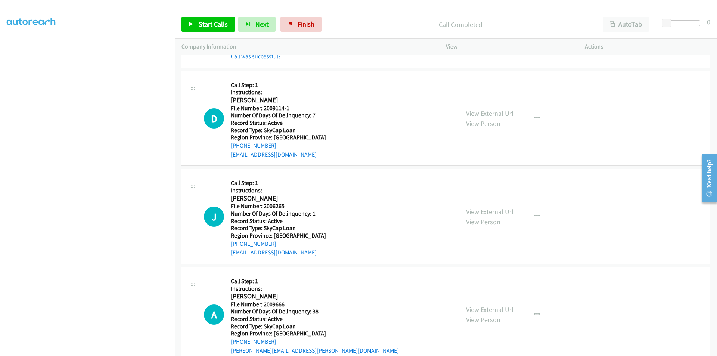
scroll to position [112, 0]
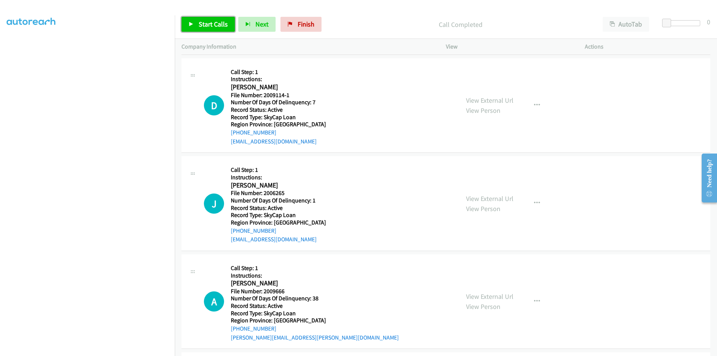
click at [218, 26] on span "Start Calls" at bounding box center [213, 24] width 29 height 9
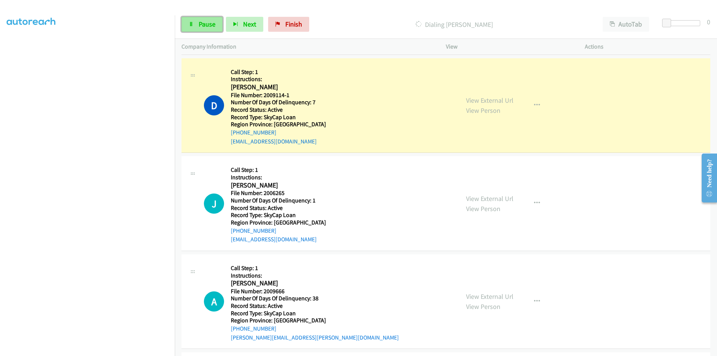
click at [194, 27] on link "Pause" at bounding box center [201, 24] width 41 height 15
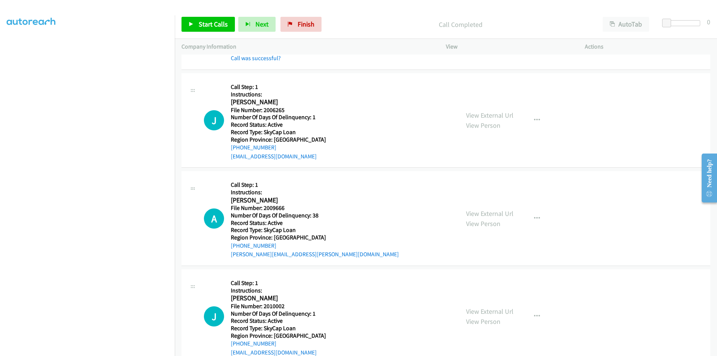
scroll to position [224, 0]
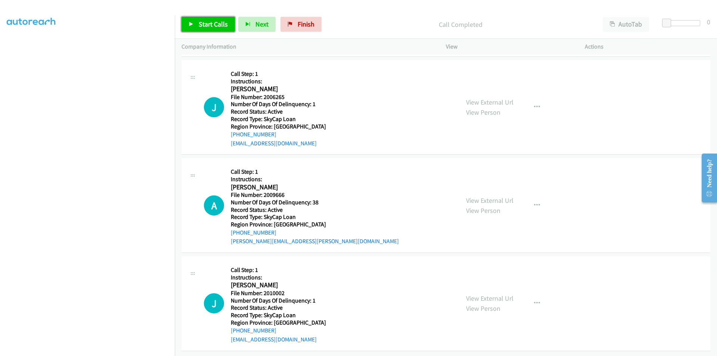
click at [213, 25] on span "Start Calls" at bounding box center [213, 24] width 29 height 9
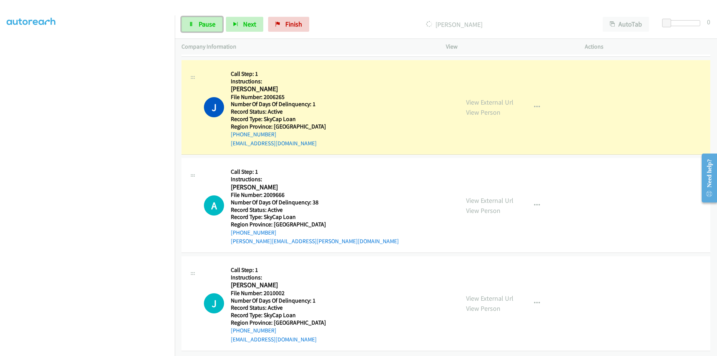
click at [213, 25] on span "Pause" at bounding box center [207, 24] width 17 height 9
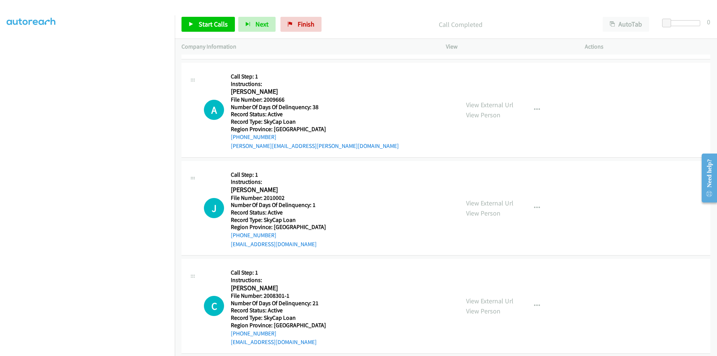
scroll to position [336, 0]
click at [202, 23] on span "Start Calls" at bounding box center [213, 24] width 29 height 9
click at [202, 23] on span "Pause" at bounding box center [207, 24] width 17 height 9
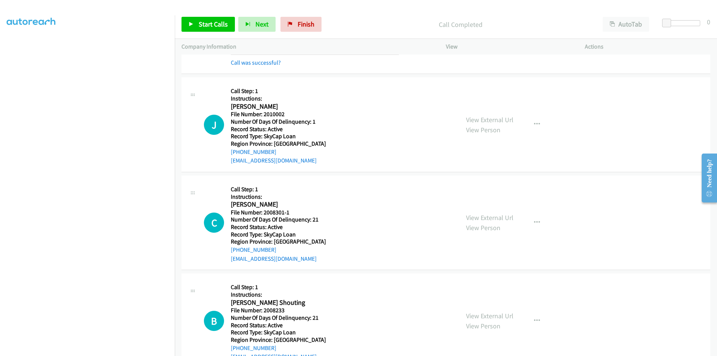
scroll to position [448, 0]
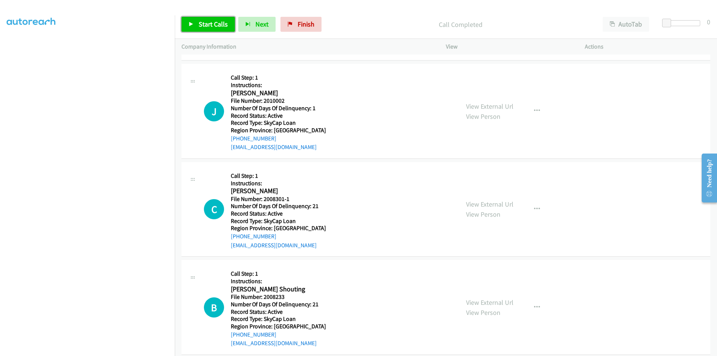
click at [203, 19] on link "Start Calls" at bounding box center [207, 24] width 53 height 15
click at [203, 19] on link "Pause" at bounding box center [201, 24] width 41 height 15
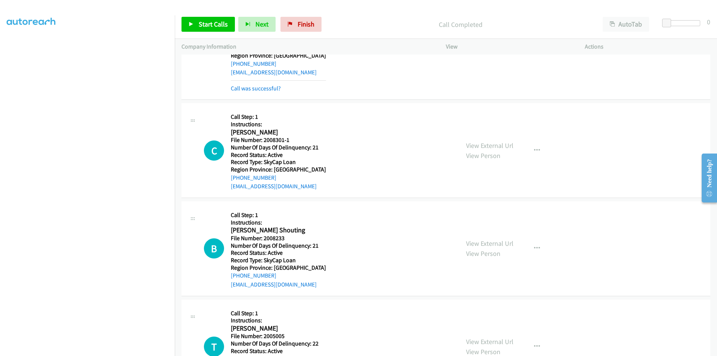
scroll to position [560, 0]
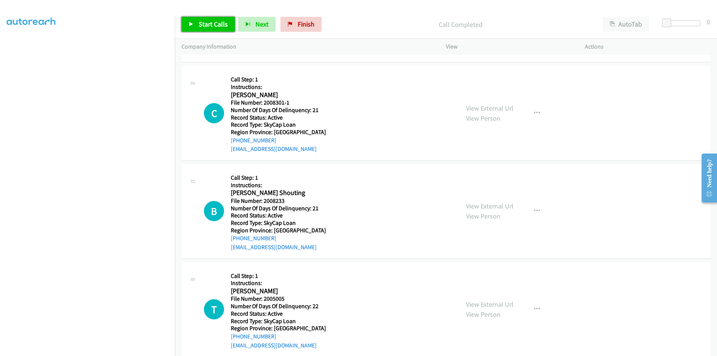
click at [211, 21] on span "Start Calls" at bounding box center [213, 24] width 29 height 9
click at [211, 21] on span "Pause" at bounding box center [207, 24] width 17 height 9
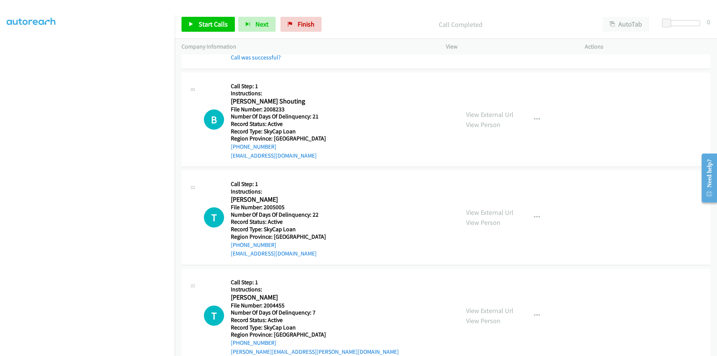
scroll to position [672, 0]
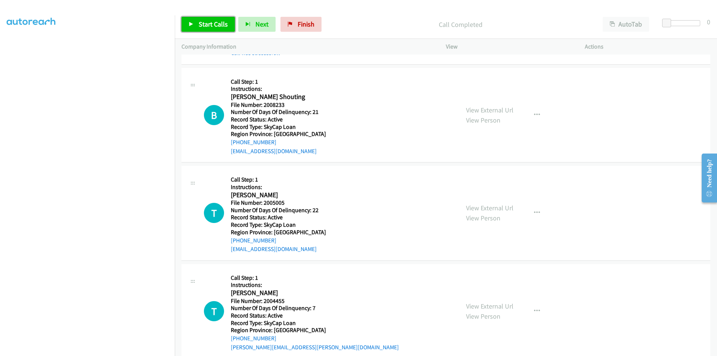
click at [203, 21] on span "Start Calls" at bounding box center [213, 24] width 29 height 9
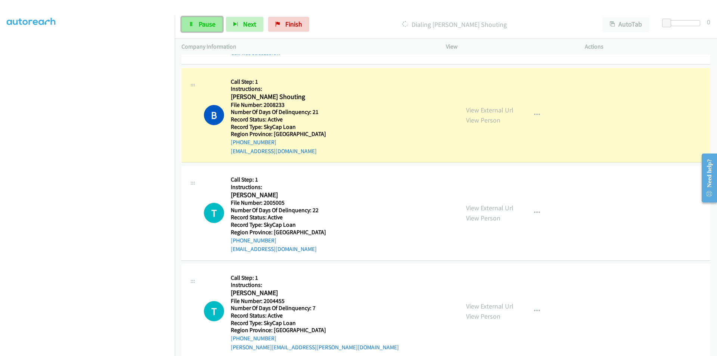
click at [200, 24] on span "Pause" at bounding box center [207, 24] width 17 height 9
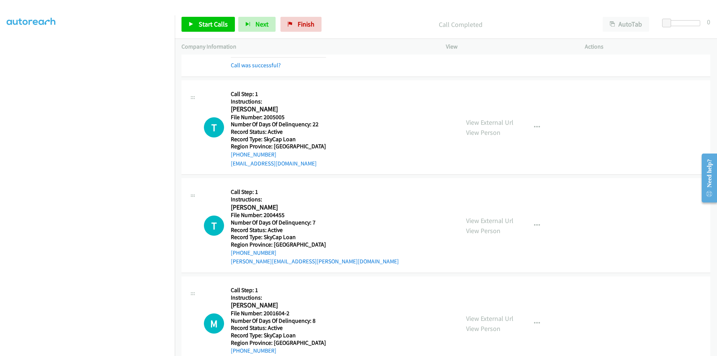
scroll to position [784, 0]
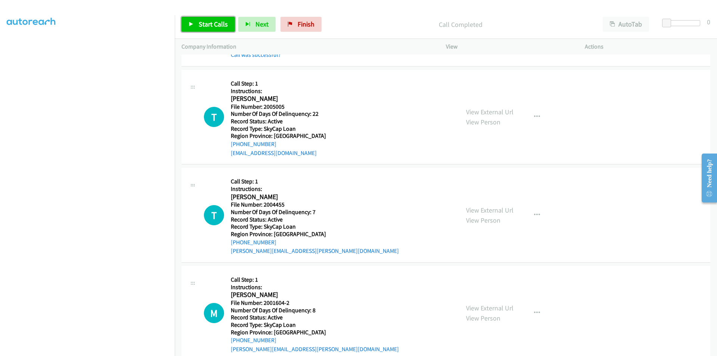
click at [205, 23] on span "Start Calls" at bounding box center [213, 24] width 29 height 9
click at [205, 23] on span "Pause" at bounding box center [207, 24] width 17 height 9
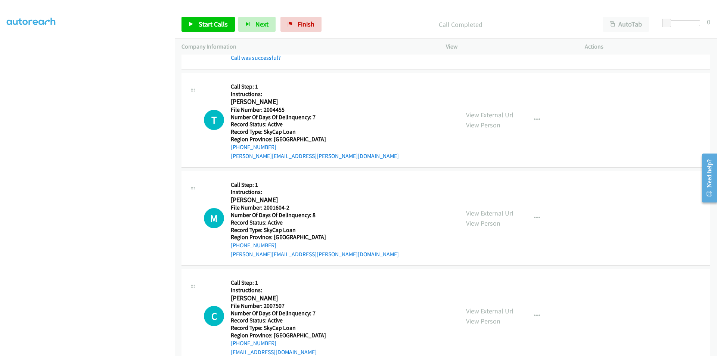
scroll to position [896, 0]
click at [205, 23] on span "Start Calls" at bounding box center [213, 24] width 29 height 9
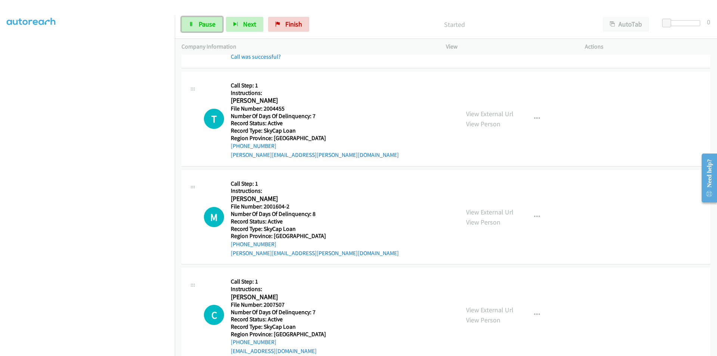
click at [205, 23] on span "Pause" at bounding box center [207, 24] width 17 height 9
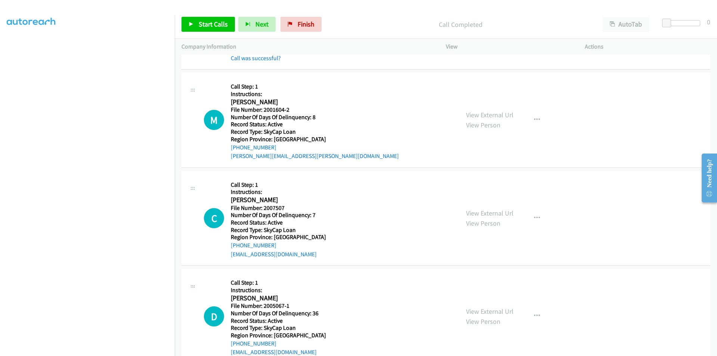
scroll to position [1045, 0]
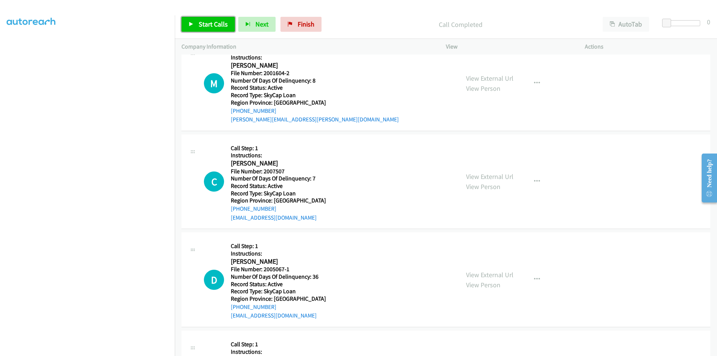
click at [203, 22] on span "Start Calls" at bounding box center [213, 24] width 29 height 9
click at [203, 22] on span "Pause" at bounding box center [207, 24] width 17 height 9
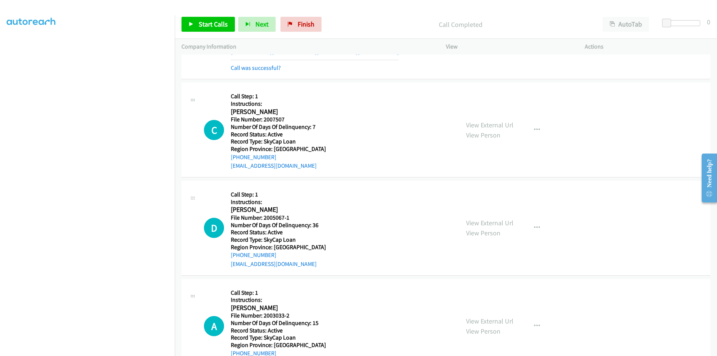
scroll to position [1120, 0]
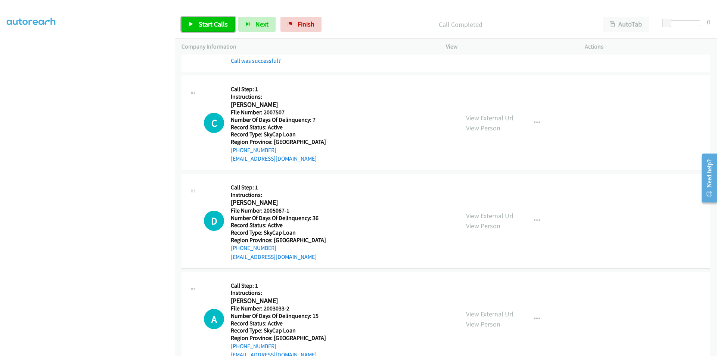
click at [212, 28] on span "Start Calls" at bounding box center [213, 24] width 29 height 9
click at [212, 28] on span "Pause" at bounding box center [207, 24] width 17 height 9
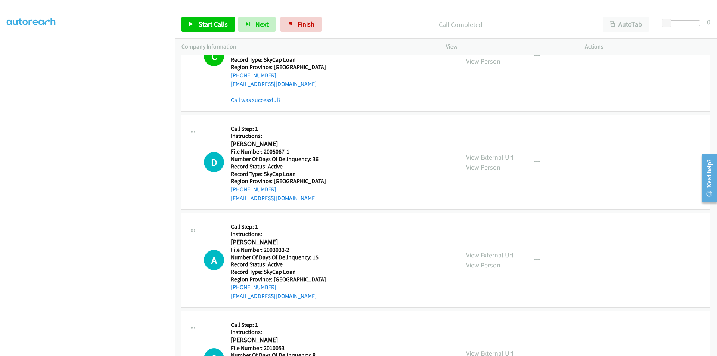
scroll to position [1232, 0]
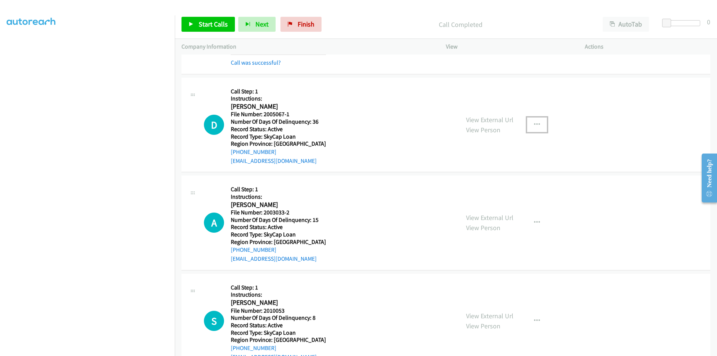
click at [536, 125] on icon "button" at bounding box center [537, 125] width 6 height 6
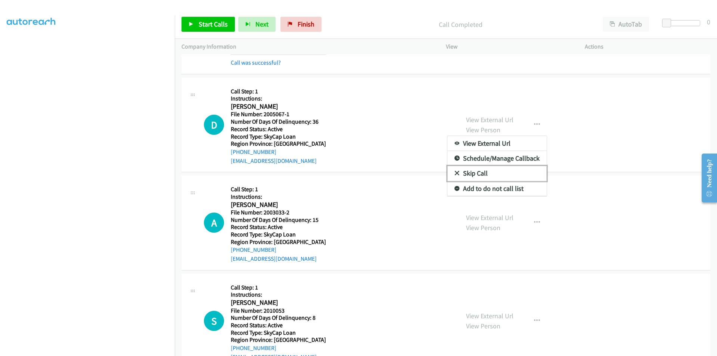
click at [475, 170] on link "Skip Call" at bounding box center [496, 173] width 99 height 15
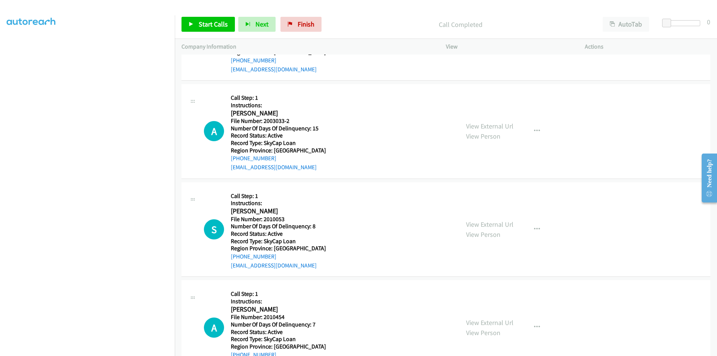
scroll to position [1330, 0]
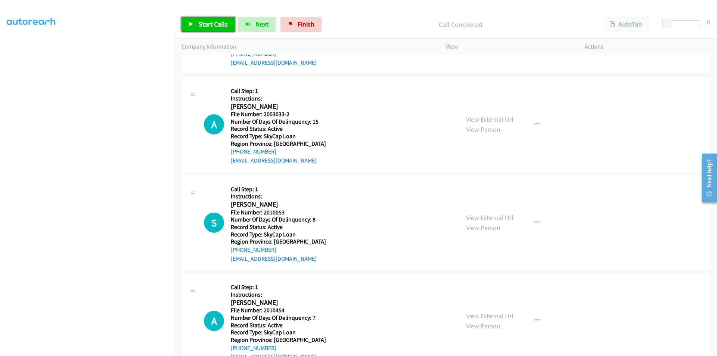
click at [212, 21] on span "Start Calls" at bounding box center [213, 24] width 29 height 9
click at [212, 21] on span "Pause" at bounding box center [207, 24] width 17 height 9
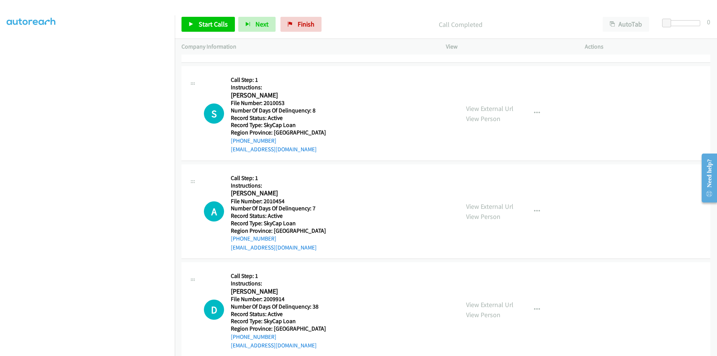
scroll to position [1442, 0]
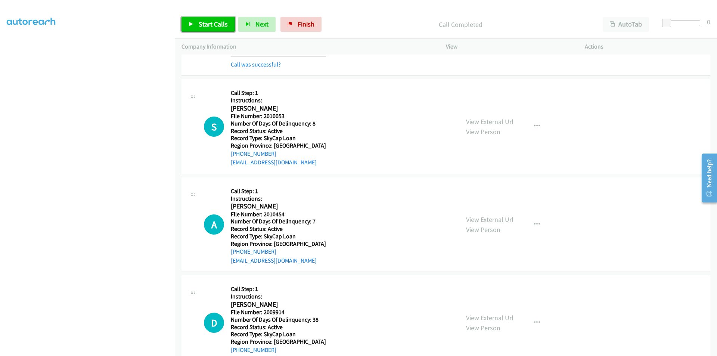
click at [196, 25] on link "Start Calls" at bounding box center [207, 24] width 53 height 15
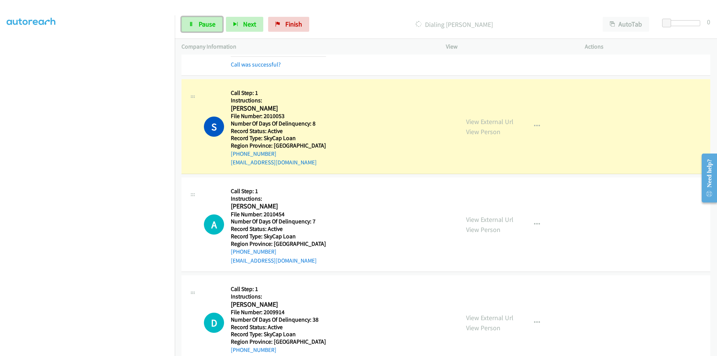
click at [196, 25] on link "Pause" at bounding box center [201, 24] width 41 height 15
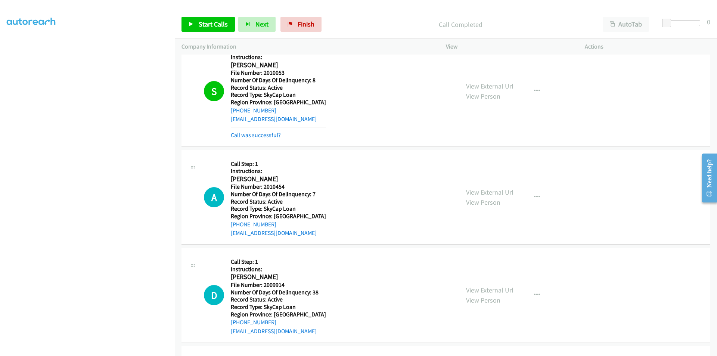
scroll to position [1554, 0]
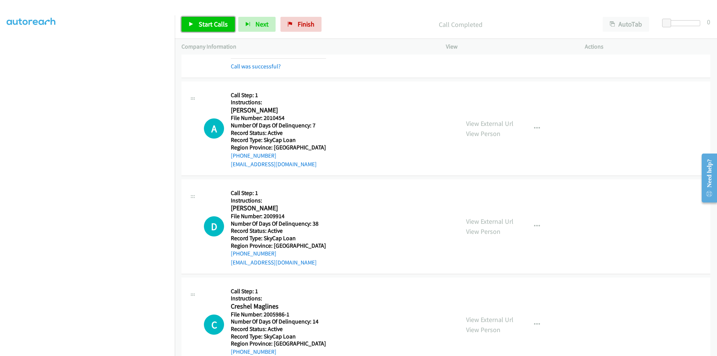
click at [210, 19] on link "Start Calls" at bounding box center [207, 24] width 53 height 15
click at [208, 22] on span "Pause" at bounding box center [207, 24] width 17 height 9
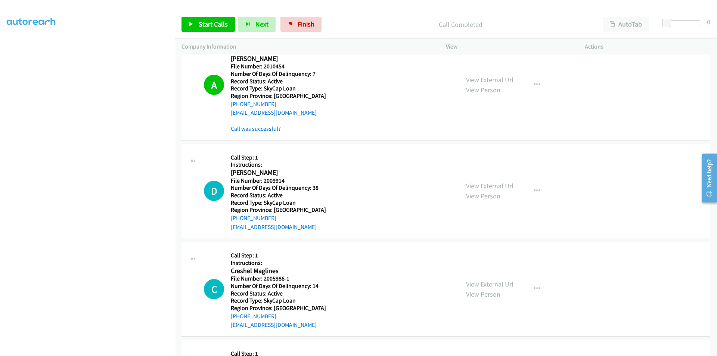
scroll to position [1703, 0]
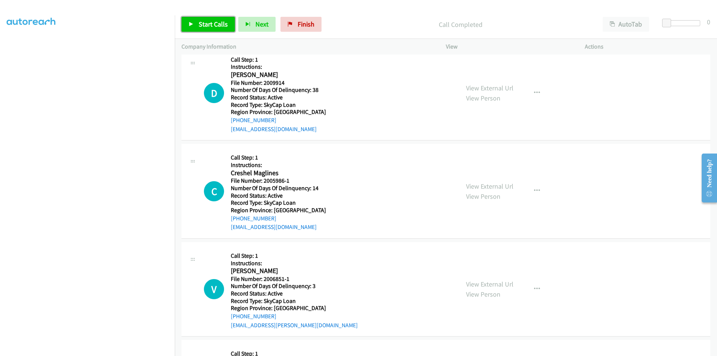
click at [193, 26] on icon at bounding box center [191, 24] width 5 height 5
click at [205, 26] on span "Pause" at bounding box center [207, 24] width 17 height 9
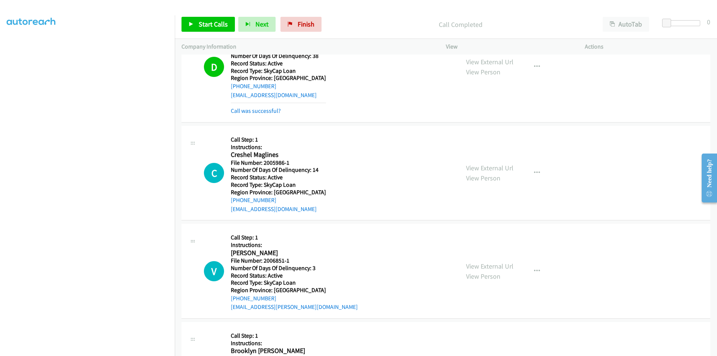
scroll to position [1815, 0]
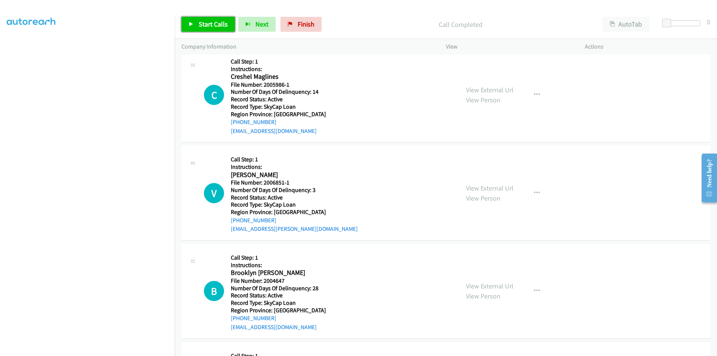
click at [209, 22] on span "Start Calls" at bounding box center [213, 24] width 29 height 9
click at [208, 22] on span "Pause" at bounding box center [207, 24] width 17 height 9
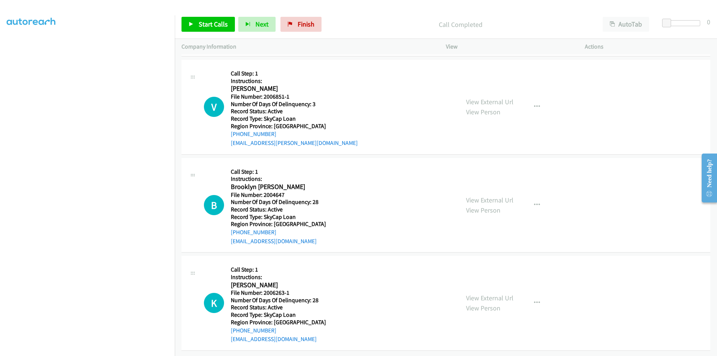
scroll to position [1923, 0]
click at [217, 21] on span "Start Calls" at bounding box center [213, 24] width 29 height 9
click at [213, 23] on span "Pause" at bounding box center [207, 24] width 17 height 9
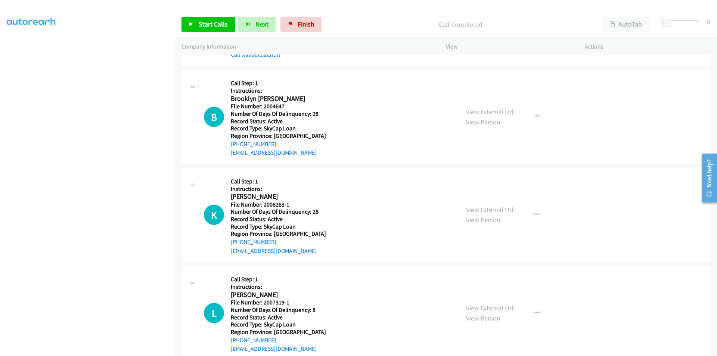
scroll to position [2035, 0]
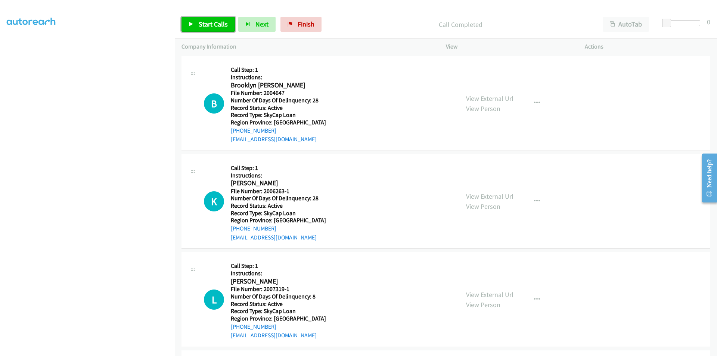
click at [205, 23] on span "Start Calls" at bounding box center [213, 24] width 29 height 9
click at [205, 23] on span "Pause" at bounding box center [207, 24] width 17 height 9
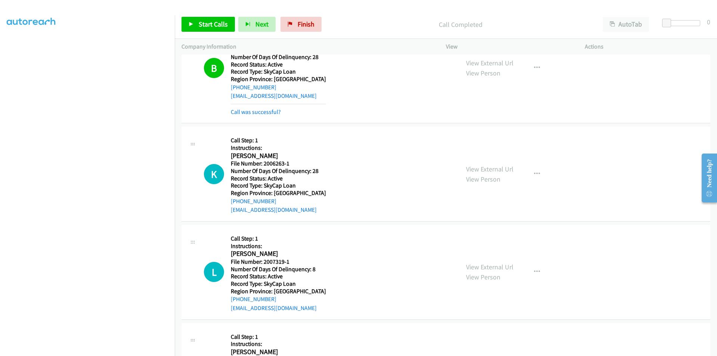
scroll to position [2147, 0]
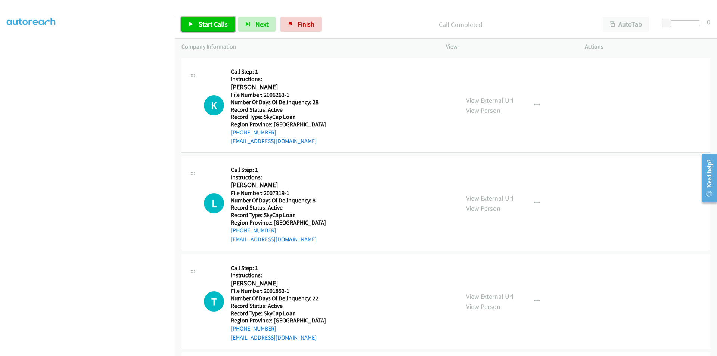
click at [212, 25] on span "Start Calls" at bounding box center [213, 24] width 29 height 9
click at [212, 25] on span "Pause" at bounding box center [207, 24] width 17 height 9
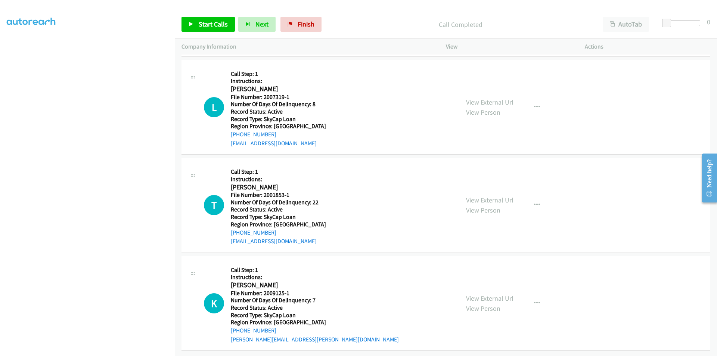
scroll to position [2265, 0]
click at [214, 27] on span "Start Calls" at bounding box center [213, 24] width 29 height 9
click at [214, 26] on span "Pause" at bounding box center [207, 24] width 17 height 9
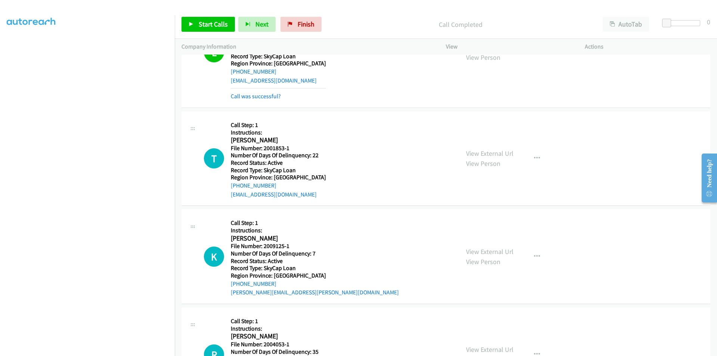
scroll to position [2377, 0]
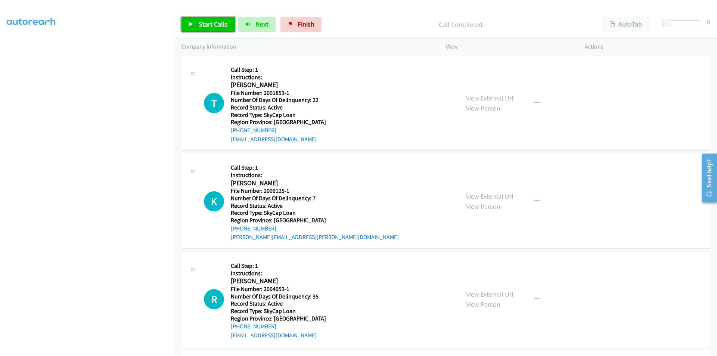
click at [215, 21] on span "Start Calls" at bounding box center [213, 24] width 29 height 9
click at [215, 21] on span "Pause" at bounding box center [207, 24] width 17 height 9
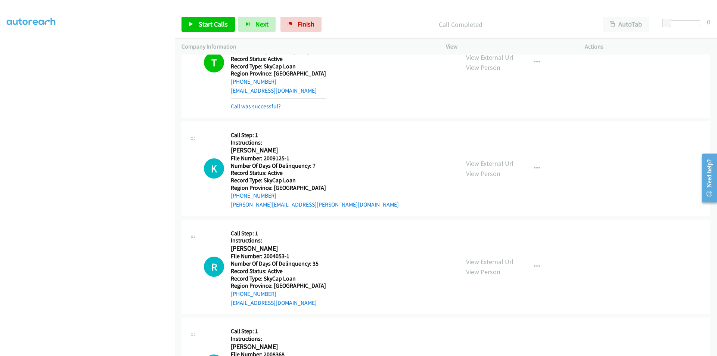
scroll to position [2489, 0]
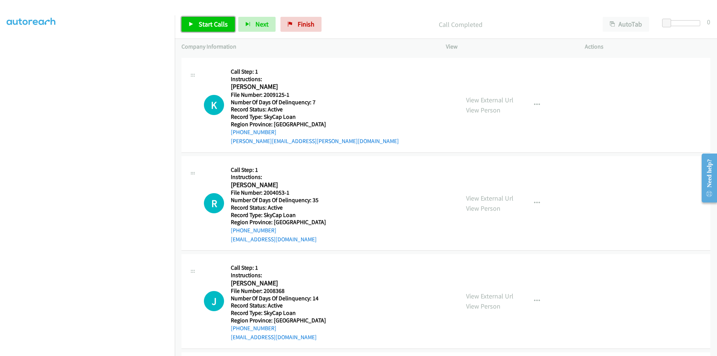
click at [210, 24] on span "Start Calls" at bounding box center [213, 24] width 29 height 9
click at [210, 24] on span "Pause" at bounding box center [207, 24] width 17 height 9
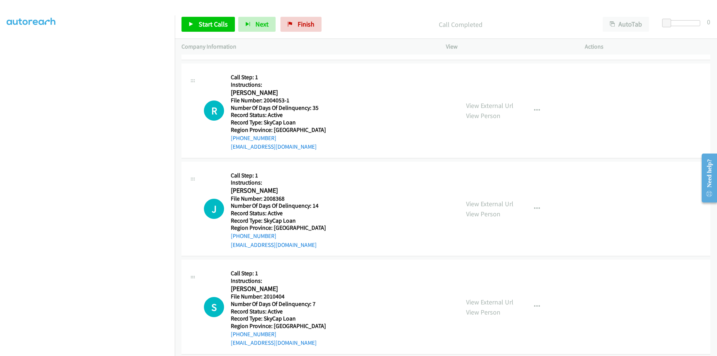
scroll to position [2601, 0]
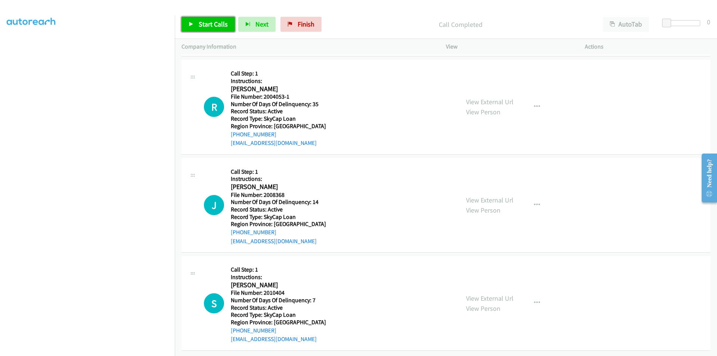
click at [202, 26] on span "Start Calls" at bounding box center [213, 24] width 29 height 9
click at [202, 26] on span "Pause" at bounding box center [207, 24] width 17 height 9
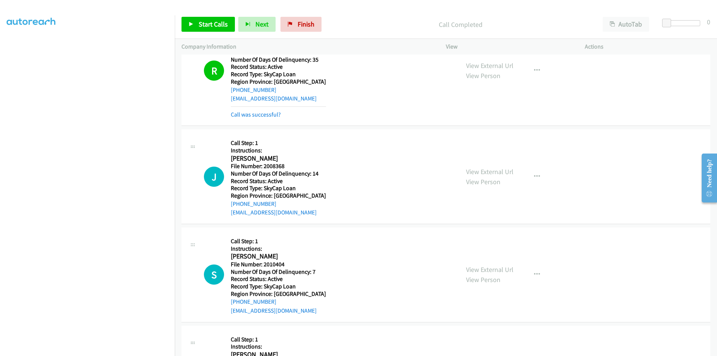
scroll to position [2713, 0]
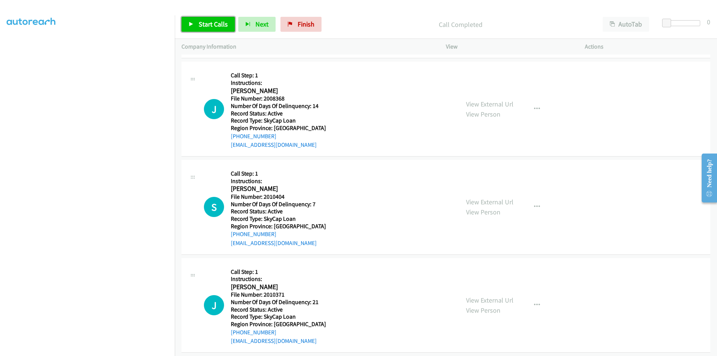
click at [208, 20] on span "Start Calls" at bounding box center [213, 24] width 29 height 9
click at [209, 22] on span "Pause" at bounding box center [207, 24] width 17 height 9
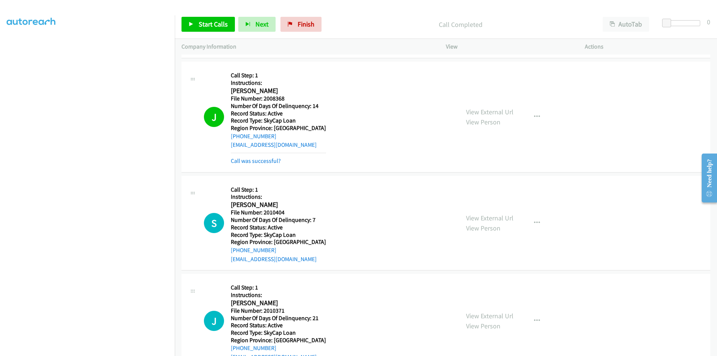
scroll to position [2825, 0]
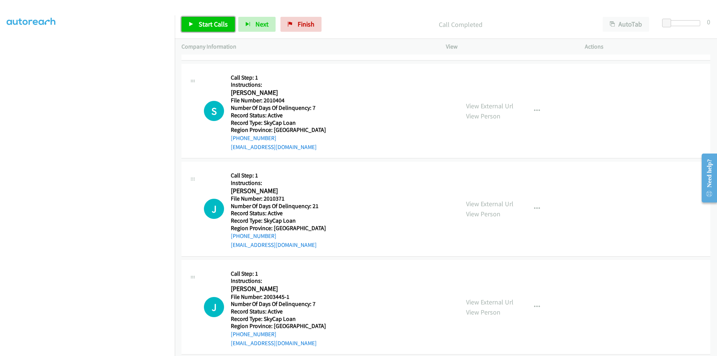
click at [217, 19] on link "Start Calls" at bounding box center [207, 24] width 53 height 15
click at [216, 23] on link "Pause" at bounding box center [201, 24] width 41 height 15
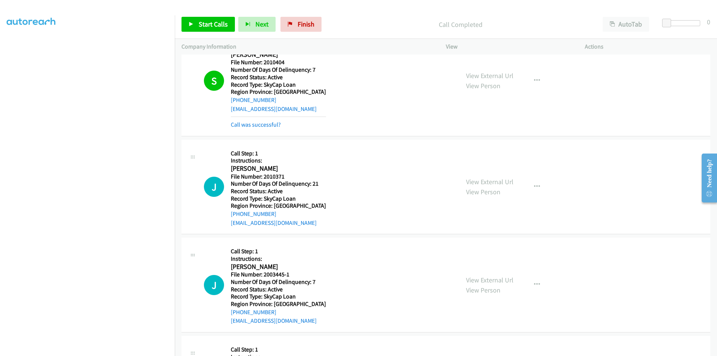
scroll to position [2937, 0]
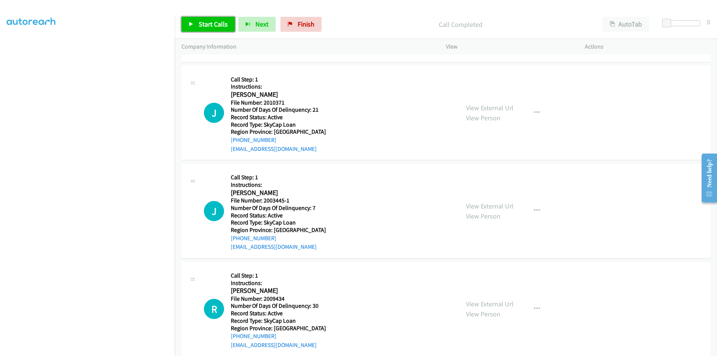
click at [208, 21] on span "Start Calls" at bounding box center [213, 24] width 29 height 9
click at [208, 21] on span "Pause" at bounding box center [207, 24] width 17 height 9
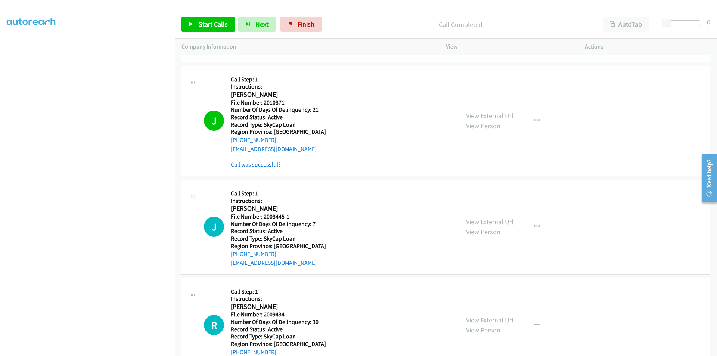
scroll to position [3086, 0]
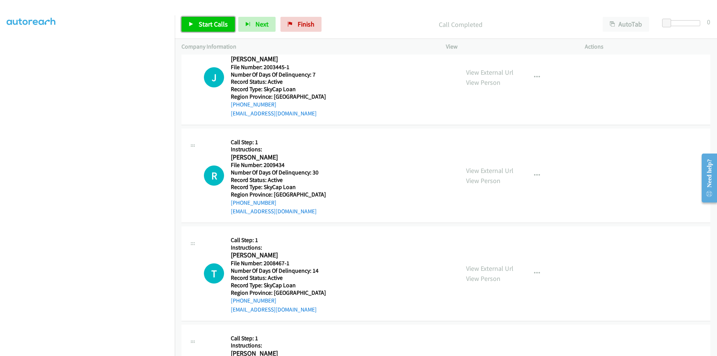
click at [203, 22] on span "Start Calls" at bounding box center [213, 24] width 29 height 9
click at [203, 22] on span "Pause" at bounding box center [207, 24] width 17 height 9
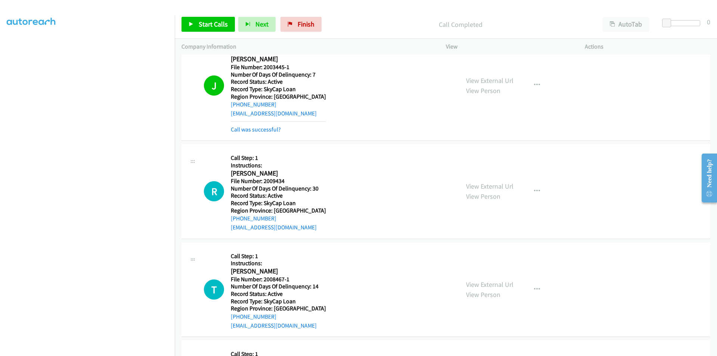
scroll to position [3198, 0]
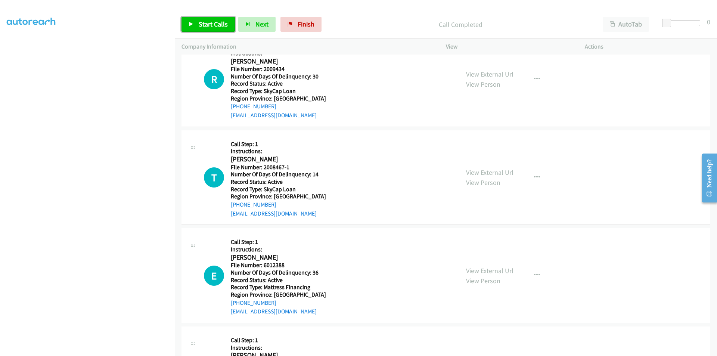
click at [206, 24] on span "Start Calls" at bounding box center [213, 24] width 29 height 9
click at [206, 24] on span "Pause" at bounding box center [207, 24] width 17 height 9
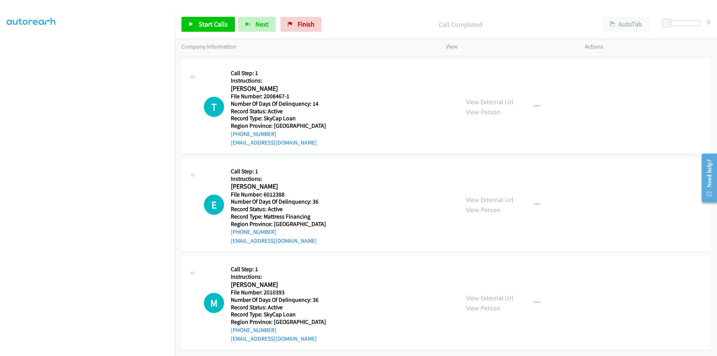
scroll to position [3291, 0]
click at [220, 27] on span "Start Calls" at bounding box center [213, 24] width 29 height 9
click at [214, 28] on link "Pause" at bounding box center [201, 24] width 41 height 15
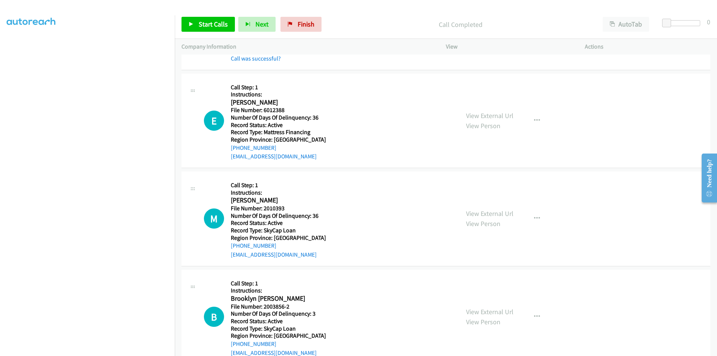
scroll to position [3403, 0]
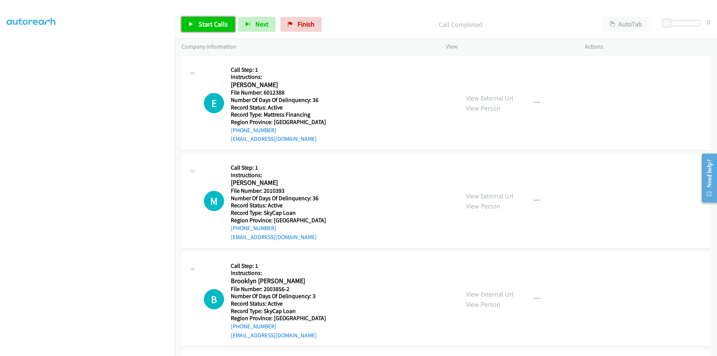
click at [209, 22] on span "Start Calls" at bounding box center [213, 24] width 29 height 9
click at [209, 22] on span "Pause" at bounding box center [207, 24] width 17 height 9
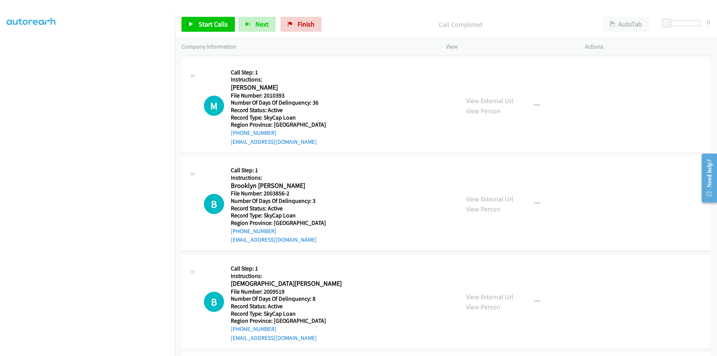
scroll to position [3515, 0]
click at [201, 24] on span "Start Calls" at bounding box center [213, 24] width 29 height 9
click at [201, 24] on span "Pause" at bounding box center [207, 24] width 17 height 9
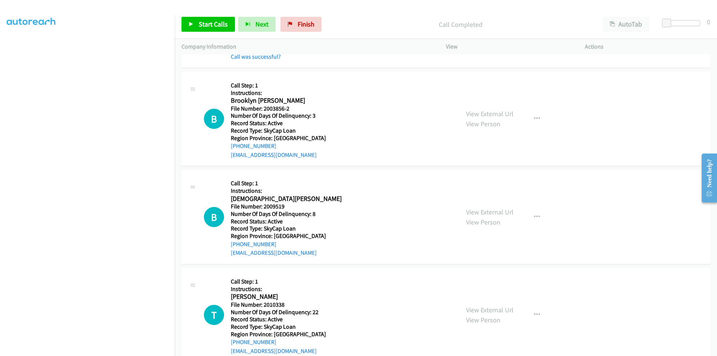
scroll to position [3627, 0]
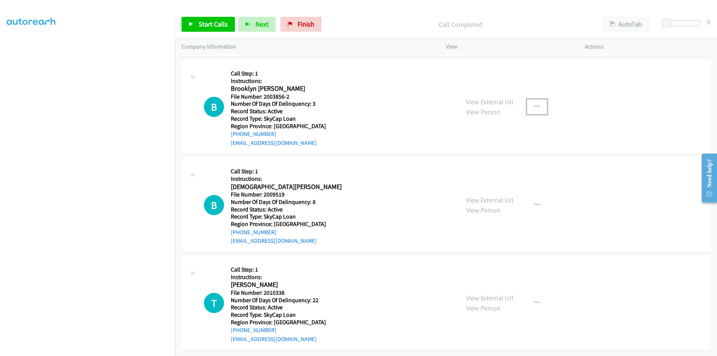
click at [536, 105] on icon "button" at bounding box center [537, 107] width 6 height 6
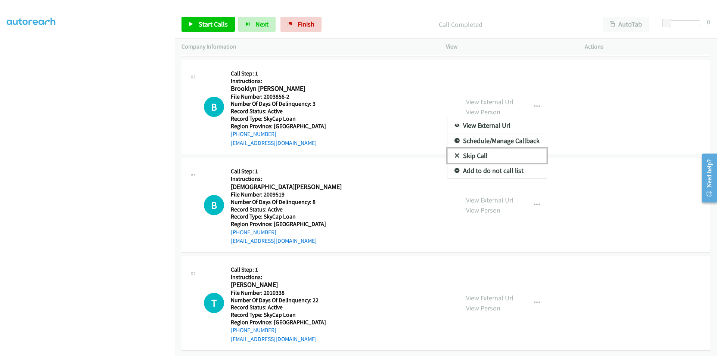
click at [469, 156] on link "Skip Call" at bounding box center [496, 155] width 99 height 15
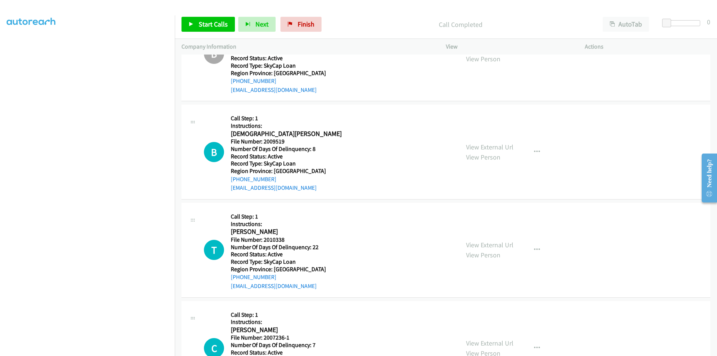
scroll to position [3744, 0]
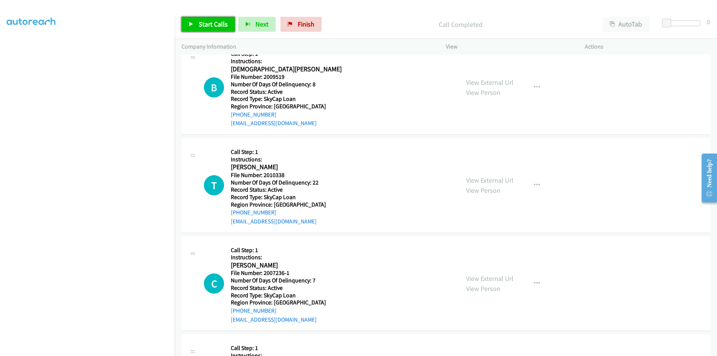
click at [205, 28] on span "Start Calls" at bounding box center [213, 24] width 29 height 9
click at [208, 25] on span "Pause" at bounding box center [207, 24] width 17 height 9
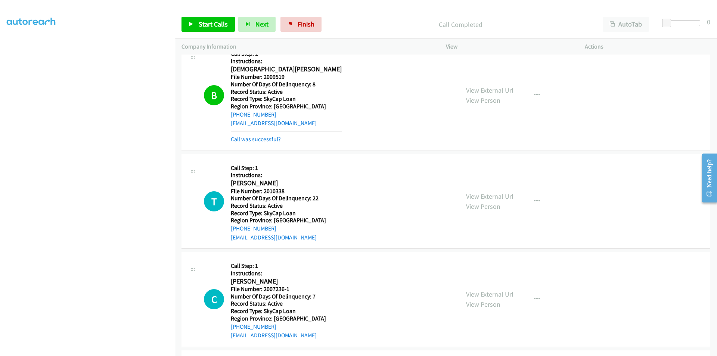
scroll to position [3856, 0]
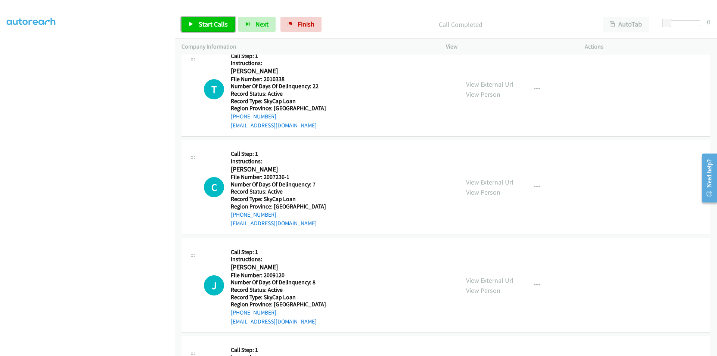
click at [211, 25] on span "Start Calls" at bounding box center [213, 24] width 29 height 9
click at [211, 24] on span "Pause" at bounding box center [207, 24] width 17 height 9
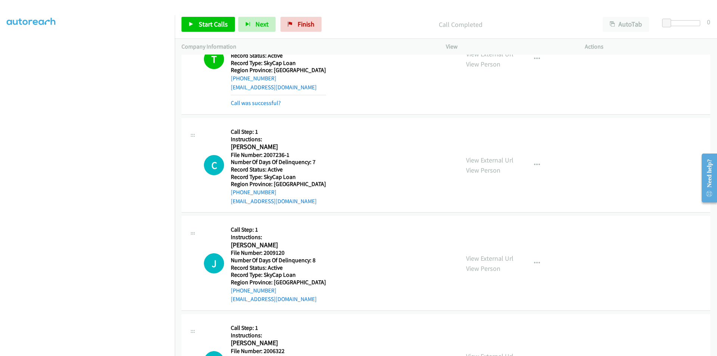
scroll to position [3958, 0]
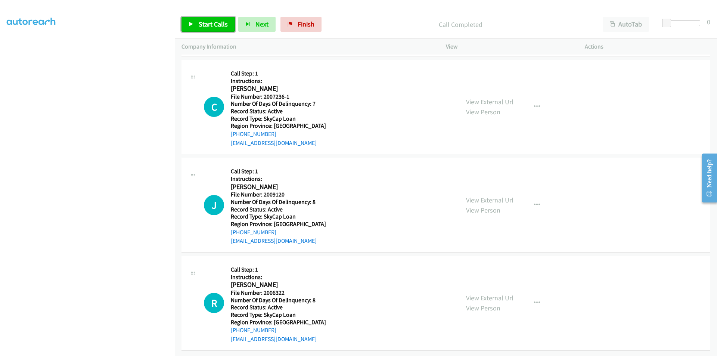
click at [204, 18] on link "Start Calls" at bounding box center [207, 24] width 53 height 15
click at [206, 22] on span "Pause" at bounding box center [207, 24] width 17 height 9
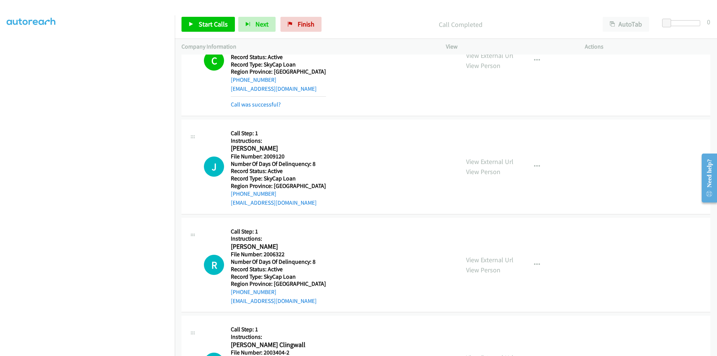
scroll to position [4070, 0]
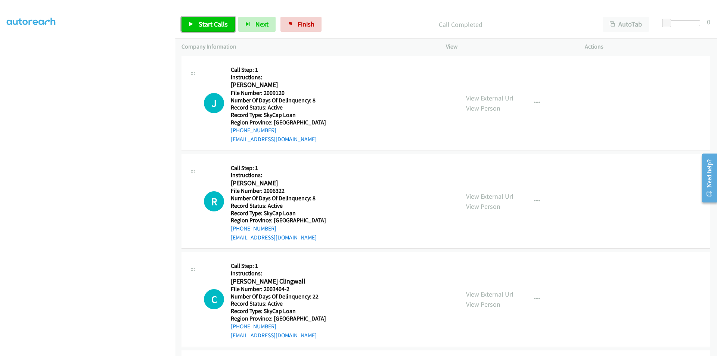
click at [208, 24] on span "Start Calls" at bounding box center [213, 24] width 29 height 9
click at [208, 24] on span "Pause" at bounding box center [207, 24] width 17 height 9
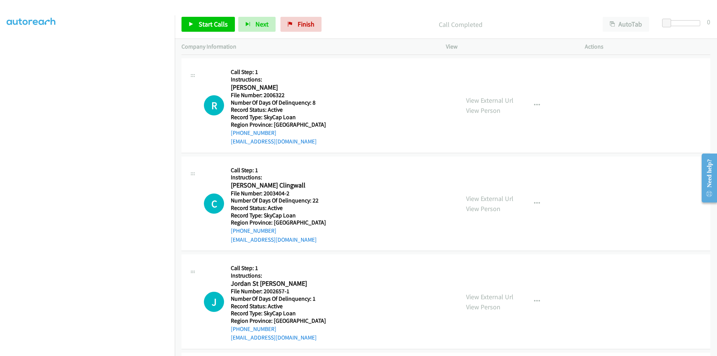
scroll to position [4182, 0]
click at [216, 24] on span "Start Calls" at bounding box center [213, 24] width 29 height 9
click at [216, 24] on link "Pause" at bounding box center [201, 24] width 41 height 15
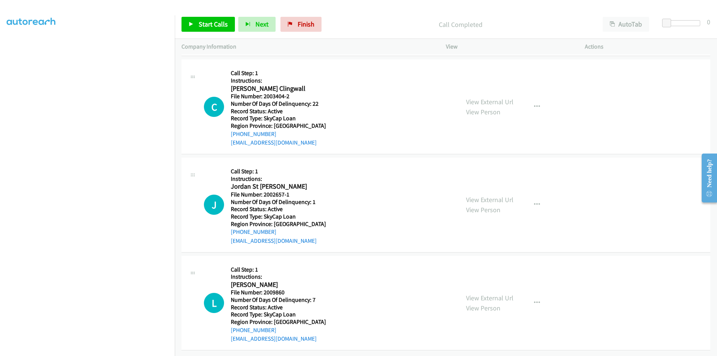
scroll to position [4300, 0]
click at [204, 22] on span "Start Calls" at bounding box center [213, 24] width 29 height 9
click at [204, 22] on span "Pause" at bounding box center [207, 24] width 17 height 9
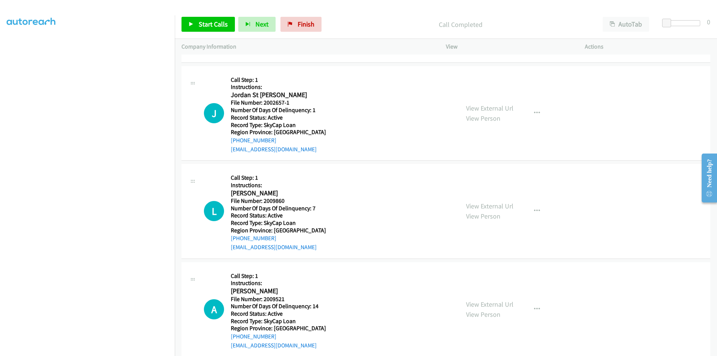
scroll to position [4412, 0]
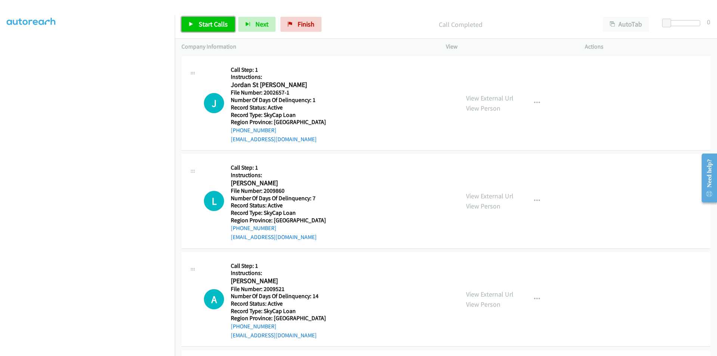
click at [202, 24] on span "Start Calls" at bounding box center [213, 24] width 29 height 9
click at [202, 24] on span "Pause" at bounding box center [207, 24] width 17 height 9
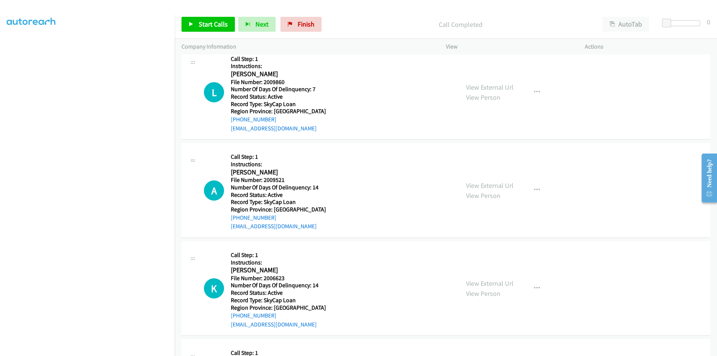
scroll to position [4524, 0]
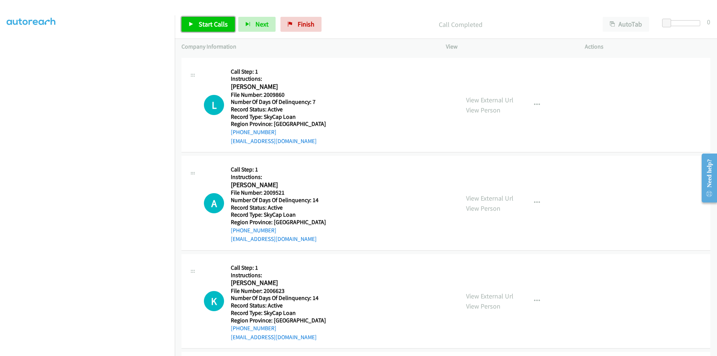
click at [201, 24] on span "Start Calls" at bounding box center [213, 24] width 29 height 9
click at [201, 24] on span "Pause" at bounding box center [207, 24] width 17 height 9
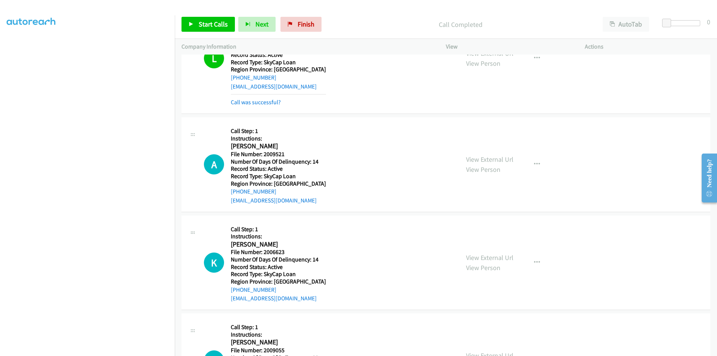
scroll to position [4636, 0]
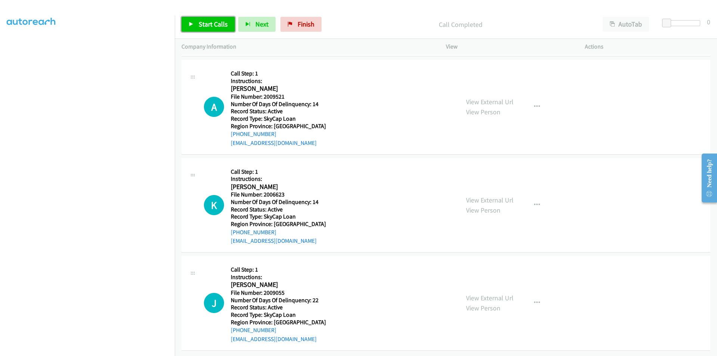
click at [213, 18] on link "Start Calls" at bounding box center [207, 24] width 53 height 15
click at [213, 21] on span "Pause" at bounding box center [207, 24] width 17 height 9
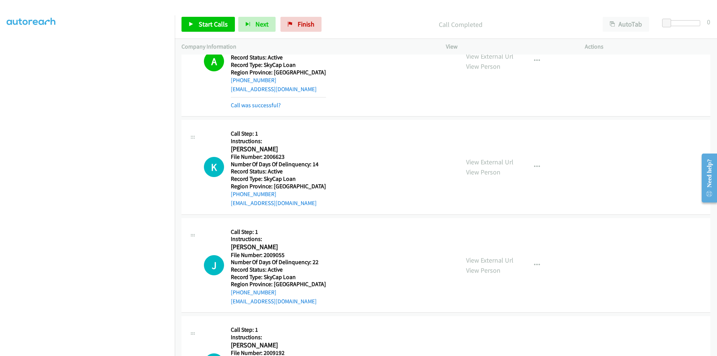
scroll to position [4748, 0]
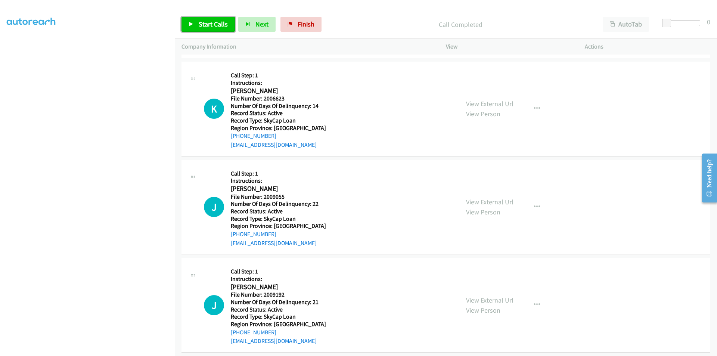
click at [218, 24] on span "Start Calls" at bounding box center [213, 24] width 29 height 9
click at [211, 23] on span "Pause" at bounding box center [207, 24] width 17 height 9
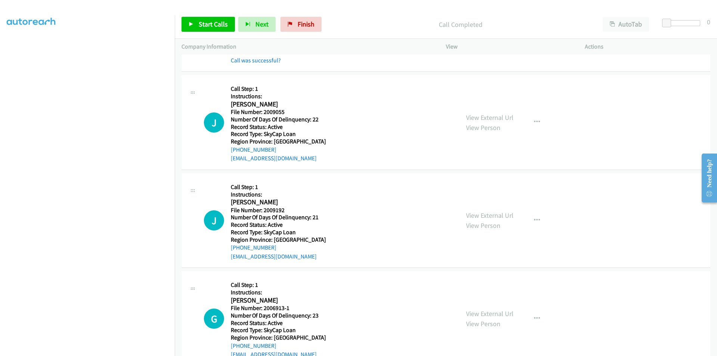
scroll to position [4860, 0]
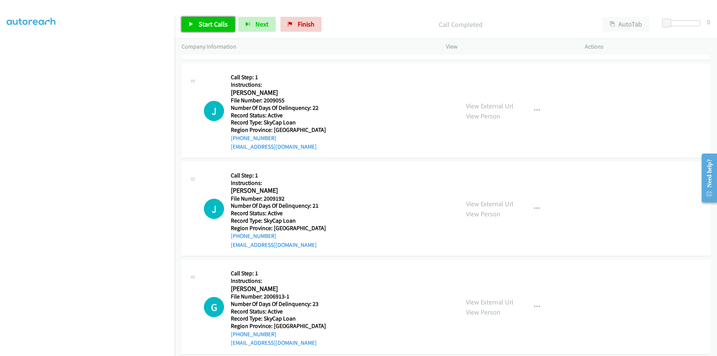
click at [212, 24] on span "Start Calls" at bounding box center [213, 24] width 29 height 9
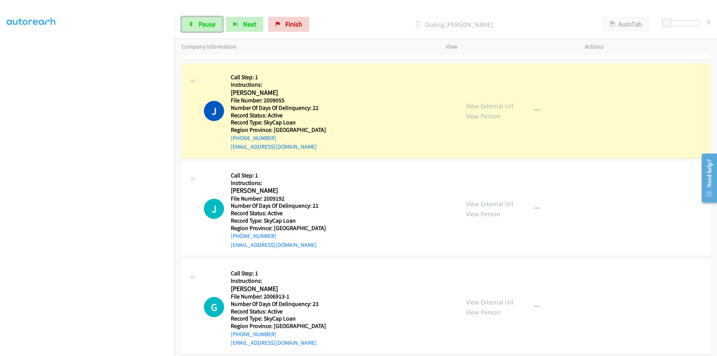
click at [212, 24] on span "Pause" at bounding box center [207, 24] width 17 height 9
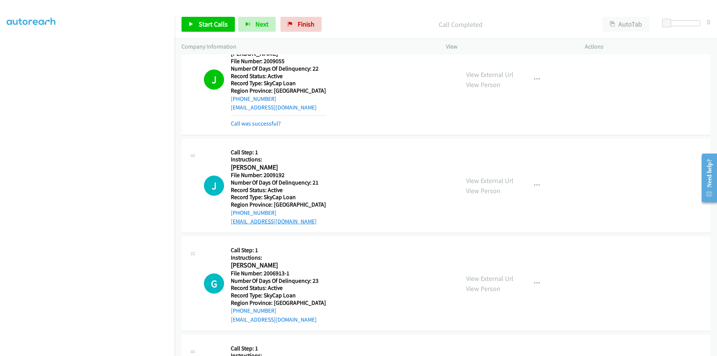
scroll to position [4972, 0]
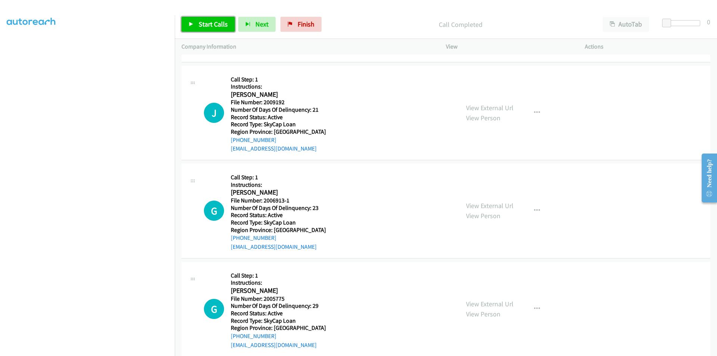
click at [216, 23] on span "Start Calls" at bounding box center [213, 24] width 29 height 9
click at [214, 24] on span "Pause" at bounding box center [207, 24] width 17 height 9
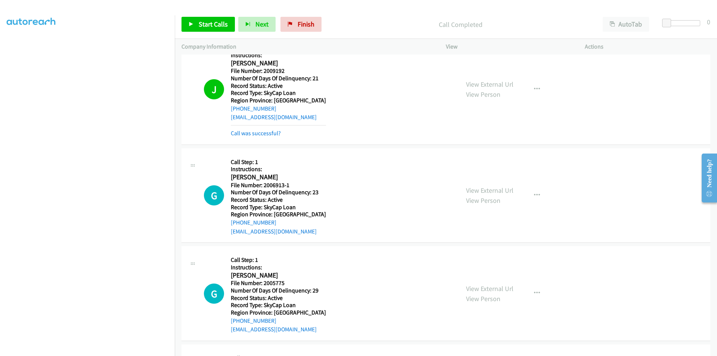
scroll to position [5084, 0]
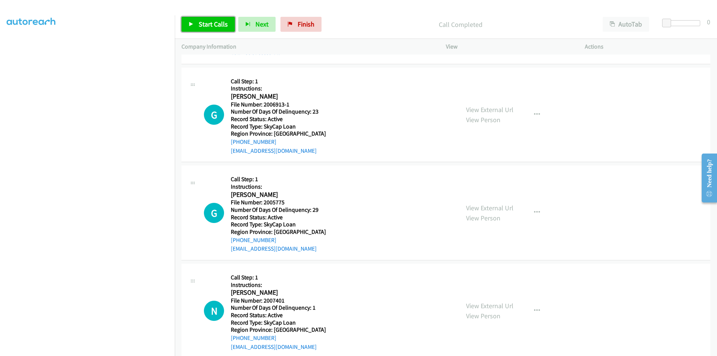
click at [203, 25] on span "Start Calls" at bounding box center [213, 24] width 29 height 9
click at [203, 25] on span "Pause" at bounding box center [207, 24] width 17 height 9
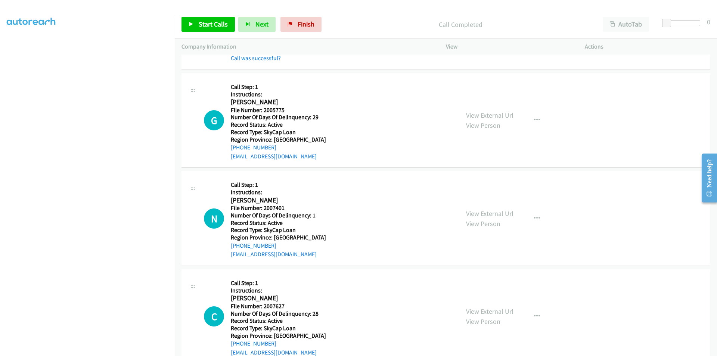
scroll to position [5196, 0]
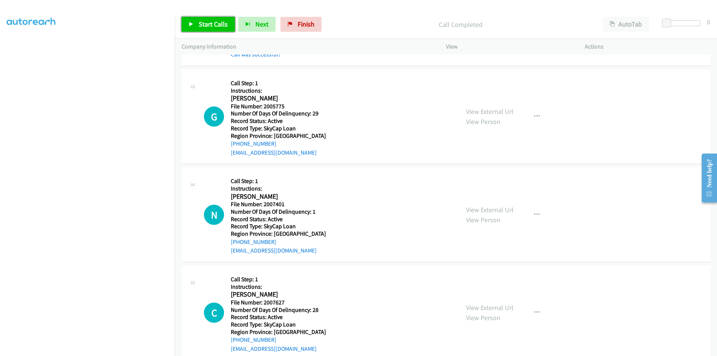
click at [219, 21] on span "Start Calls" at bounding box center [213, 24] width 29 height 9
click at [214, 21] on span "Pause" at bounding box center [207, 24] width 17 height 9
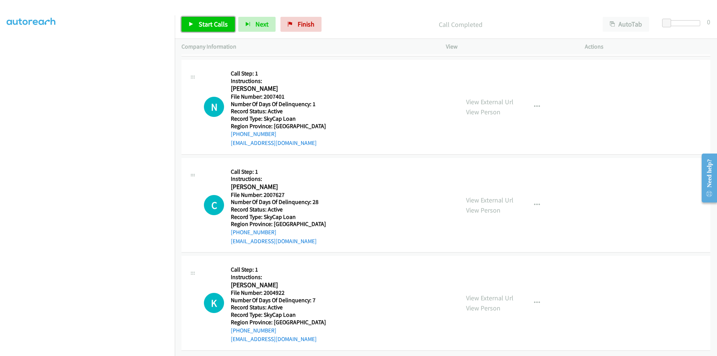
click at [203, 25] on span "Start Calls" at bounding box center [213, 24] width 29 height 9
click at [203, 25] on span "Pause" at bounding box center [207, 24] width 17 height 9
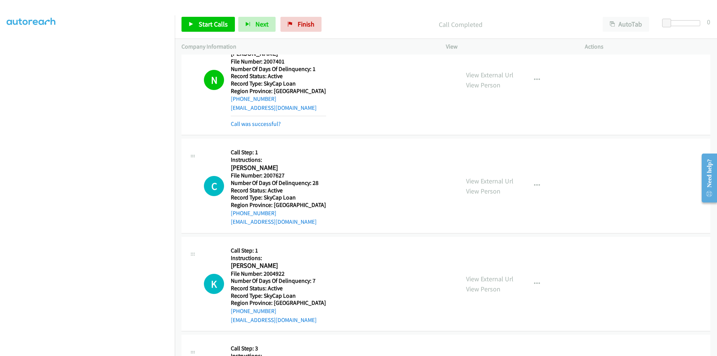
scroll to position [5437, 0]
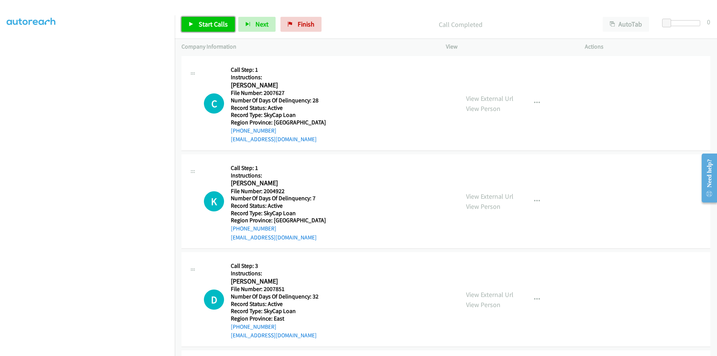
click at [216, 24] on span "Start Calls" at bounding box center [213, 24] width 29 height 9
click at [214, 24] on span "Pause" at bounding box center [207, 24] width 17 height 9
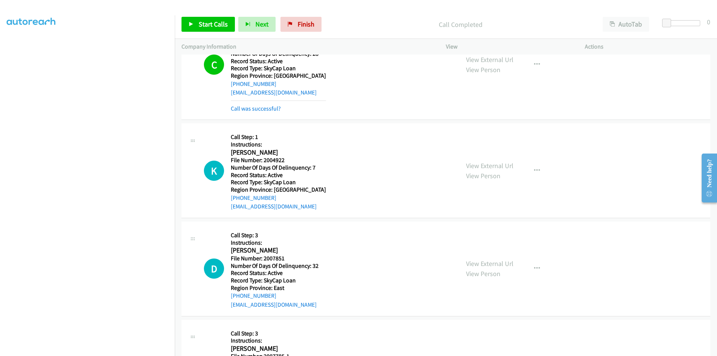
scroll to position [5549, 0]
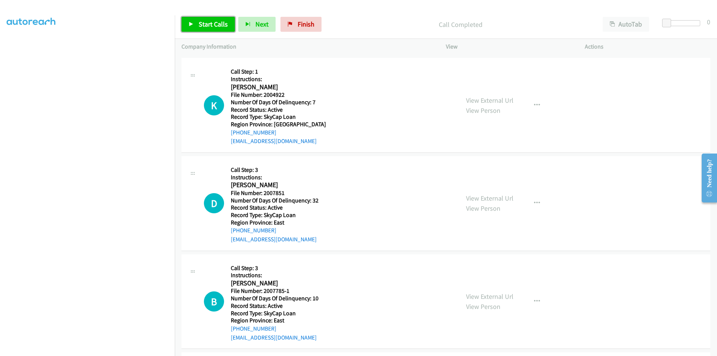
click at [197, 21] on link "Start Calls" at bounding box center [207, 24] width 53 height 15
click at [197, 21] on link "Pause" at bounding box center [201, 24] width 41 height 15
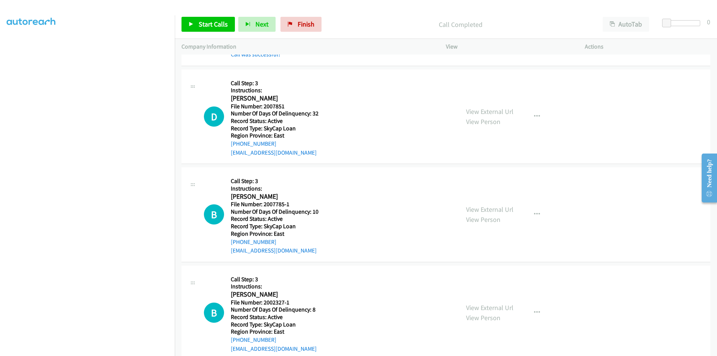
scroll to position [5661, 0]
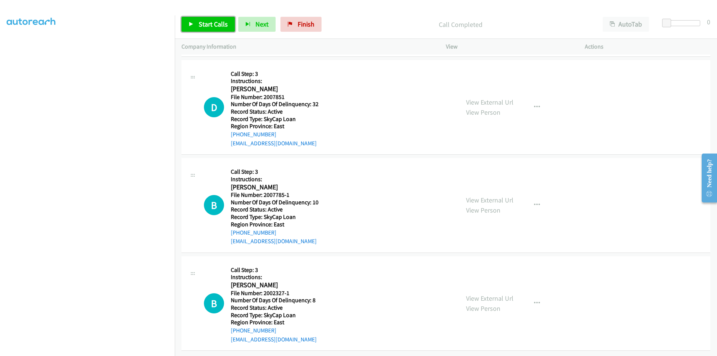
click at [216, 24] on span "Start Calls" at bounding box center [213, 24] width 29 height 9
click at [216, 24] on link "Pause" at bounding box center [201, 24] width 41 height 15
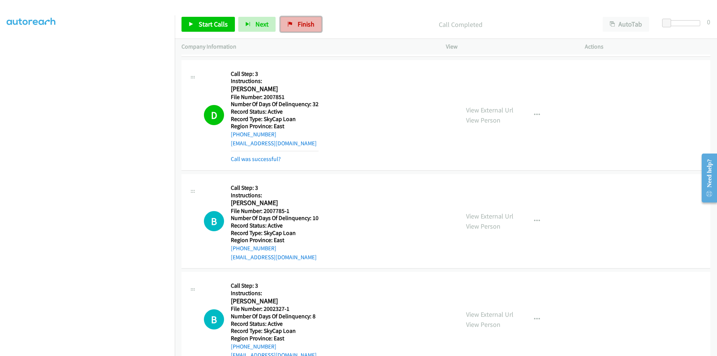
click at [305, 22] on span "Finish" at bounding box center [306, 24] width 17 height 9
